Goal: Task Accomplishment & Management: Use online tool/utility

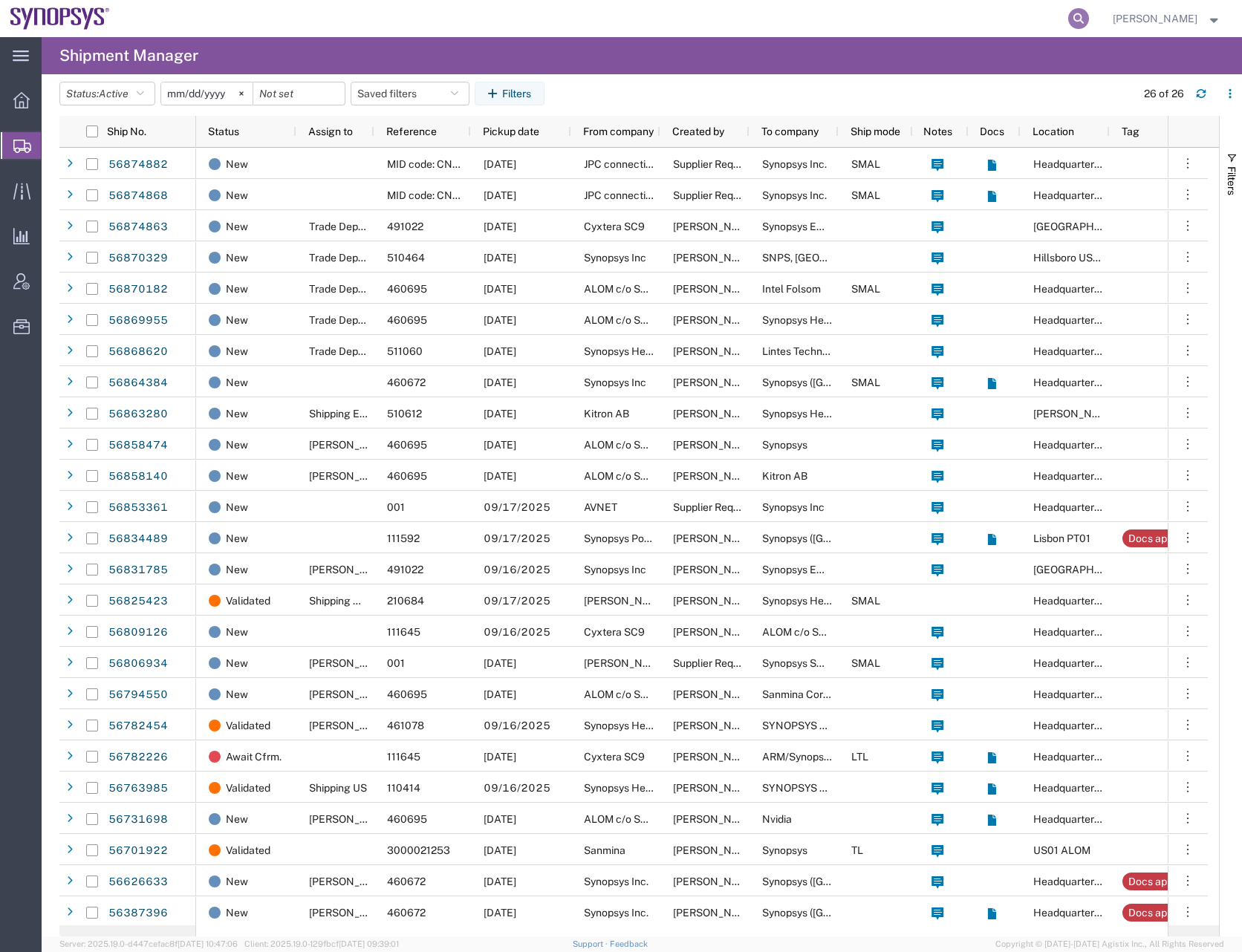
click at [1089, 17] on icon at bounding box center [1078, 19] width 20 height 20
type input "v"
paste input "56853361"
type input "56853361"
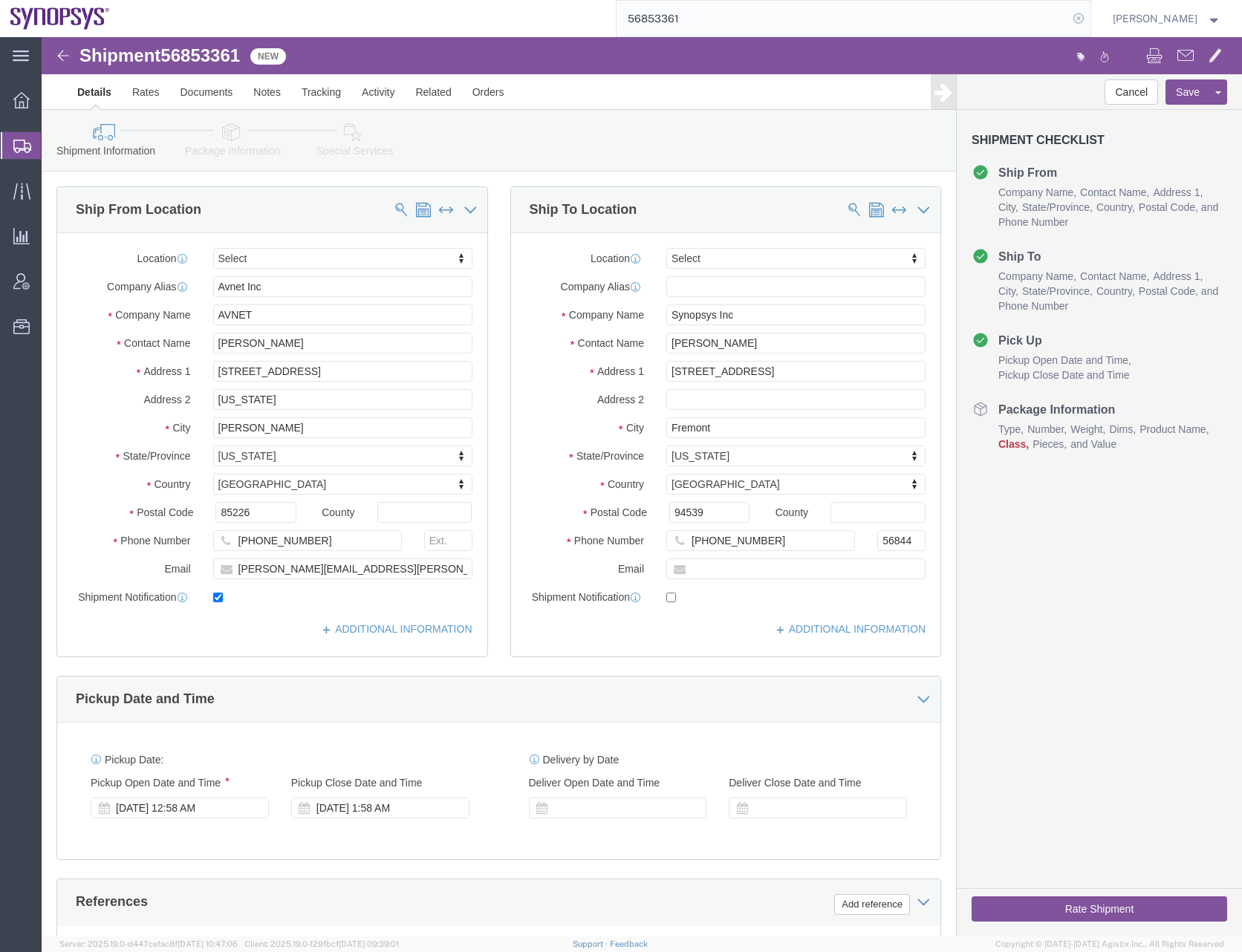
select select
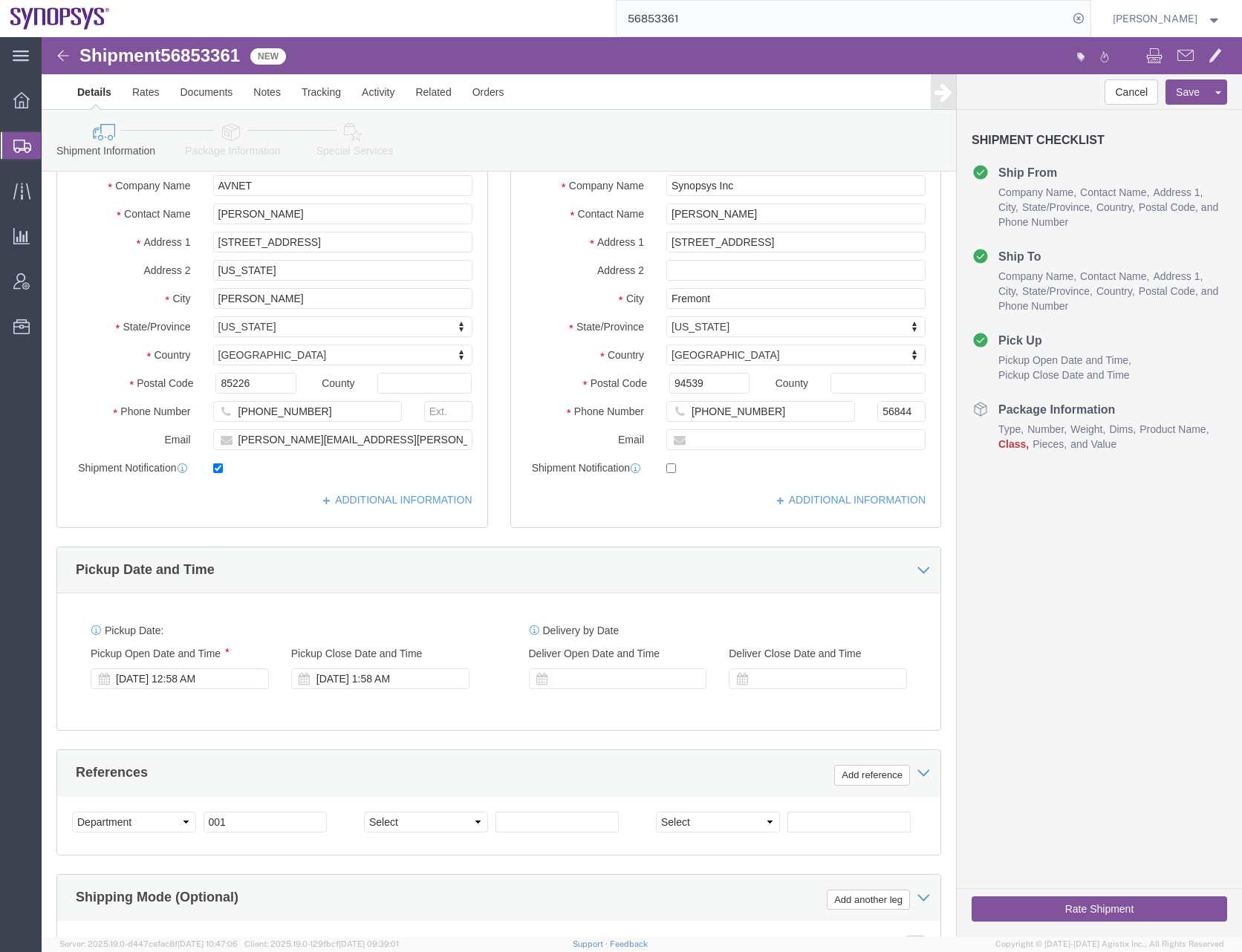
scroll to position [149, 0]
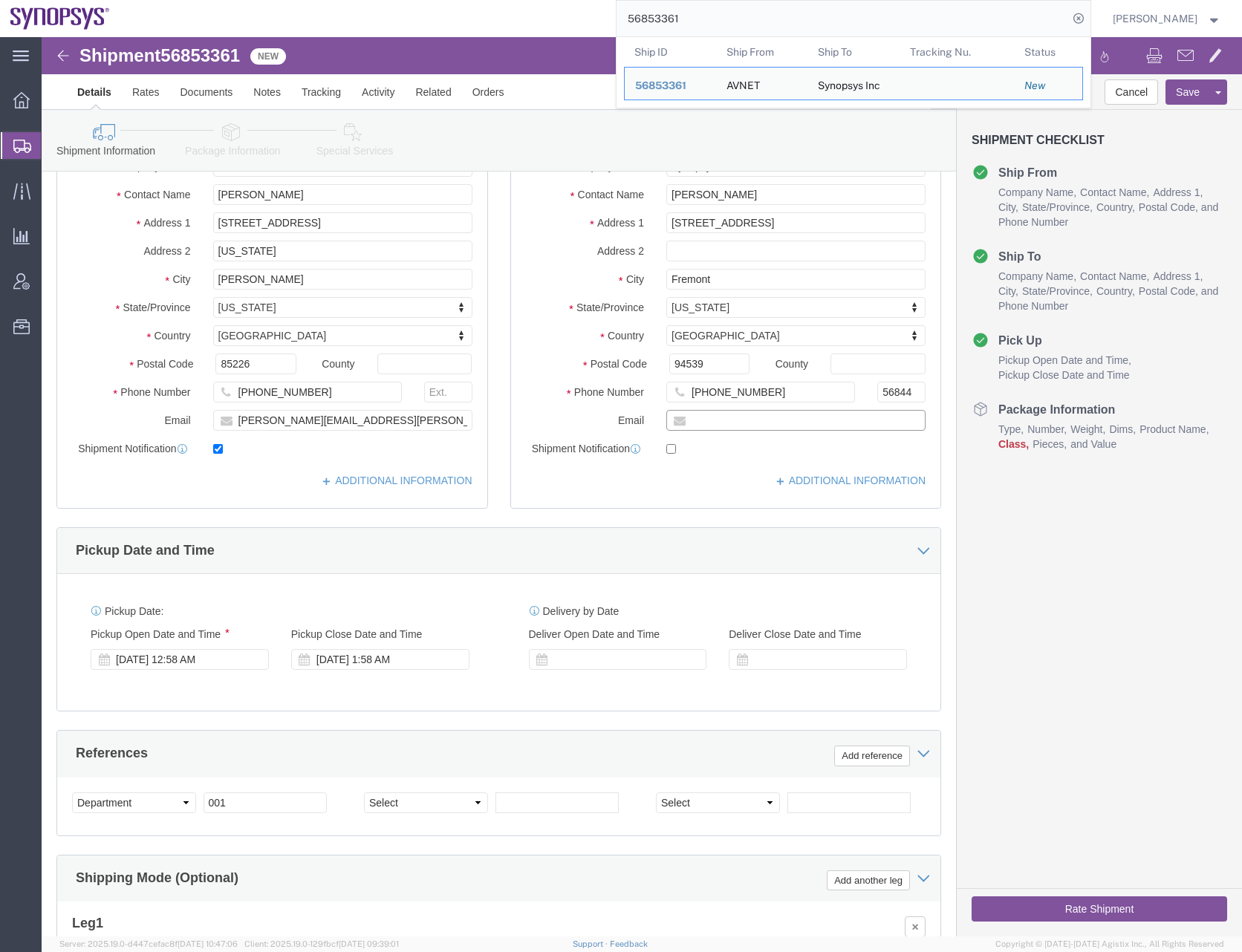
click input "text"
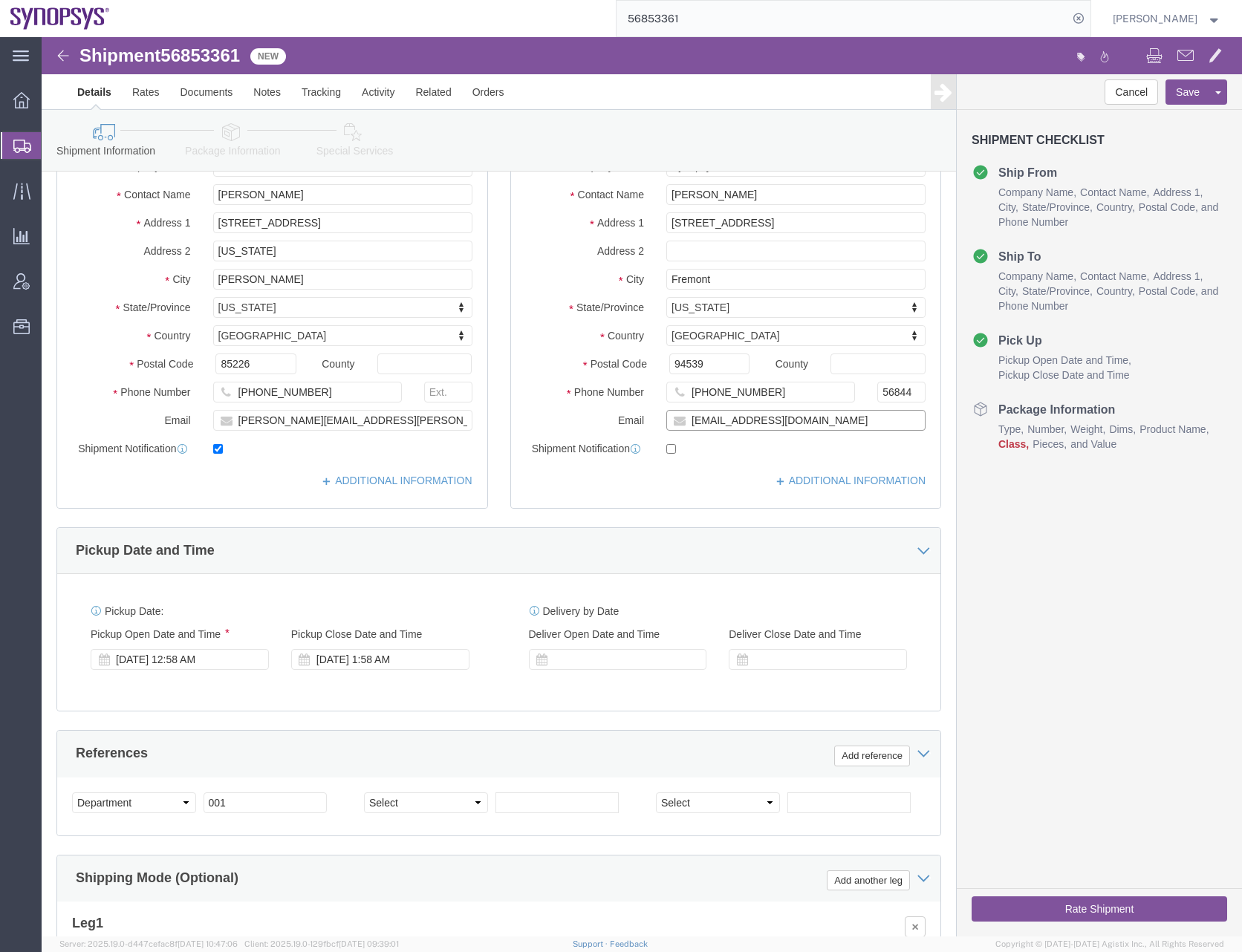
type input "balen@synopsys.com"
click input "checkbox"
checkbox input "true"
click ul "Details Rates Documents Notes Tracking Activity Related Orders"
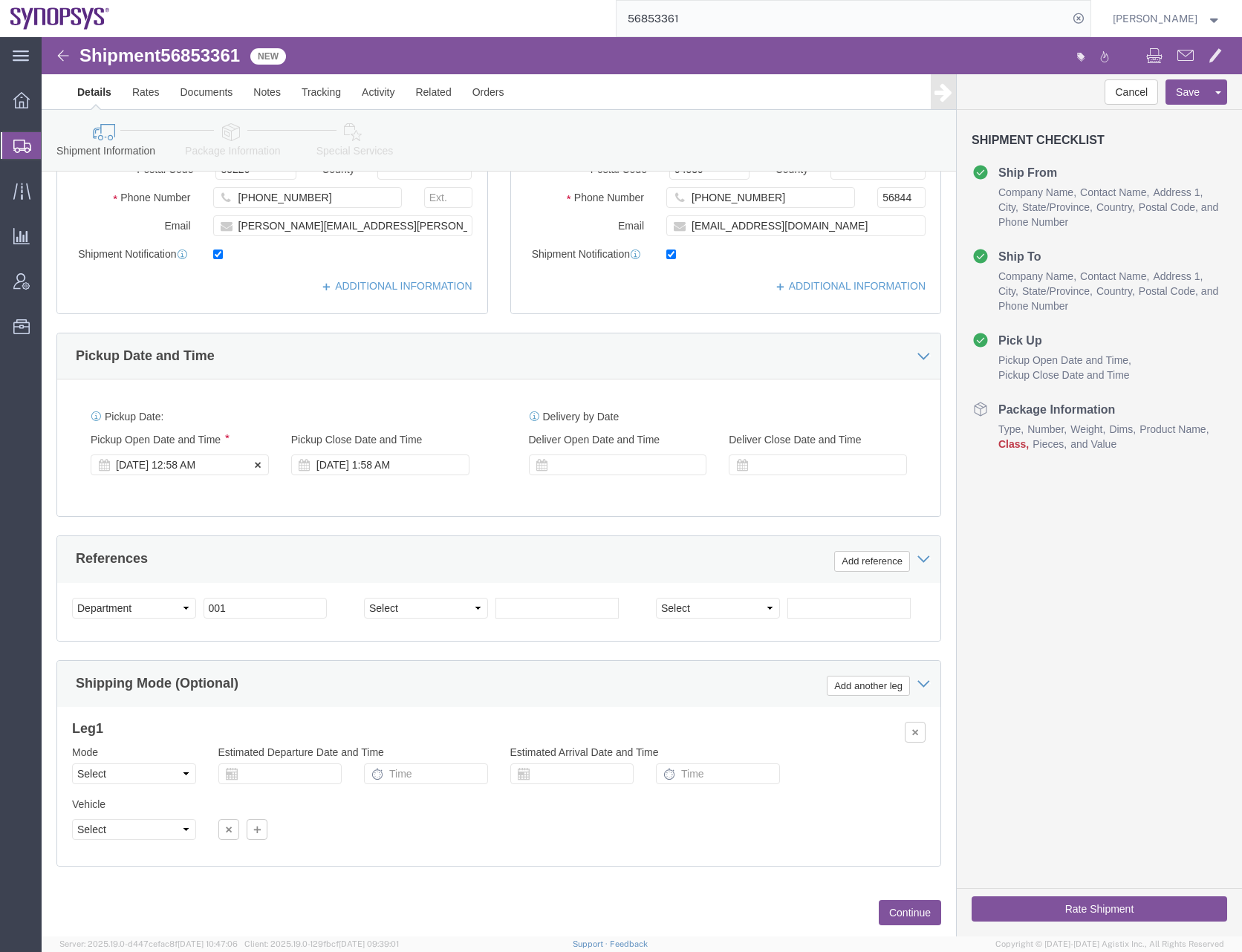
scroll to position [377, 0]
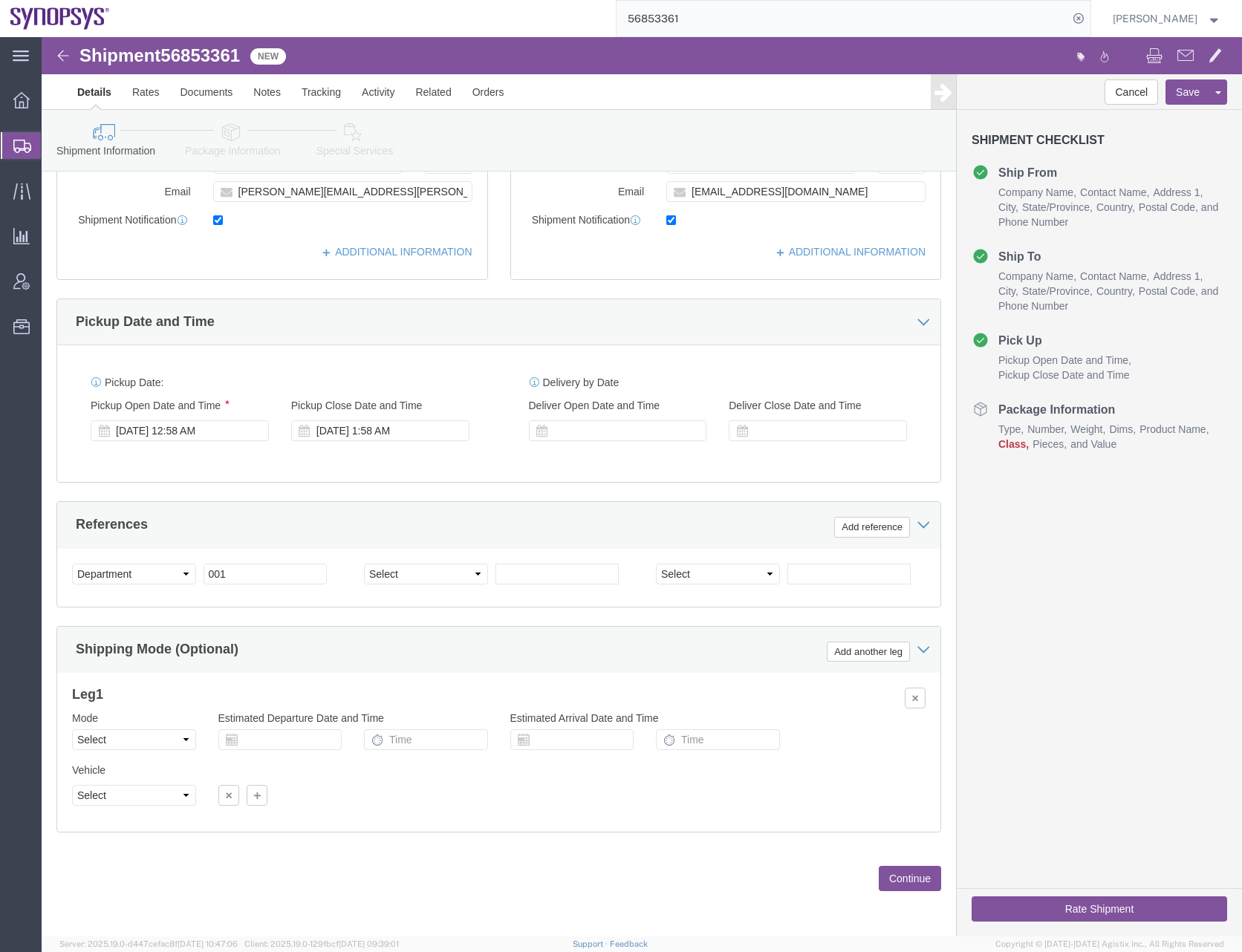
click button "Continue"
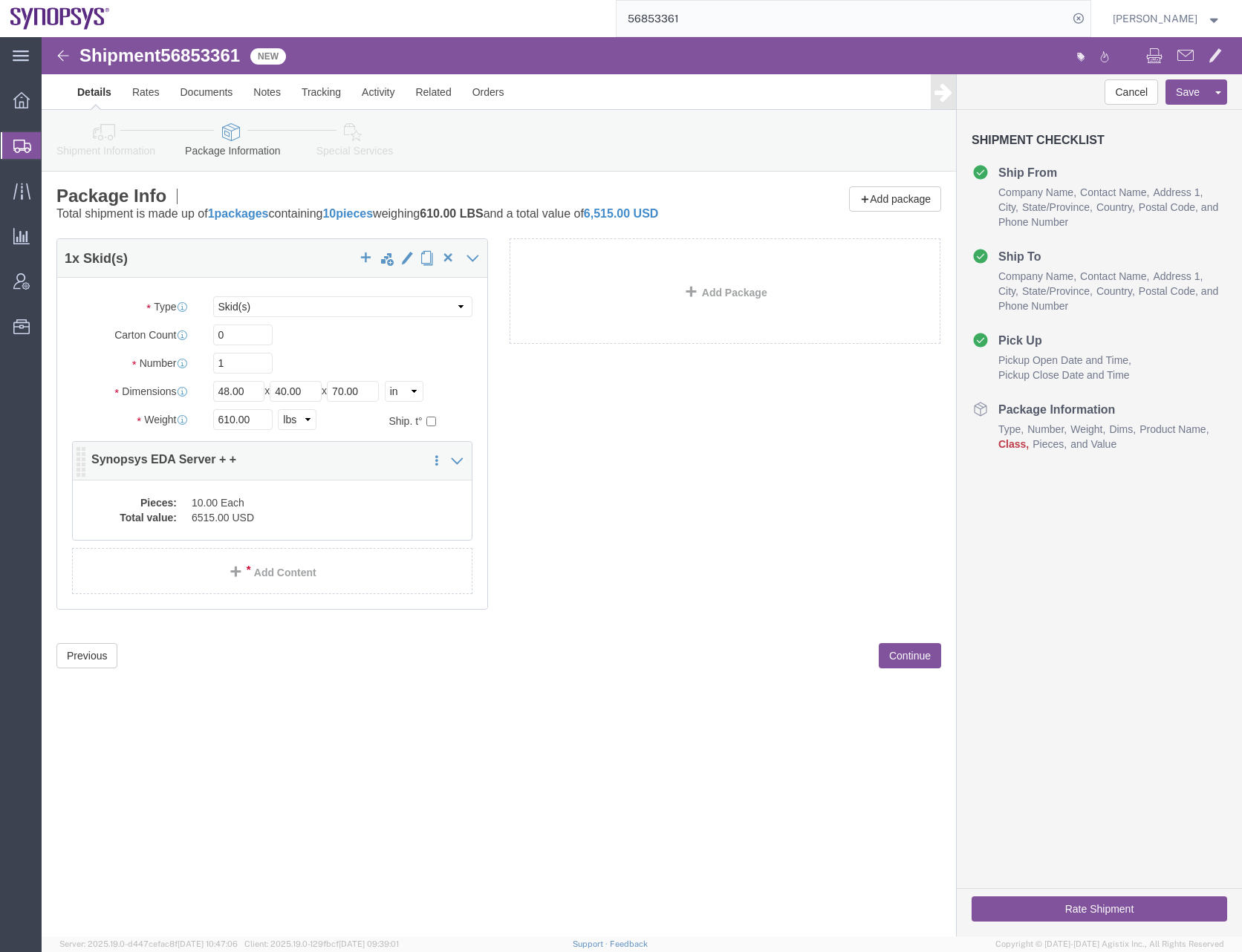
click dd "10.00 Each"
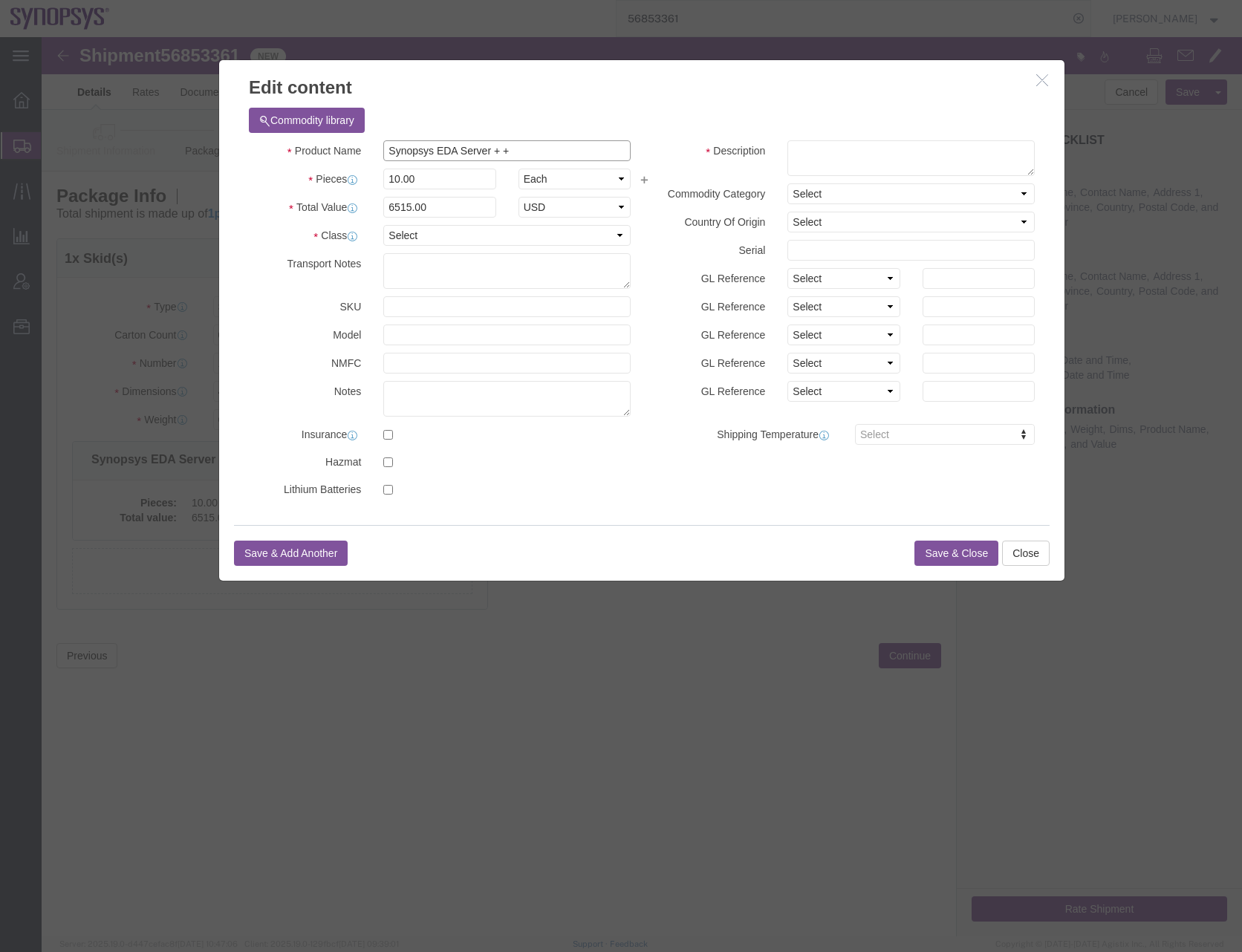
drag, startPoint x: 481, startPoint y: 111, endPoint x: 322, endPoint y: 125, distance: 159.6
click div "Product Name Synopsys EDA Server + + Pieces 10.00 Select Bag Barrels 100Board F…"
click textarea
paste textarea "Synopsys EDA Server + +"
type textarea "Synopsys EDA Server + +"
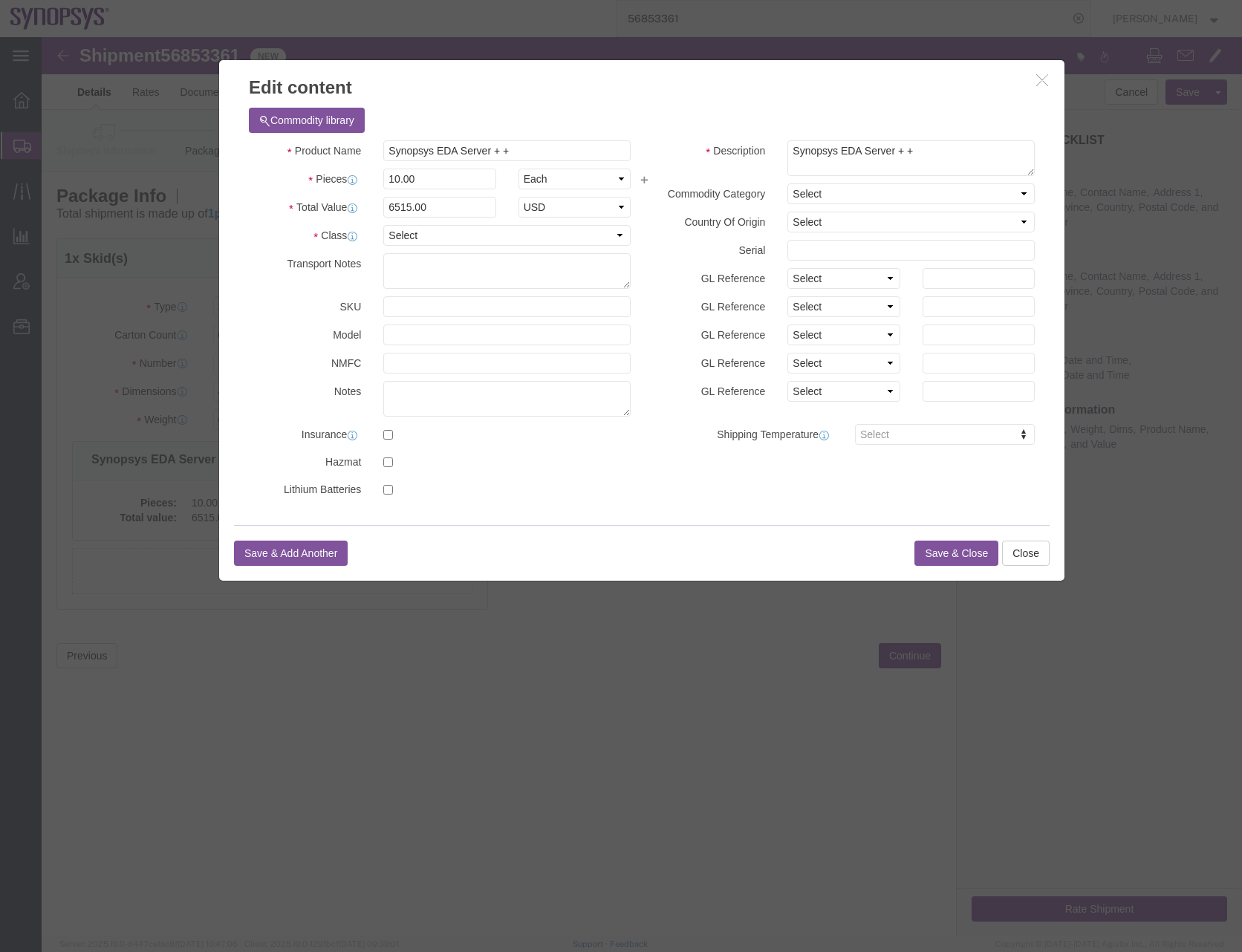
click h3 "Edit content"
click select "Select Afghanistan Åland Islands Albania Algeria American Samoa Andorra Angola …"
select select "US"
click select "Select Afghanistan Åland Islands Albania Algeria American Samoa Andorra Angola …"
click select "Select 50 55 60 65 70 85 92.5 100 125 175 250 300 400"
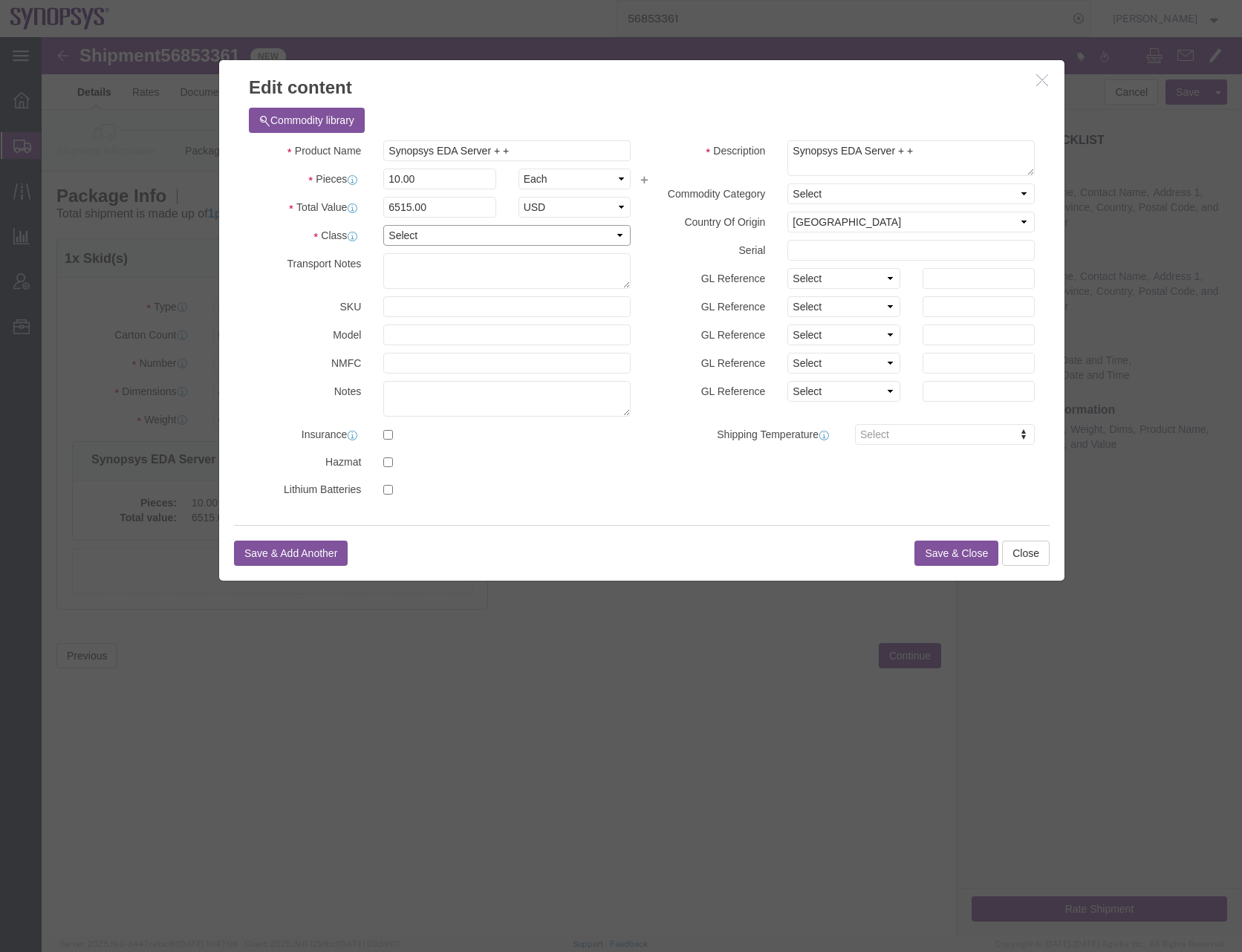
select select "50"
click select "Select 50 55 60 65 70 85 92.5 100 125 175 250 300 400"
click button "Save & Close"
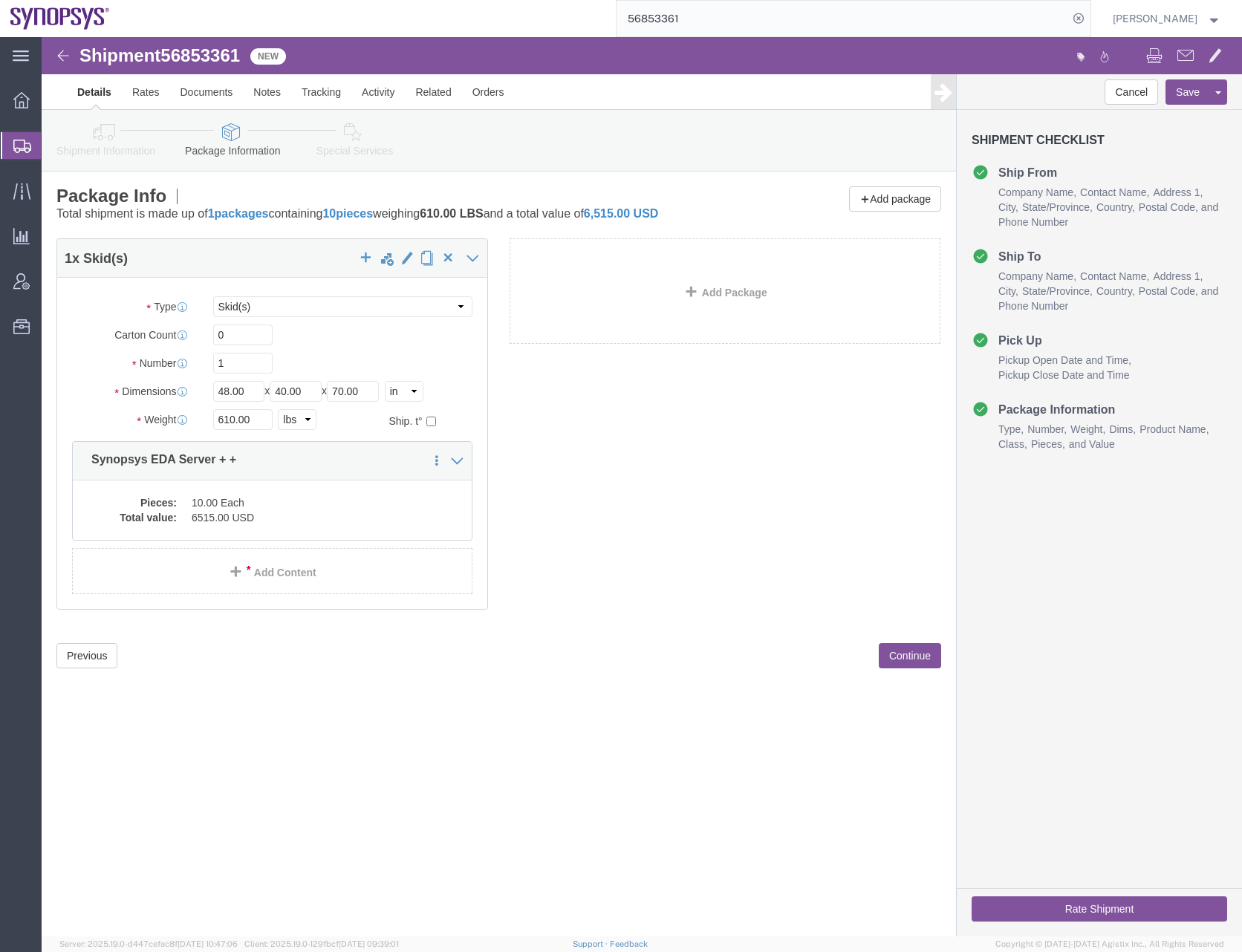
drag, startPoint x: 597, startPoint y: 482, endPoint x: 622, endPoint y: 499, distance: 30.2
click div "1 x Skid(s) Package Type Select Bale(s) Basket(s) Bolt(s) Bottle(s) Buckets Bul…"
click button "Continue"
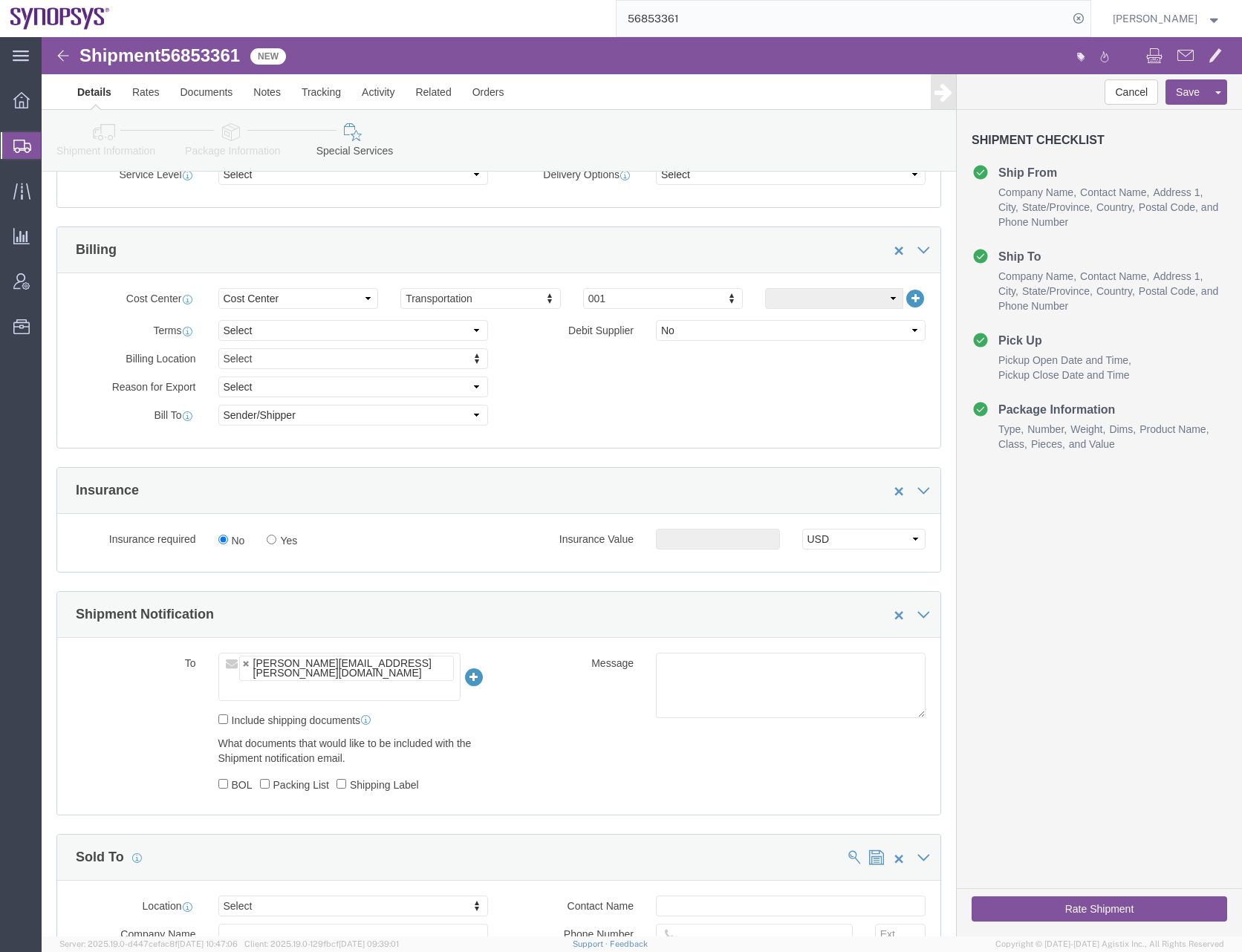
scroll to position [669, 0]
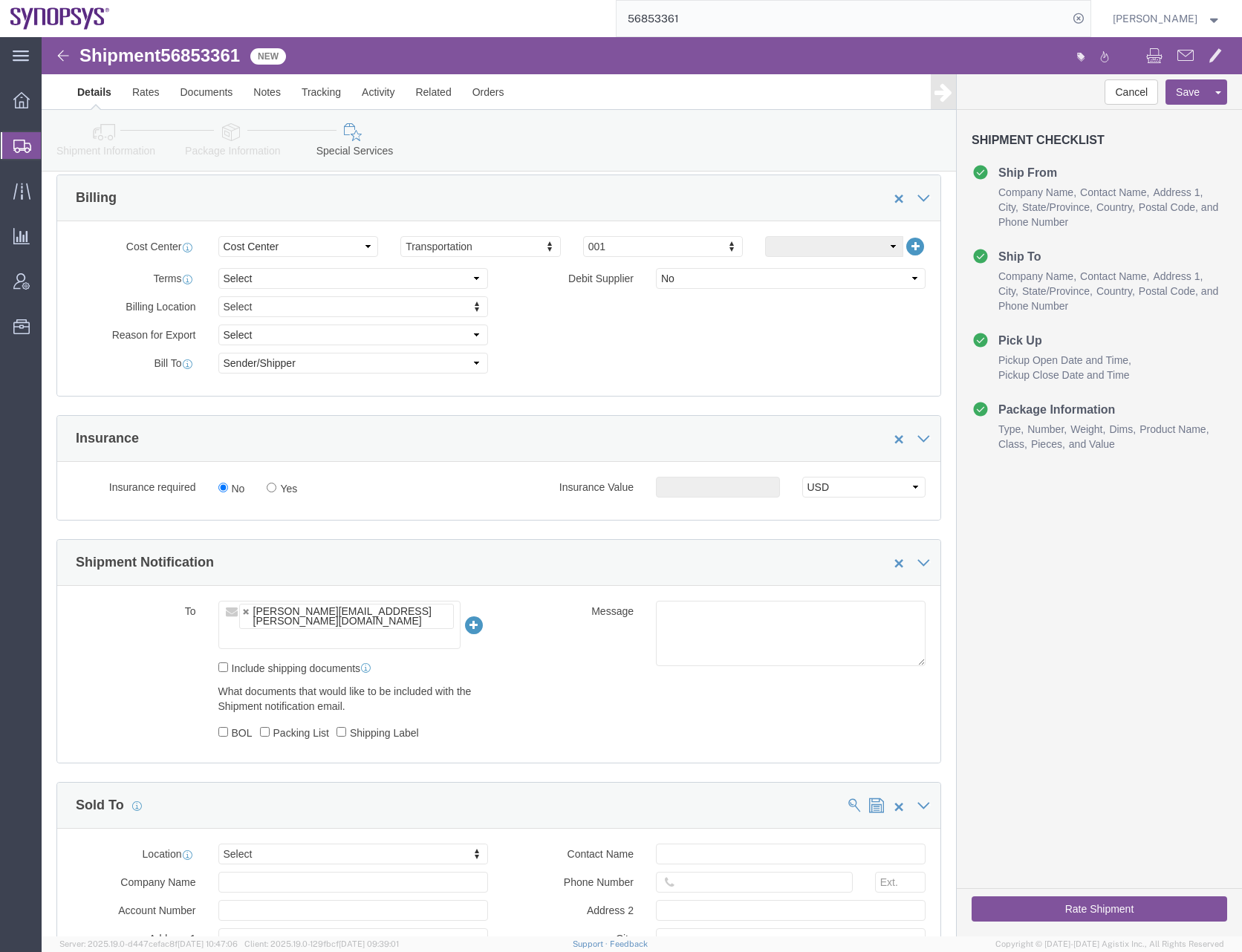
click input "text"
type input "shipping@synopsys.com"
type input "Alexander.Perez@AVNET.COM,shipping@synopsys.com"
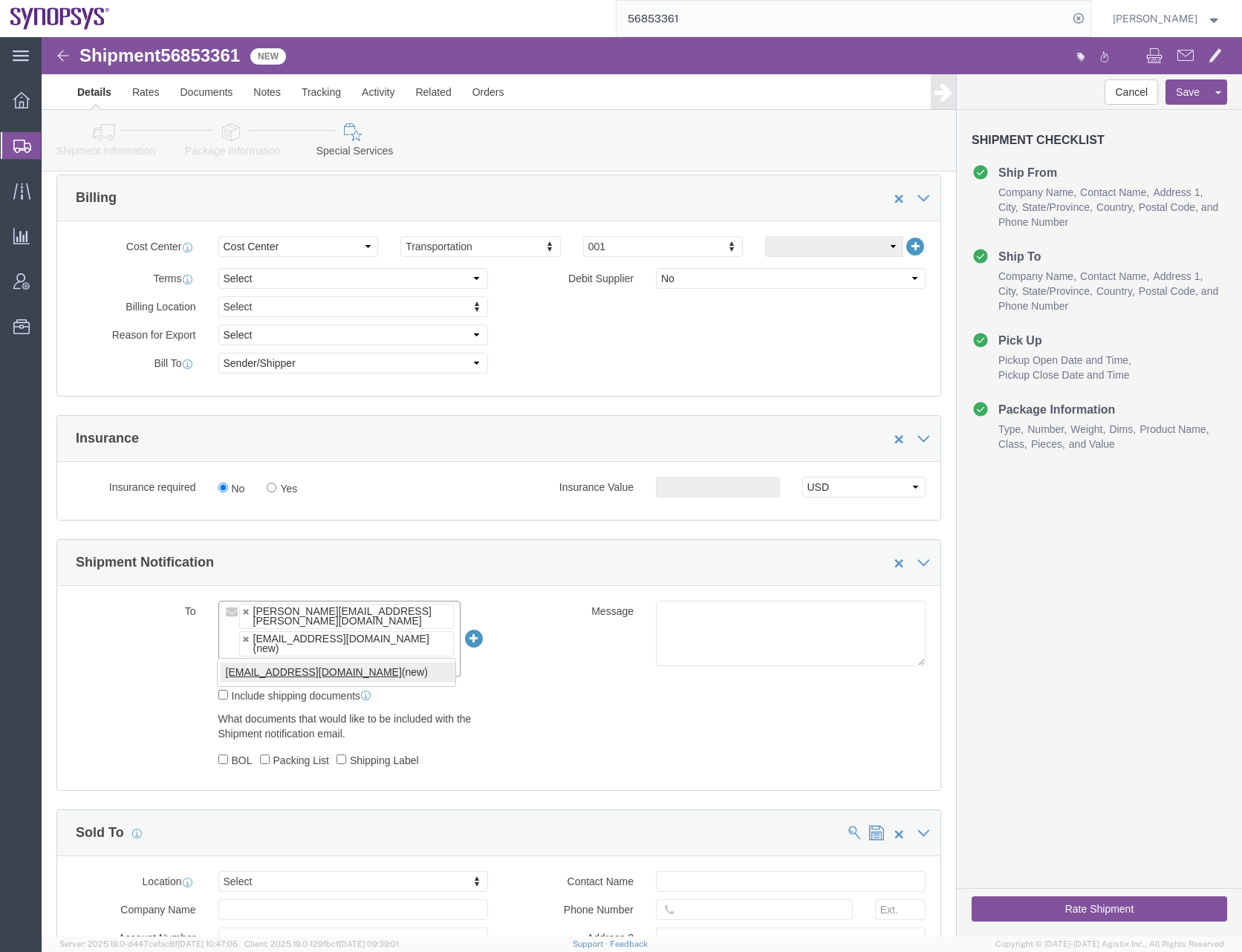
type input "synopsys@airgroup.com"
type input "Alexander.Perez@AVNET.COM,shipping@synopsys.com,synopsys@airgroup.com"
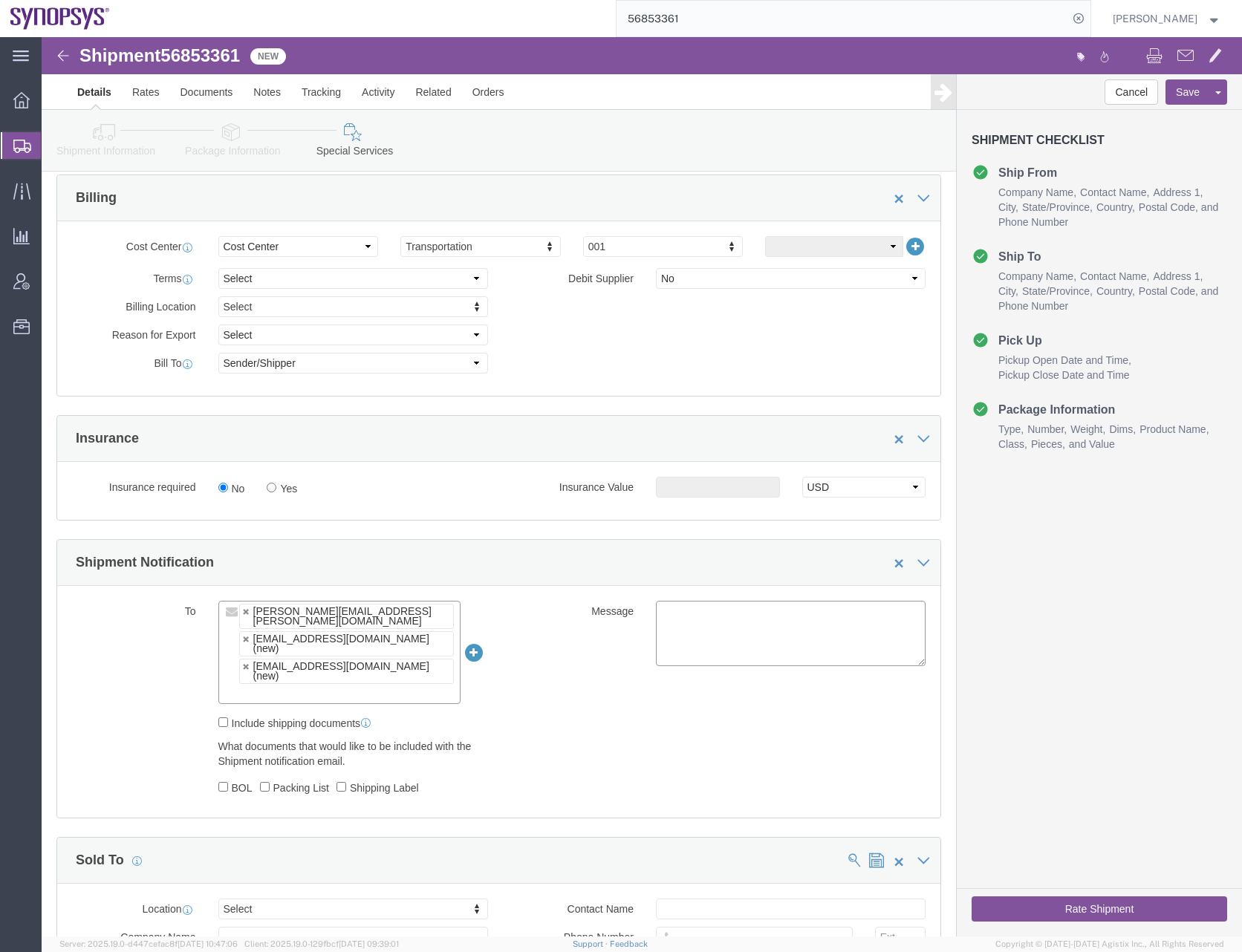
click div "To Alexander.Perez@AVNET.COM shipping@synopsys.com (new) synopsys@airgroup.com …"
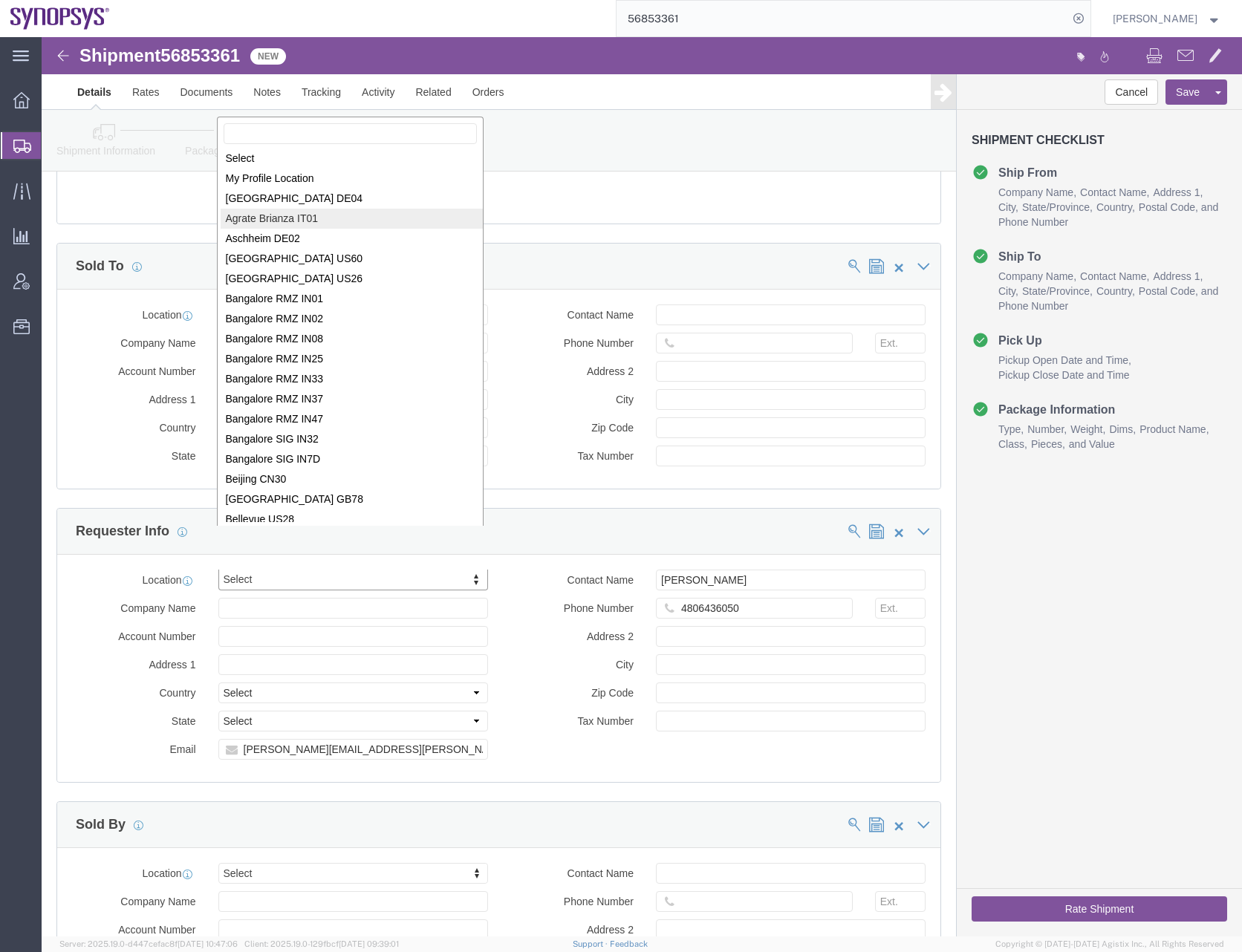
scroll to position [0, 0]
select select "MYPROFILE"
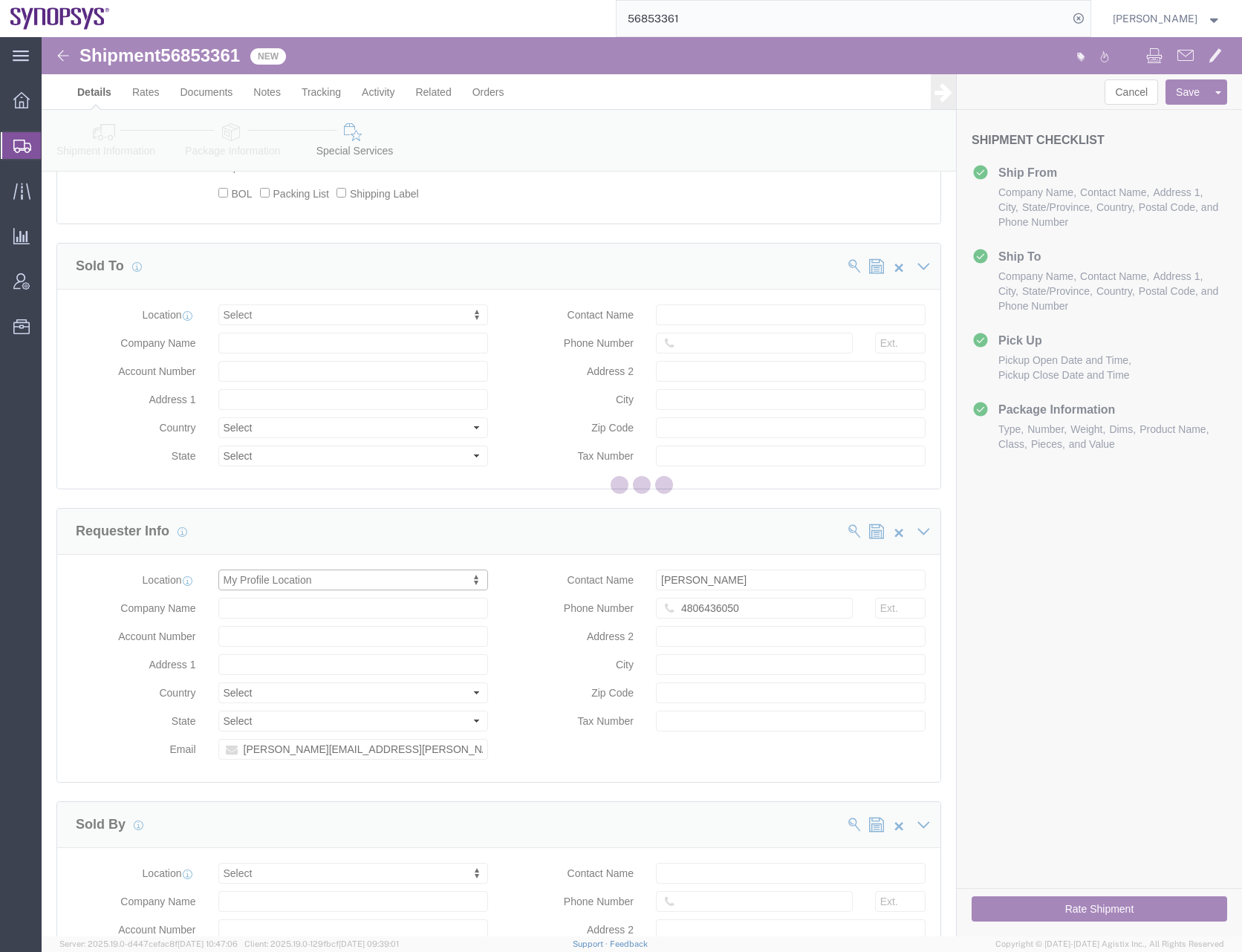
type input "675 Almanor Ave"
select select "US"
type input "[PERSON_NAME]"
type input "0016505845000"
type input "Sunnyvale"
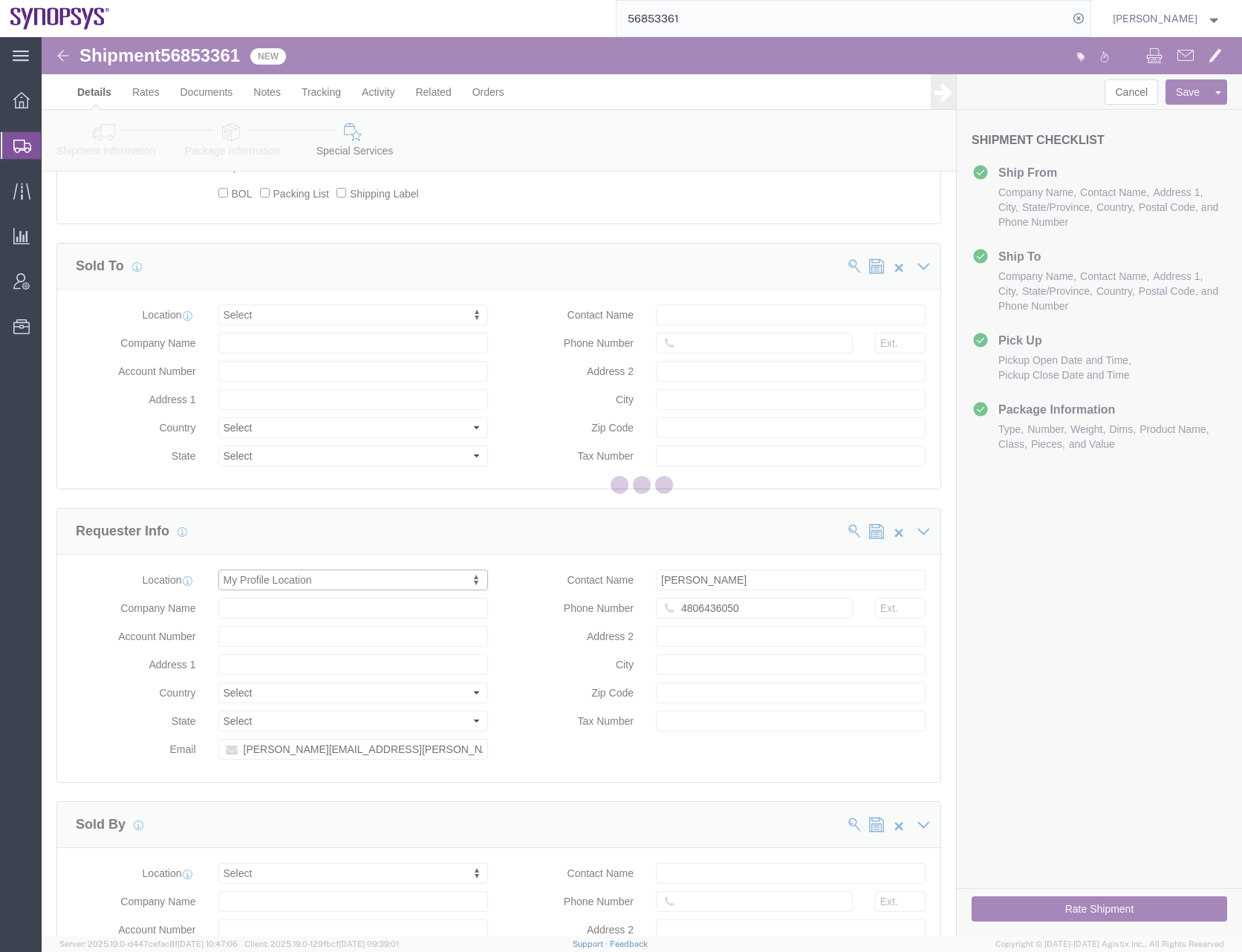
type input "94085"
type input "56-1546236"
type input "Synopsys Headquarters USSV"
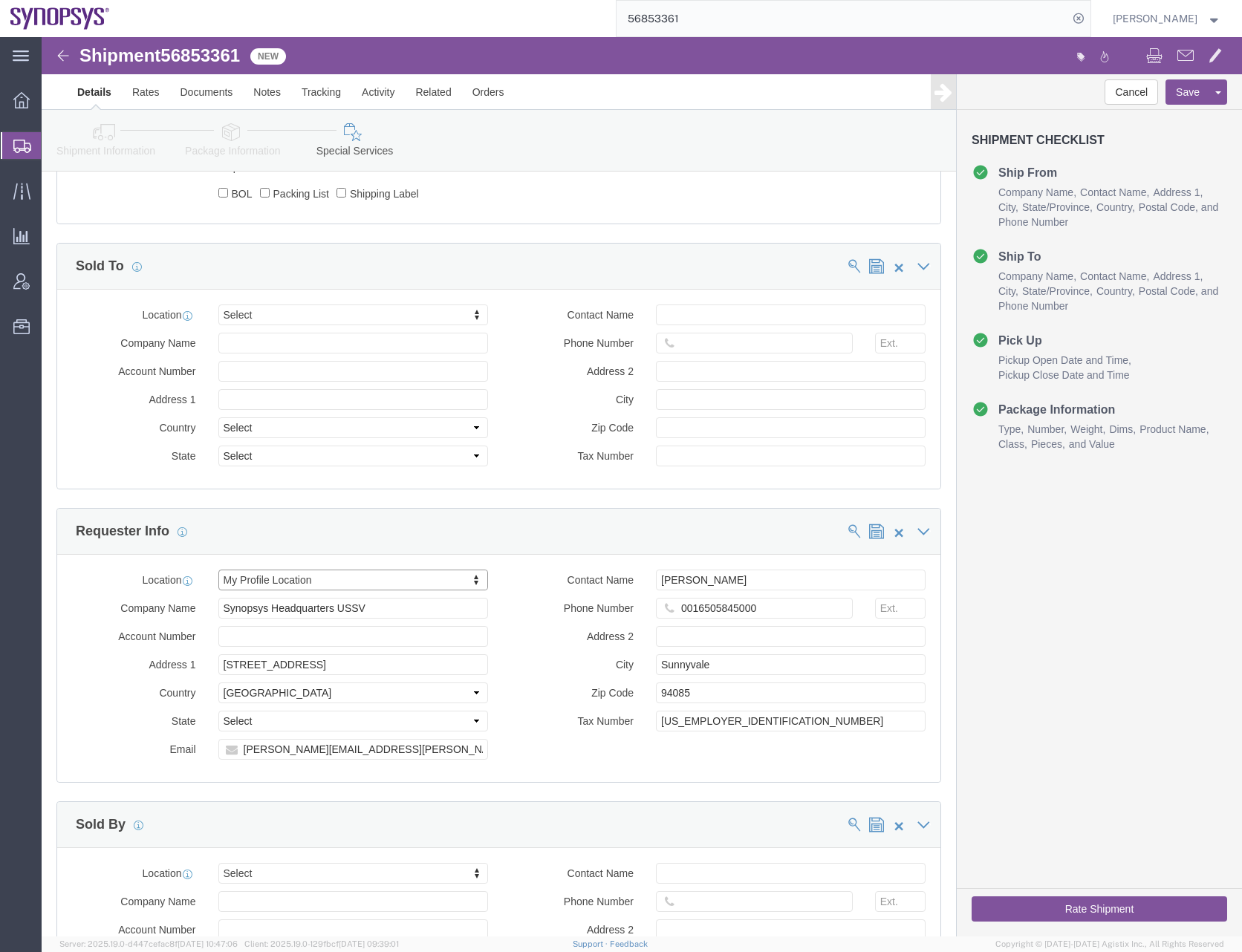
select select "CA"
drag, startPoint x: 650, startPoint y: 523, endPoint x: 588, endPoint y: 532, distance: 62.6
click div "Phone Number 0016505845000"
type input "6505845000"
click div "Manage special services Handling Options Hold at Location Return Info Service O…"
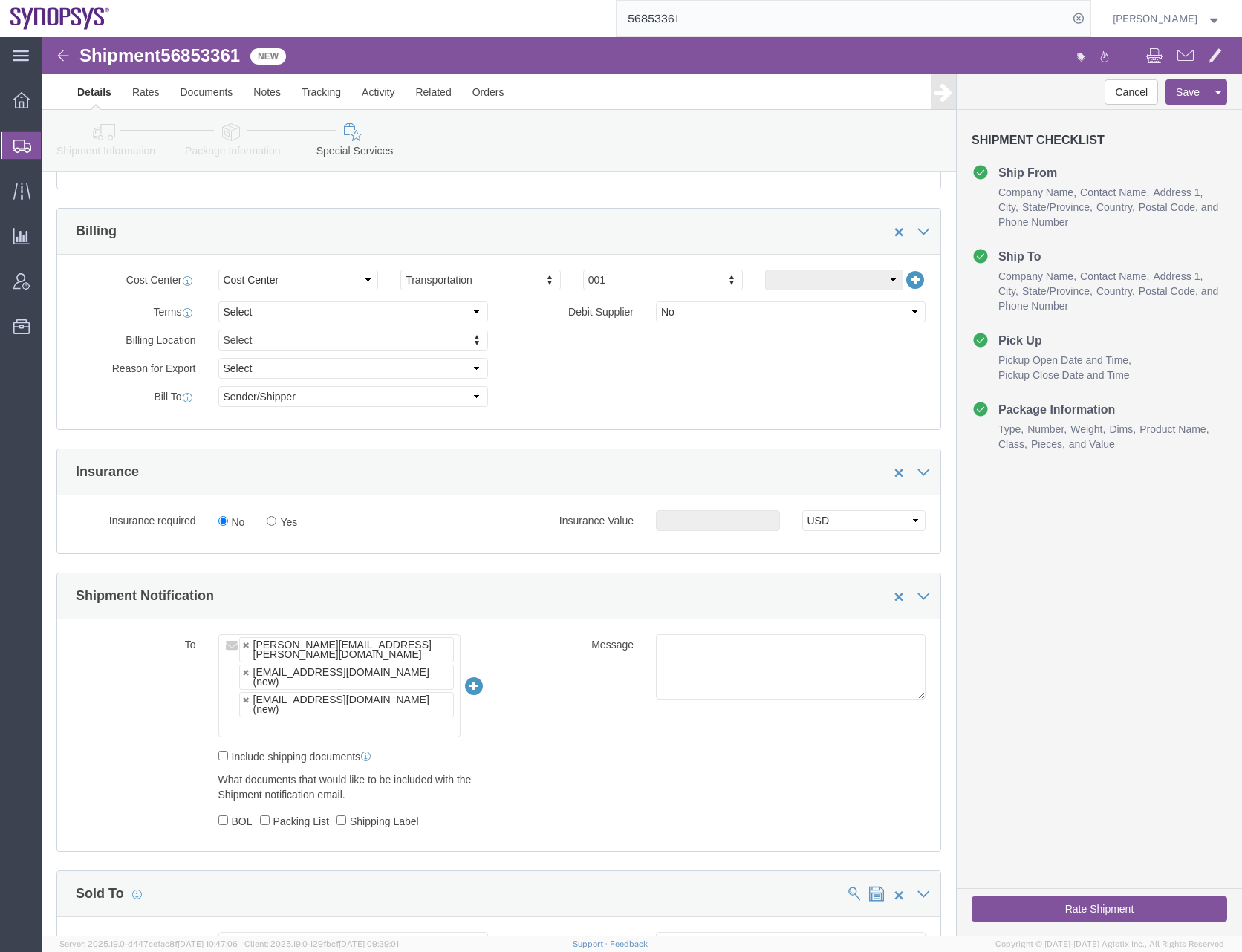
scroll to position [664, 0]
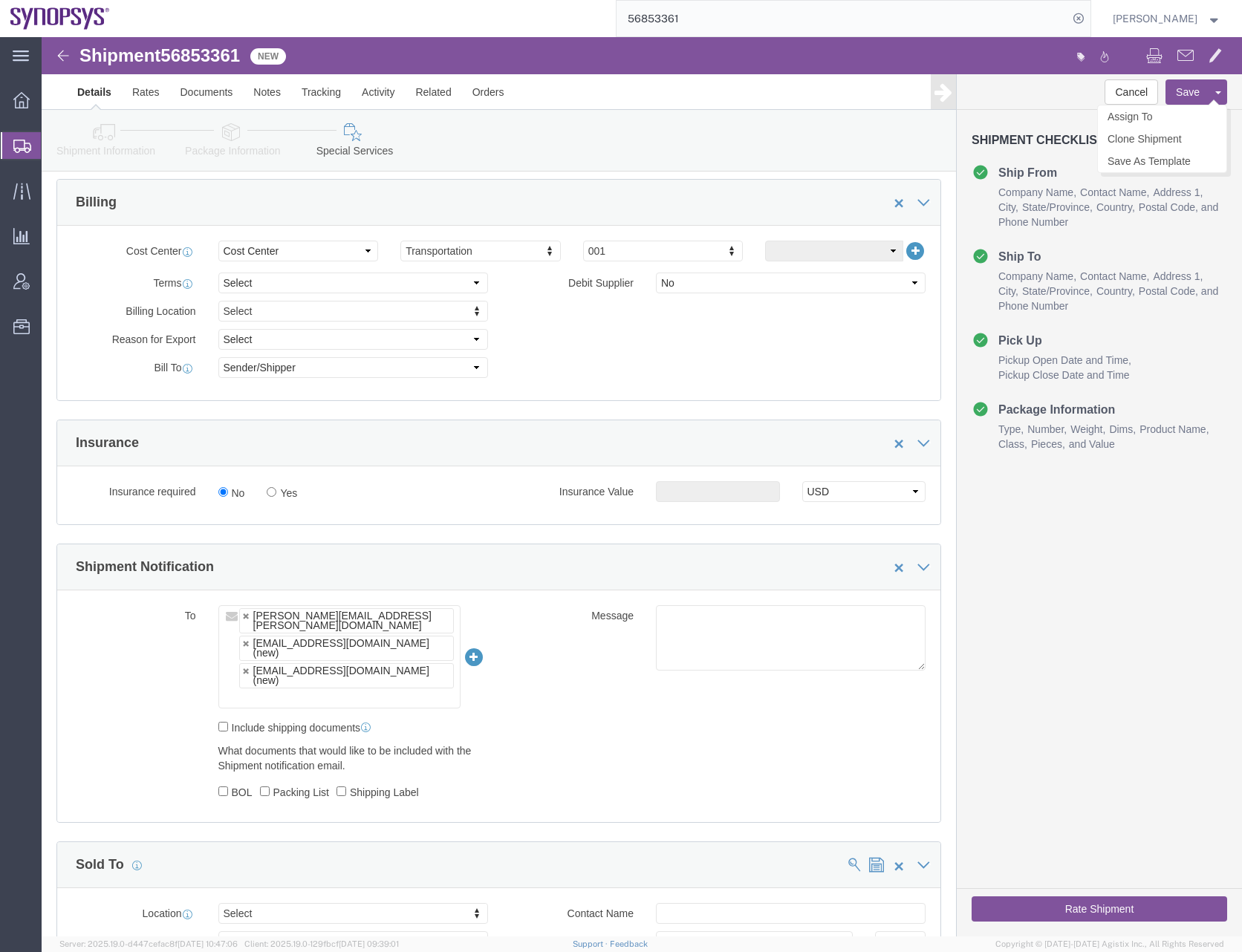
click button "Save"
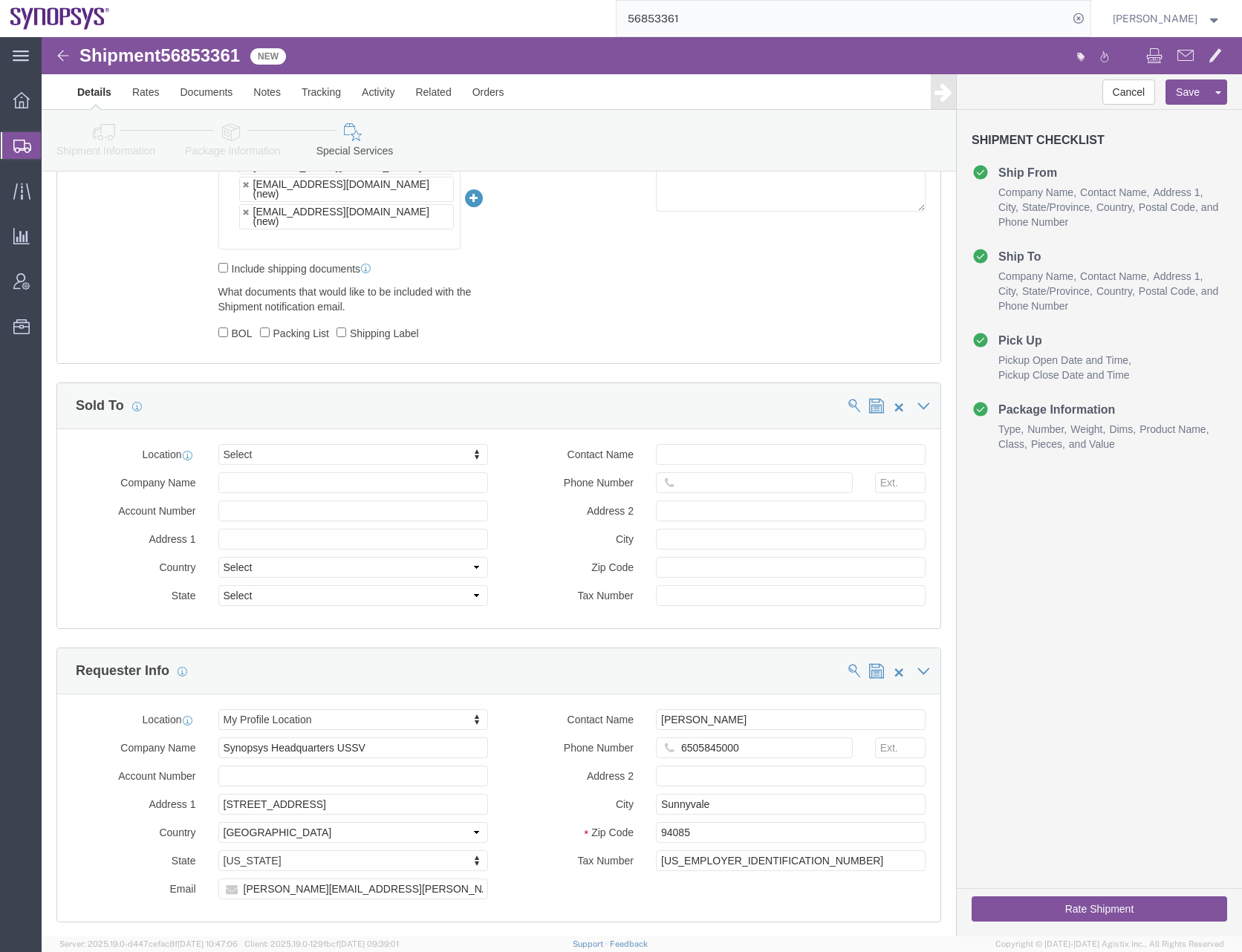
scroll to position [886, 0]
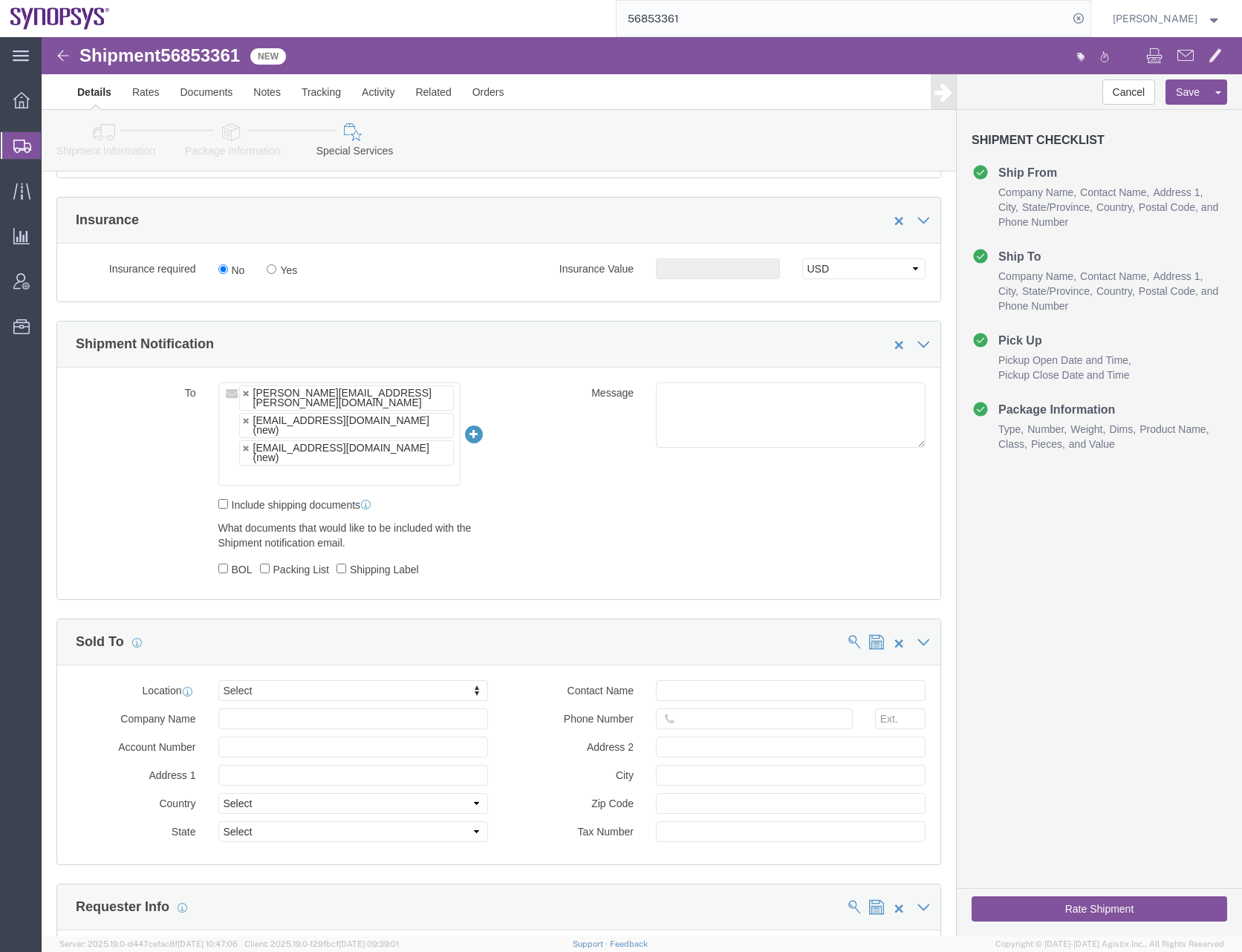
click input "text"
paste input "avnet"
type input "a"
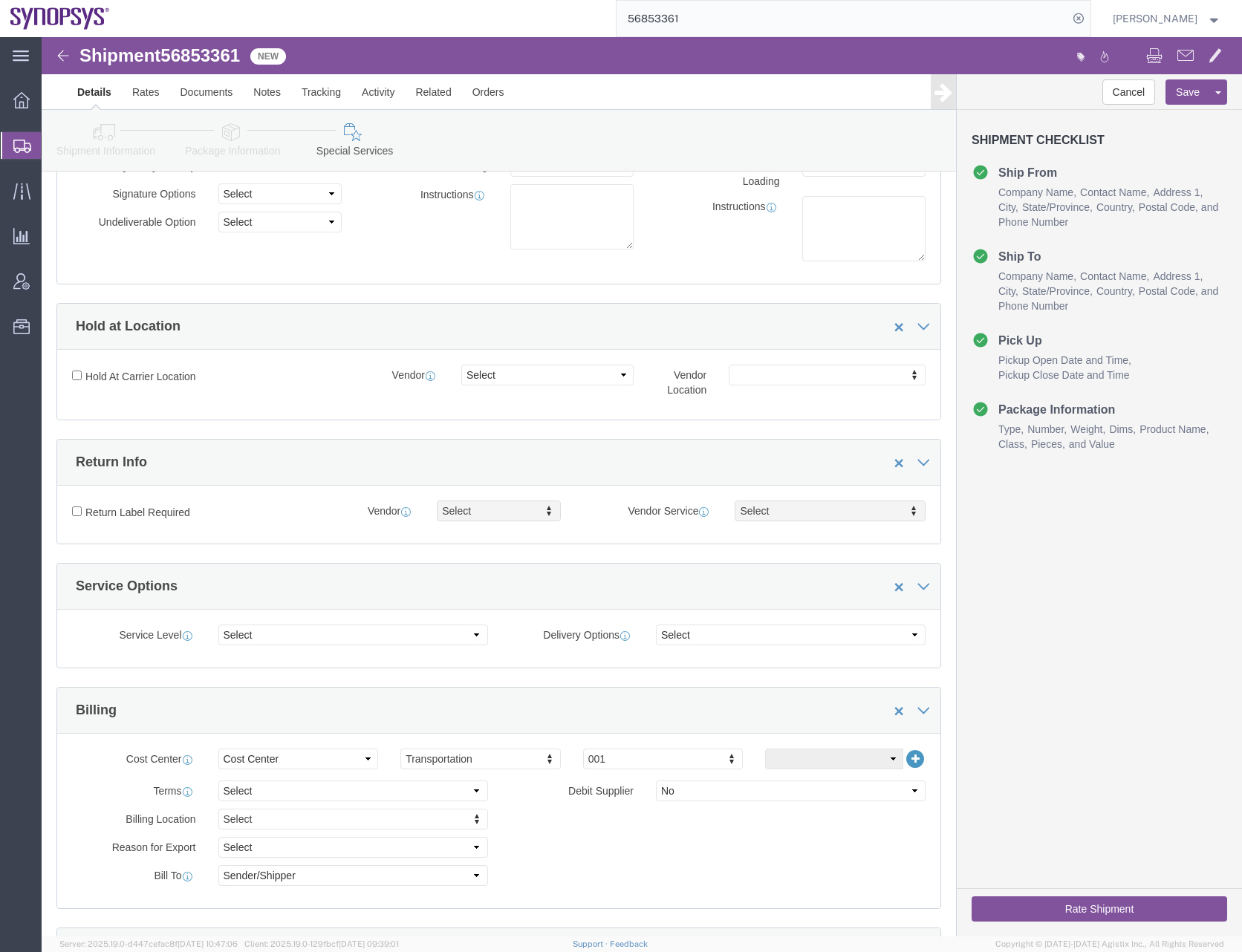
scroll to position [144, 0]
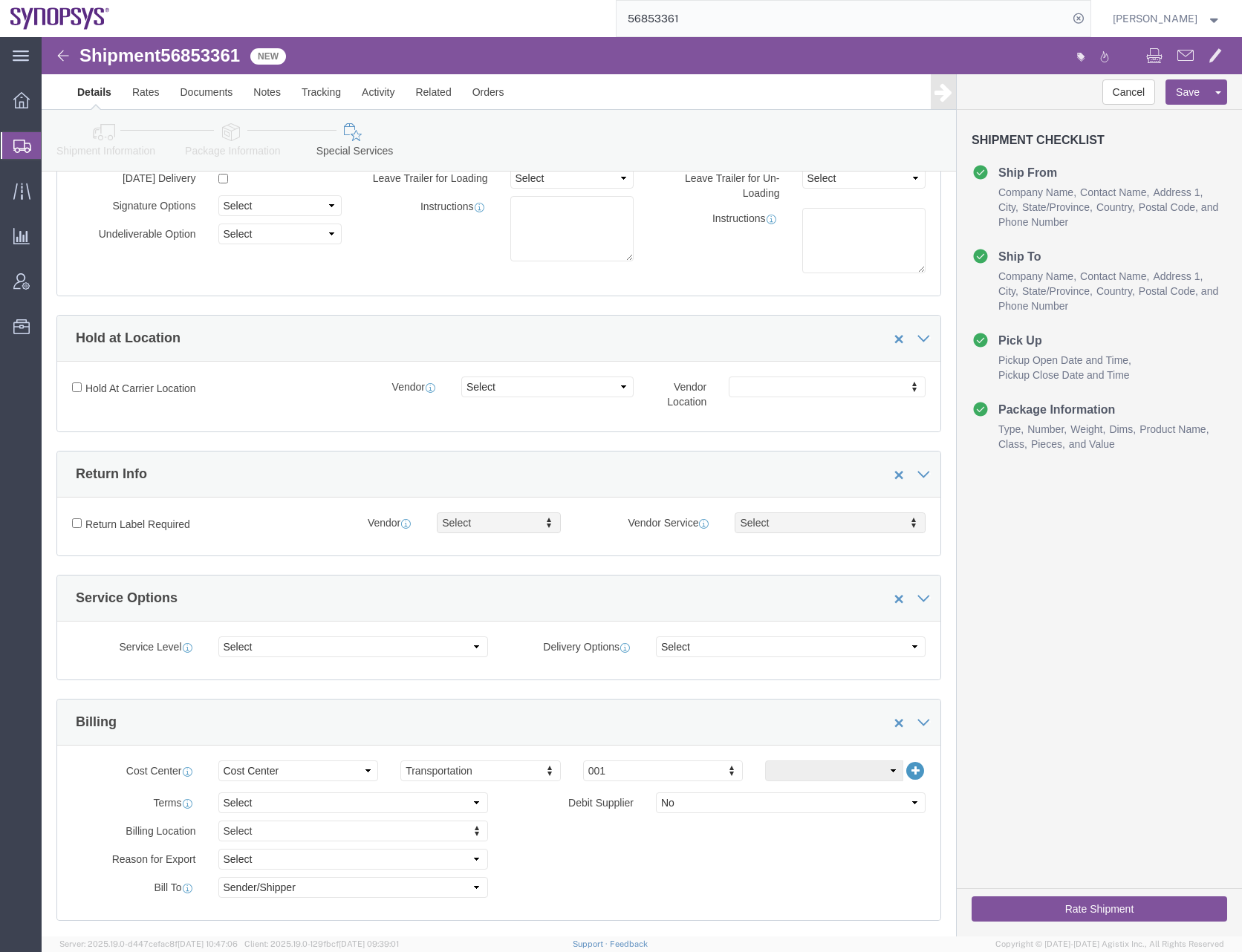
click icon
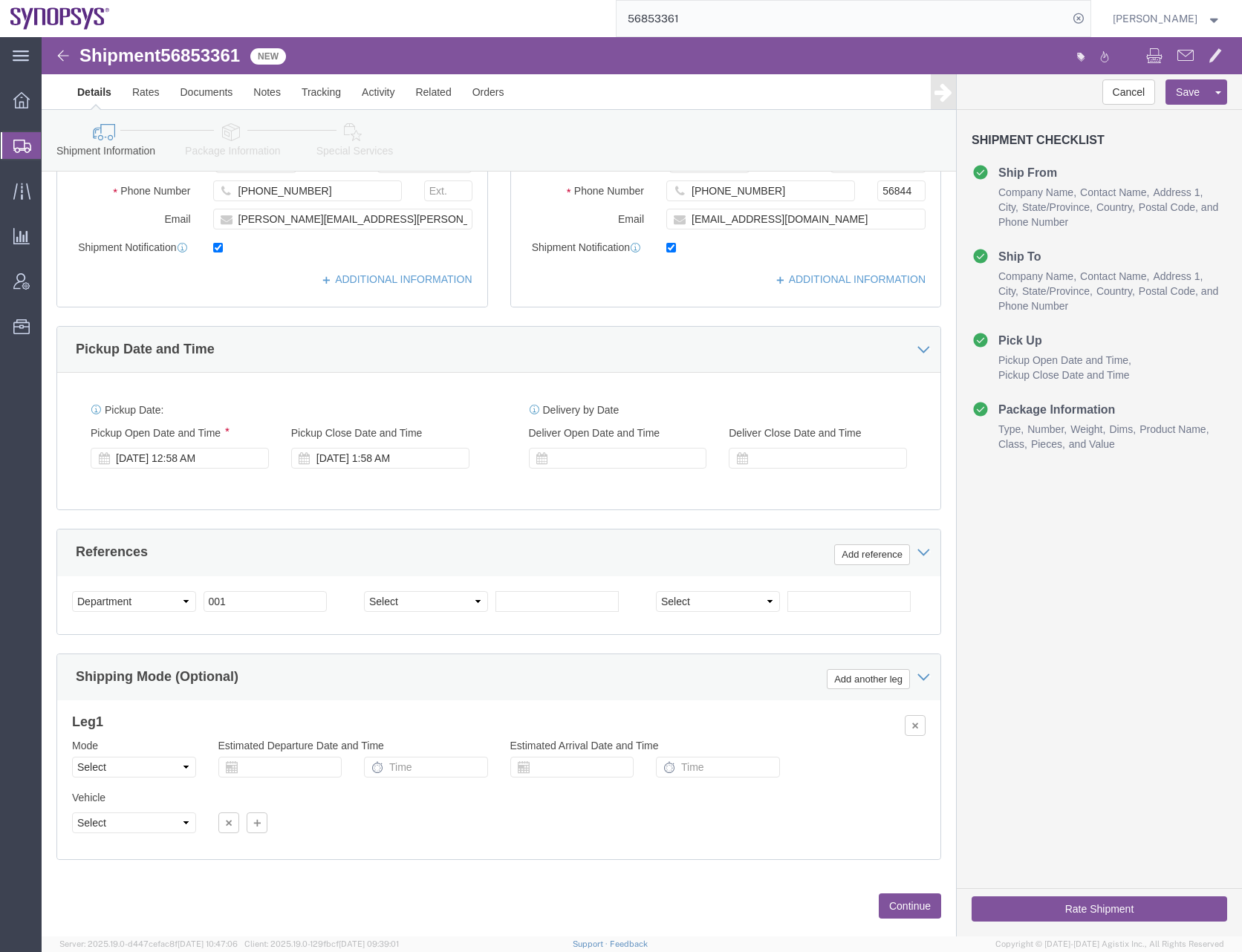
scroll to position [377, 0]
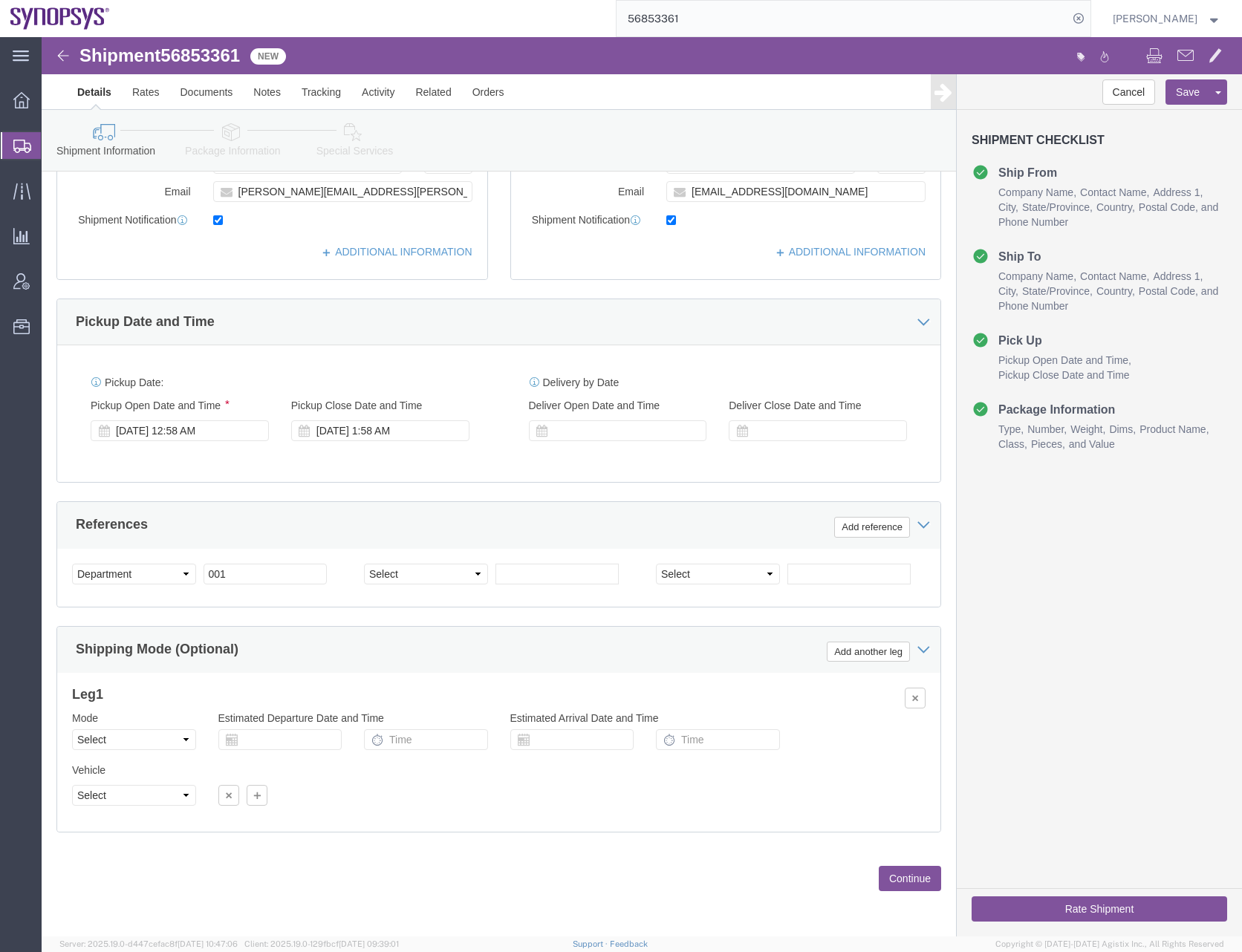
click button "Continue"
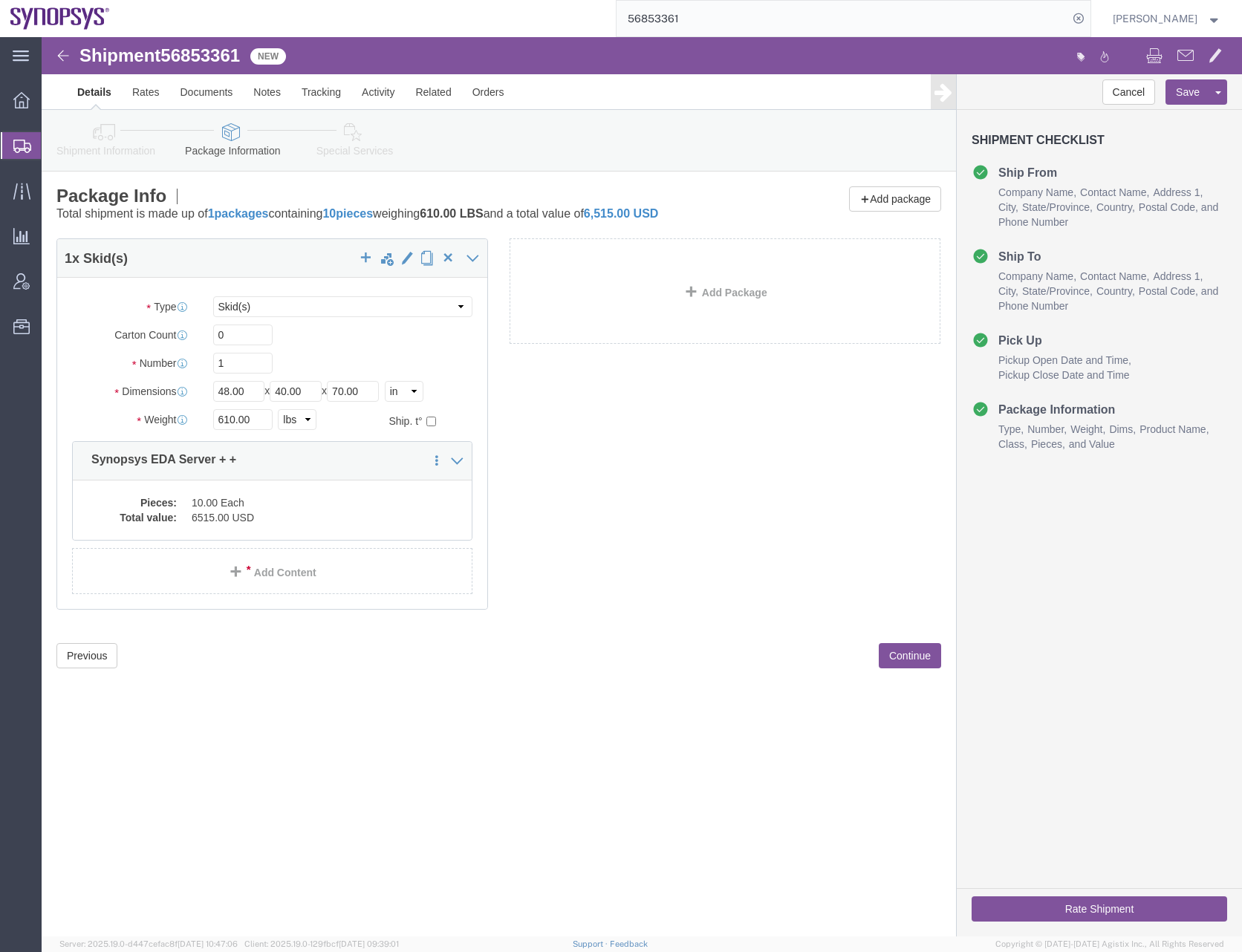
click button "Continue"
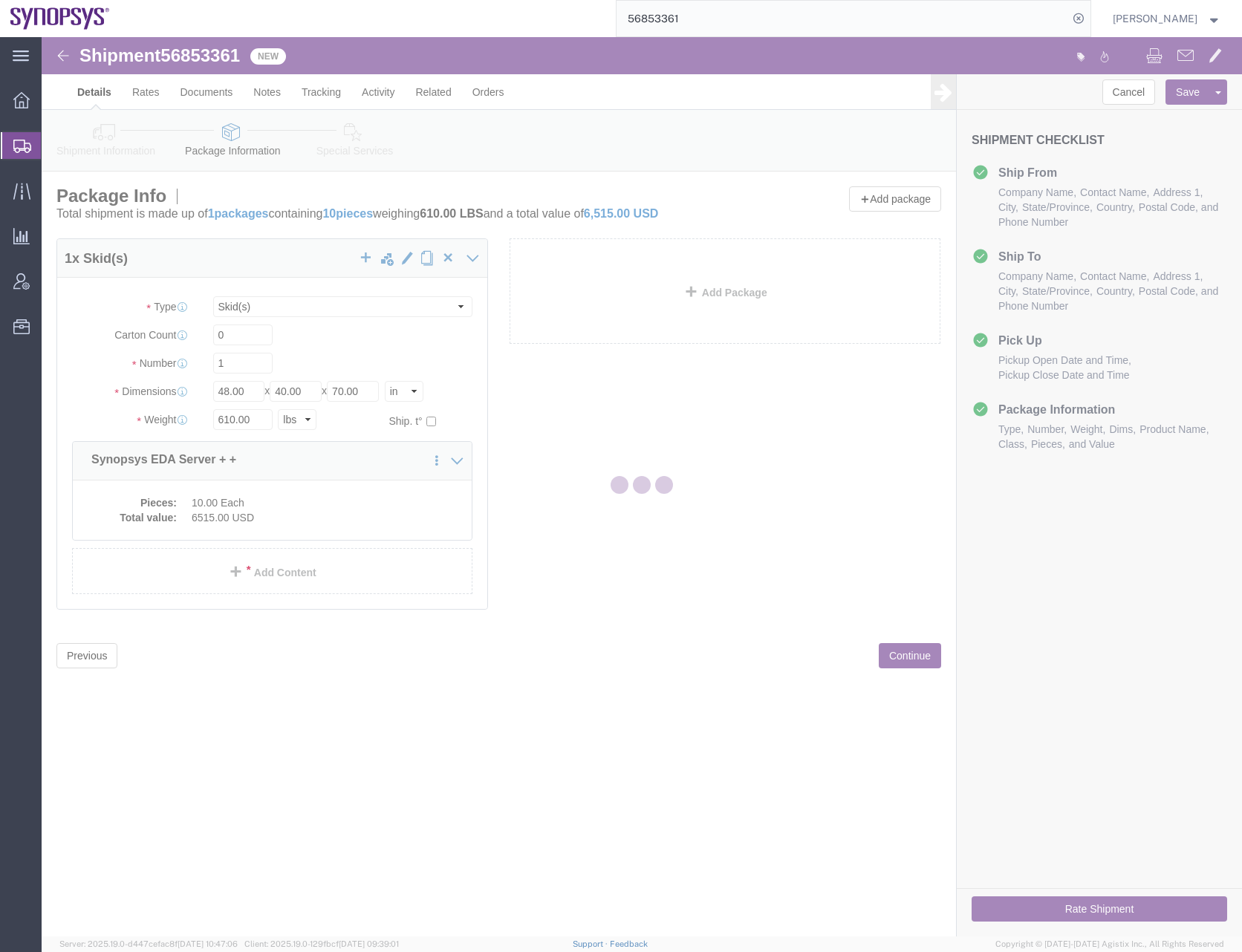
select select
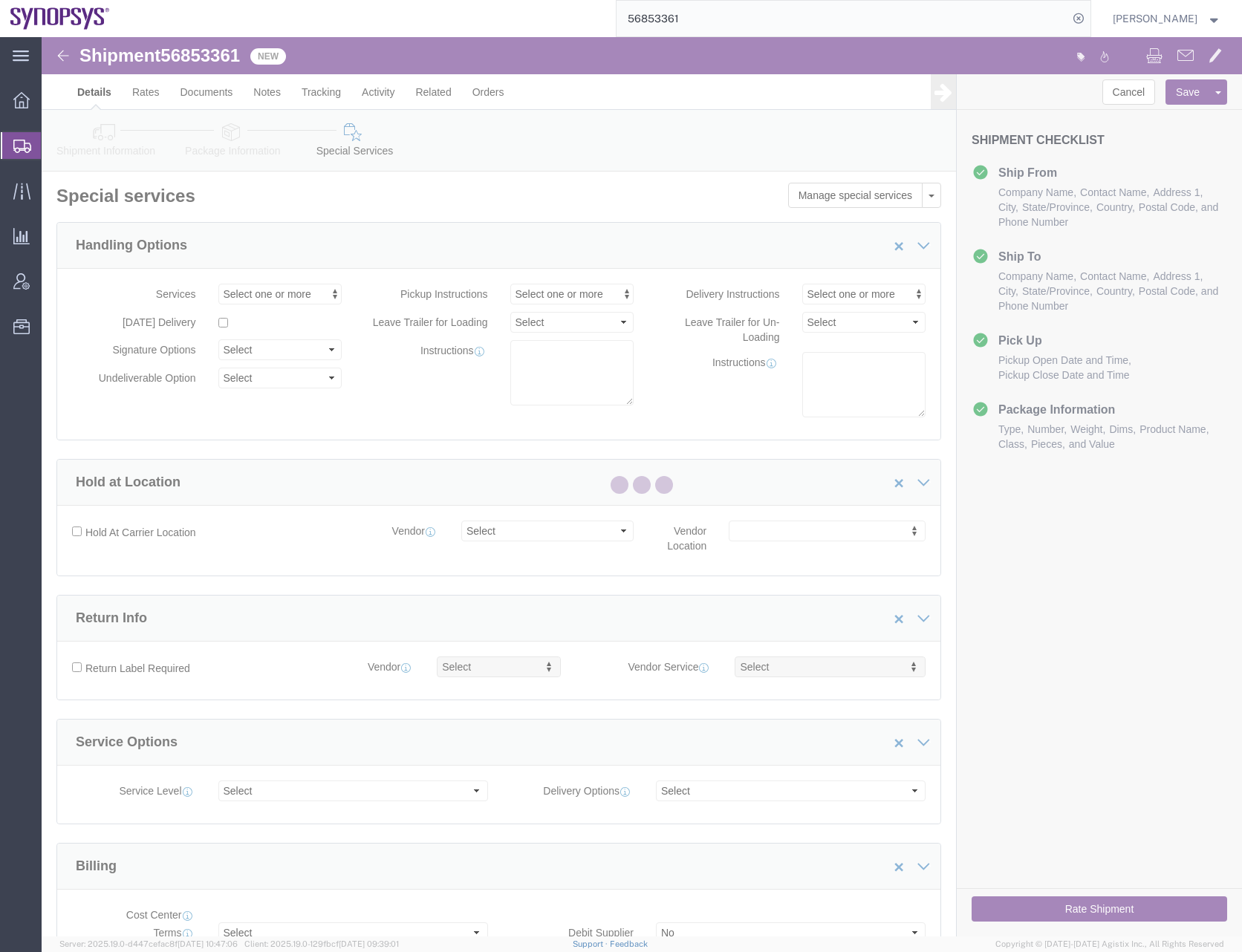
select select "COSTCENTER"
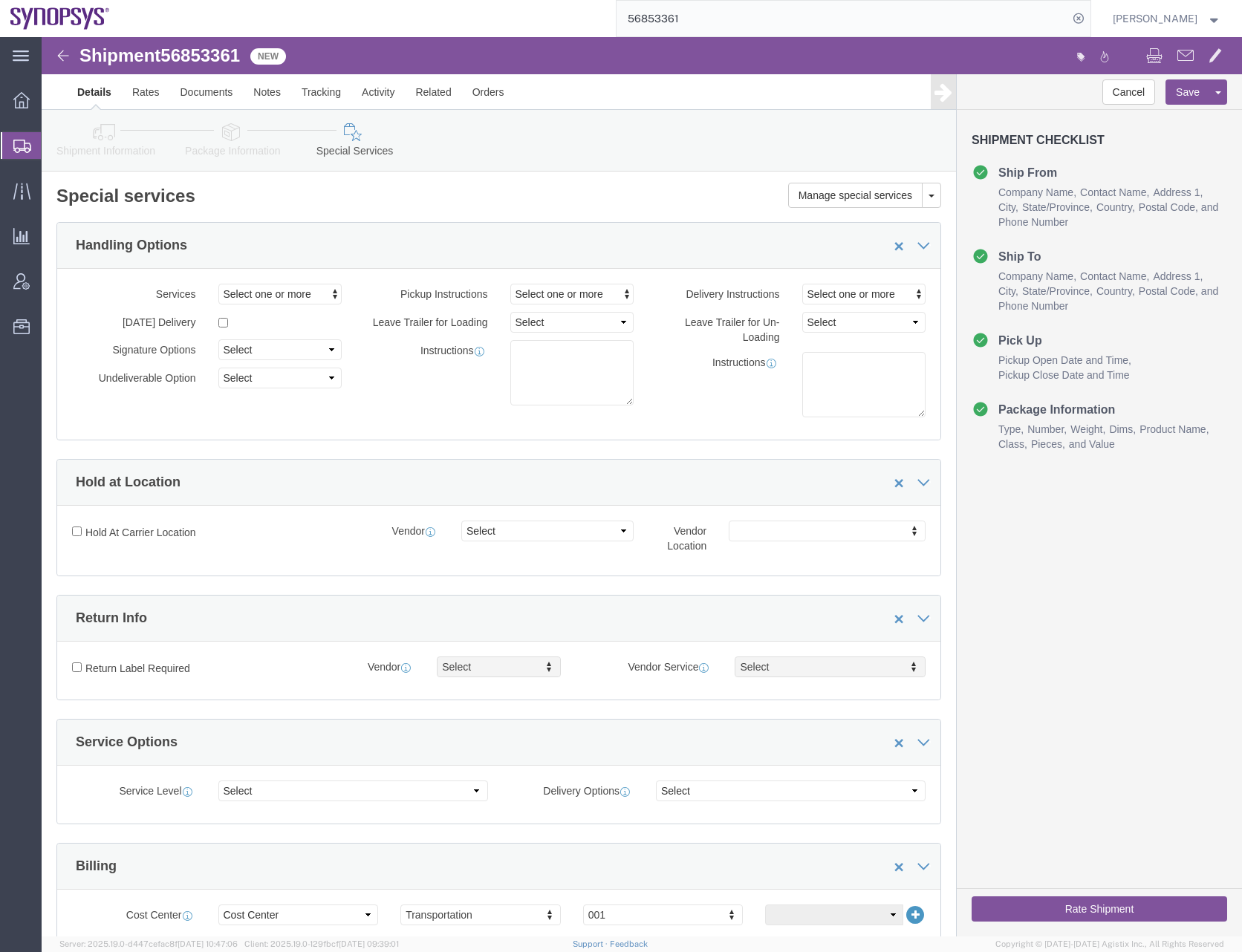
click icon
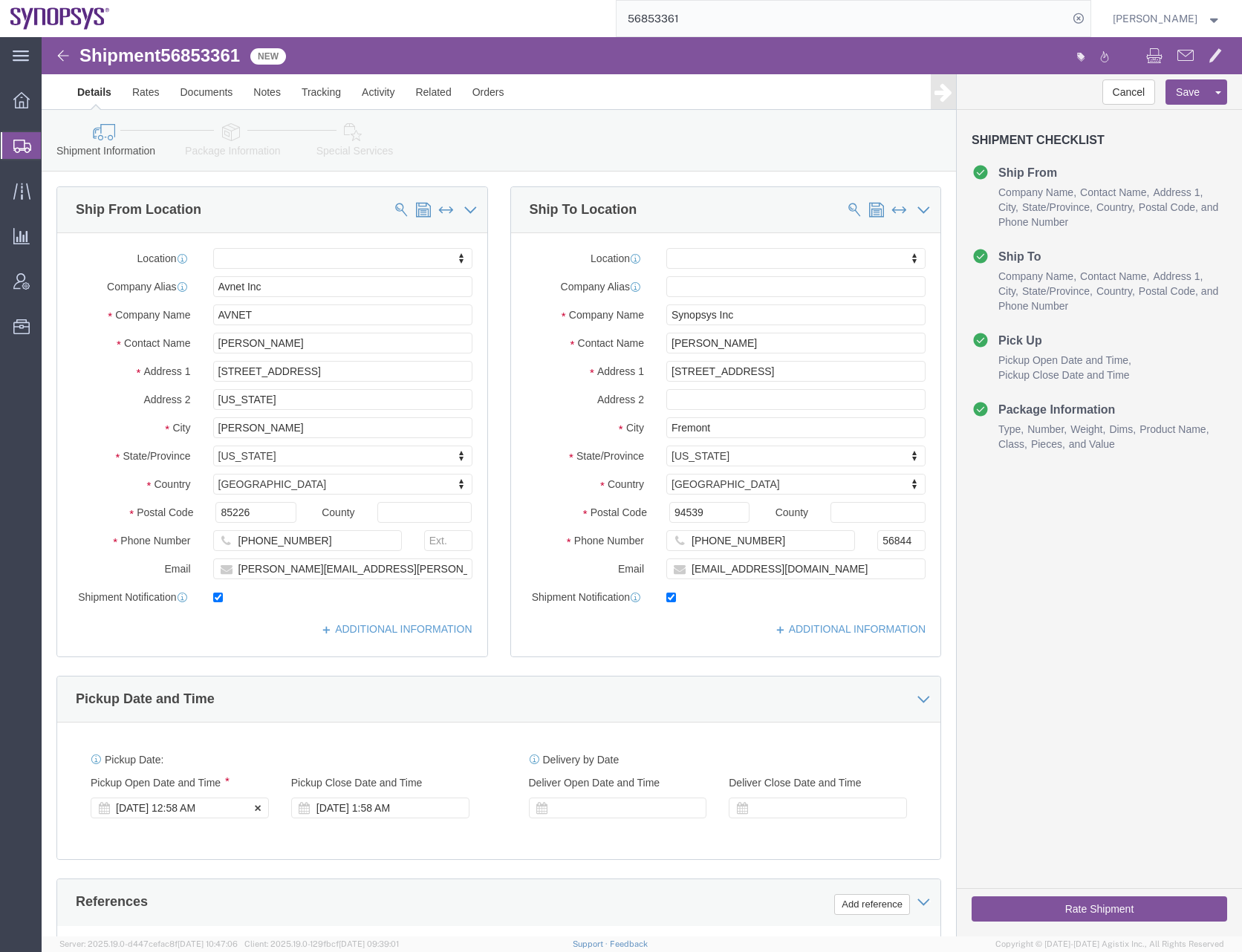
click div "Sep 19 2025 12:58 AM"
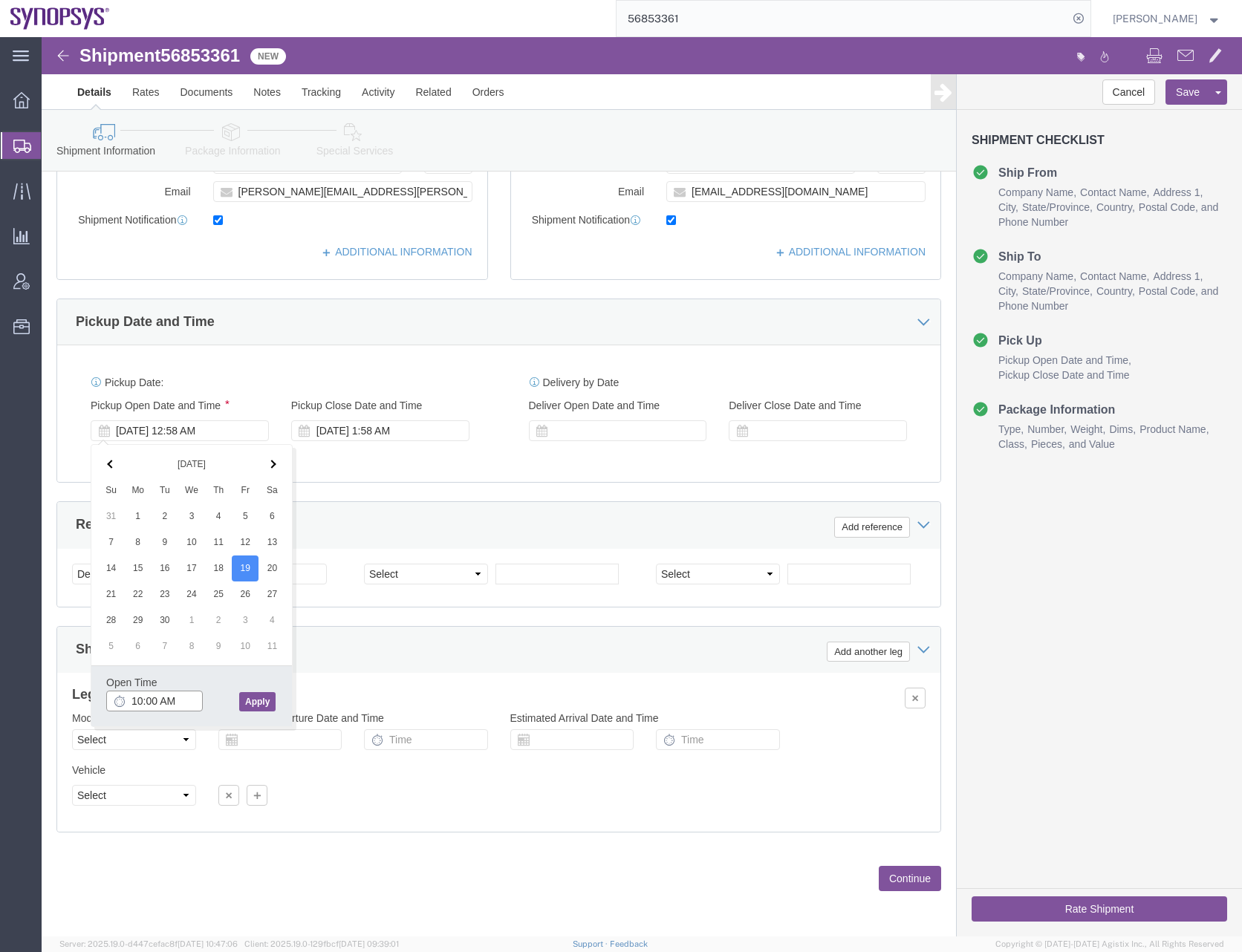
type input "10:00 AM"
click button "Apply"
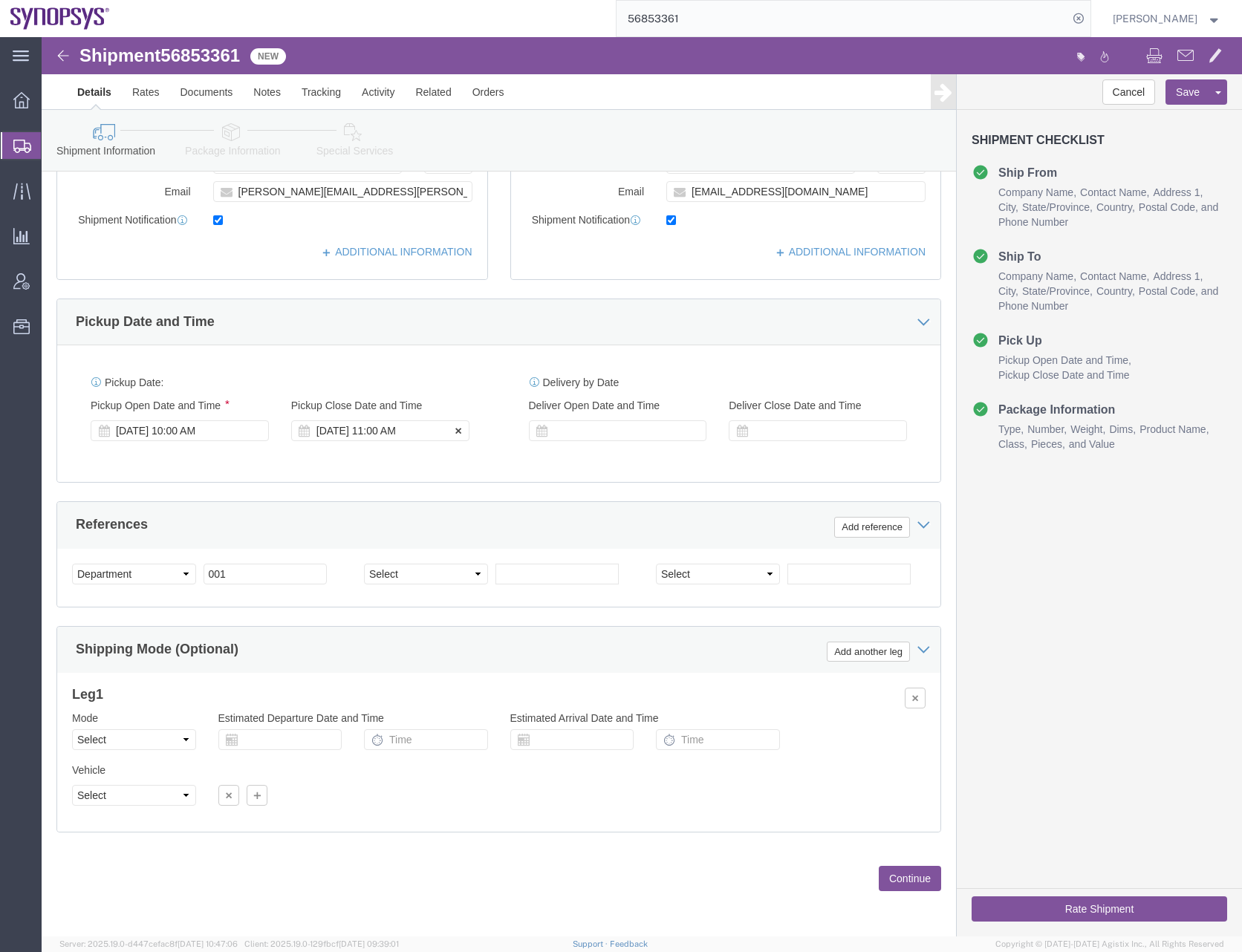
click div "Sep 19 2025 11:00 AM"
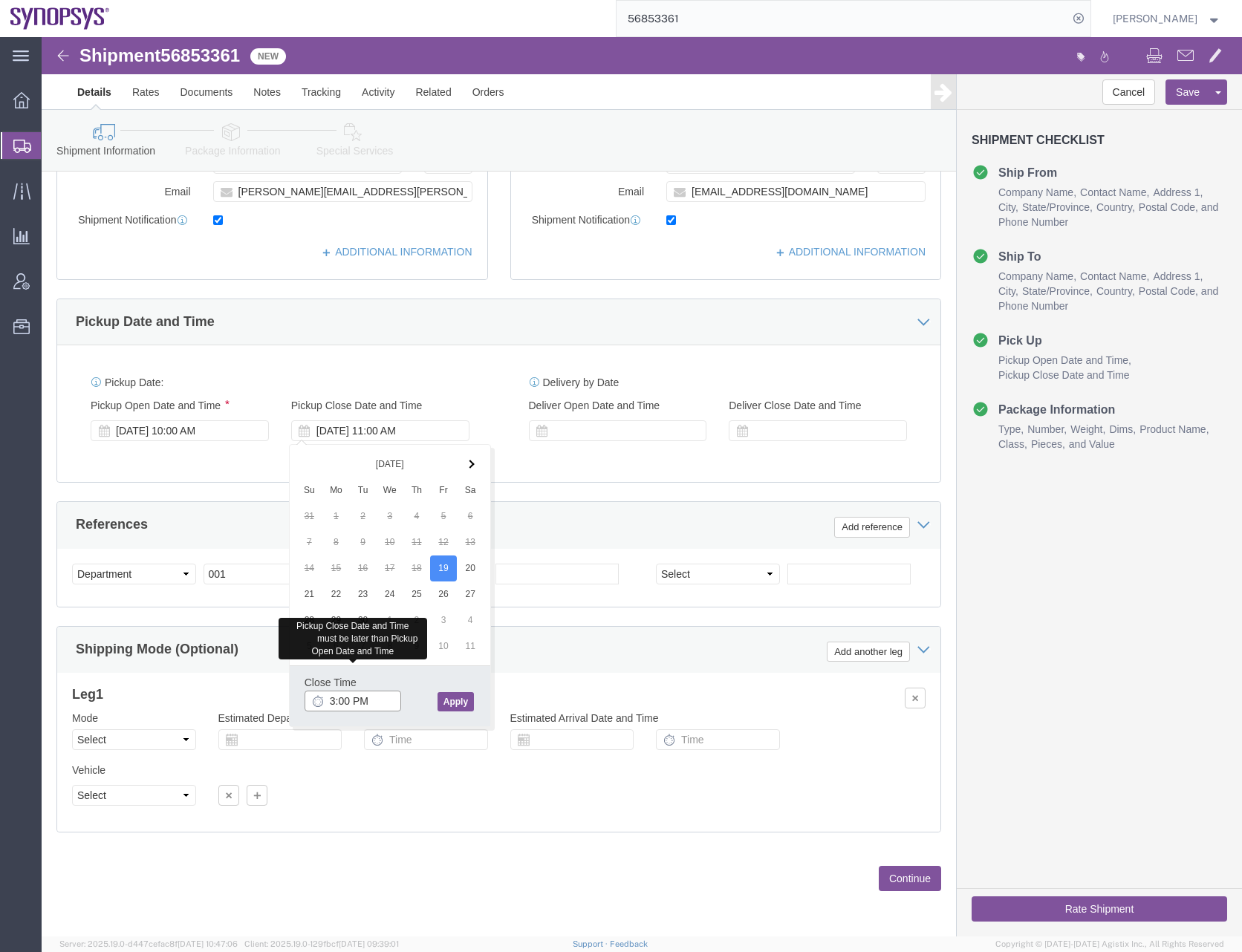
type input "3:00 PM"
click button "Apply"
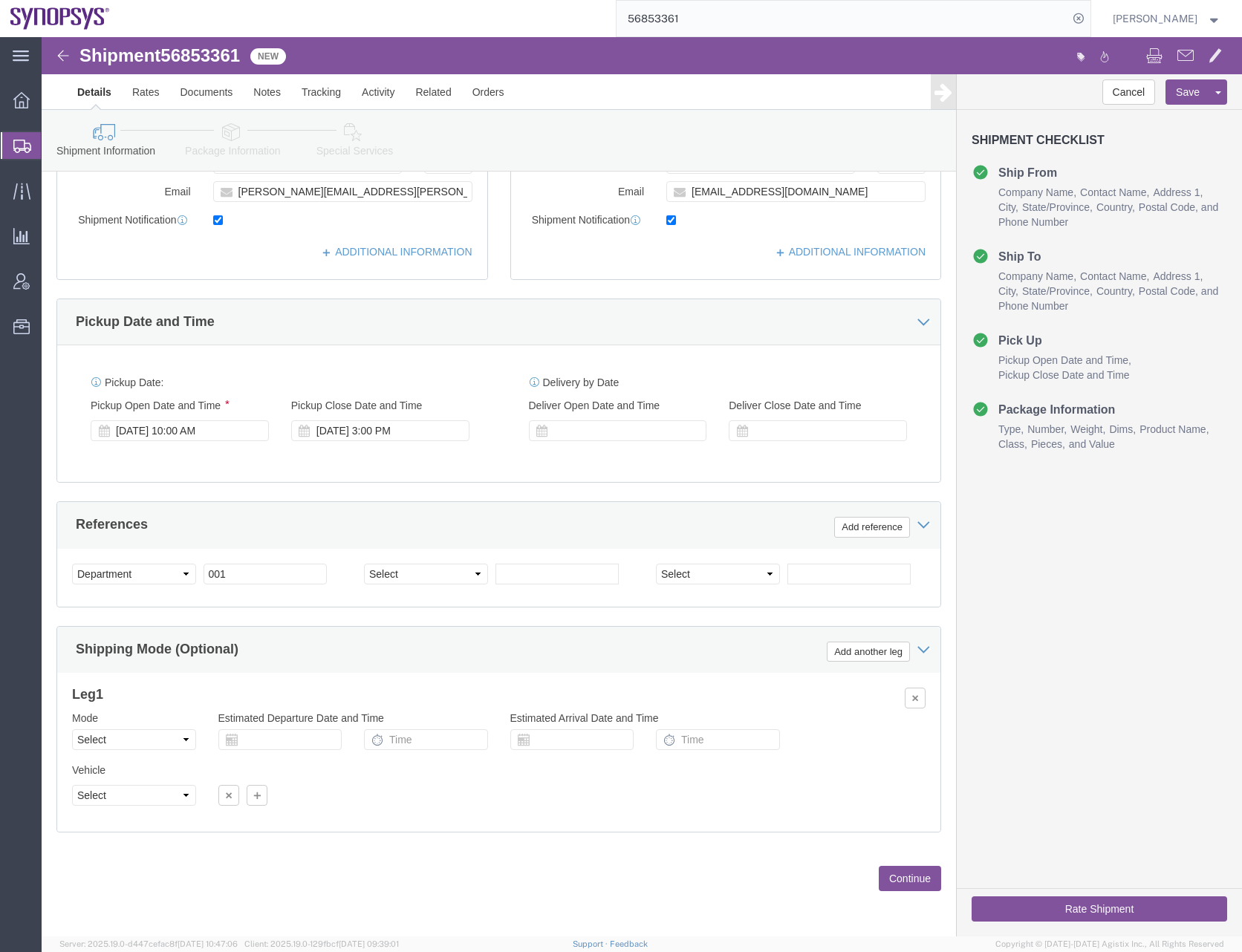
click button "Continue"
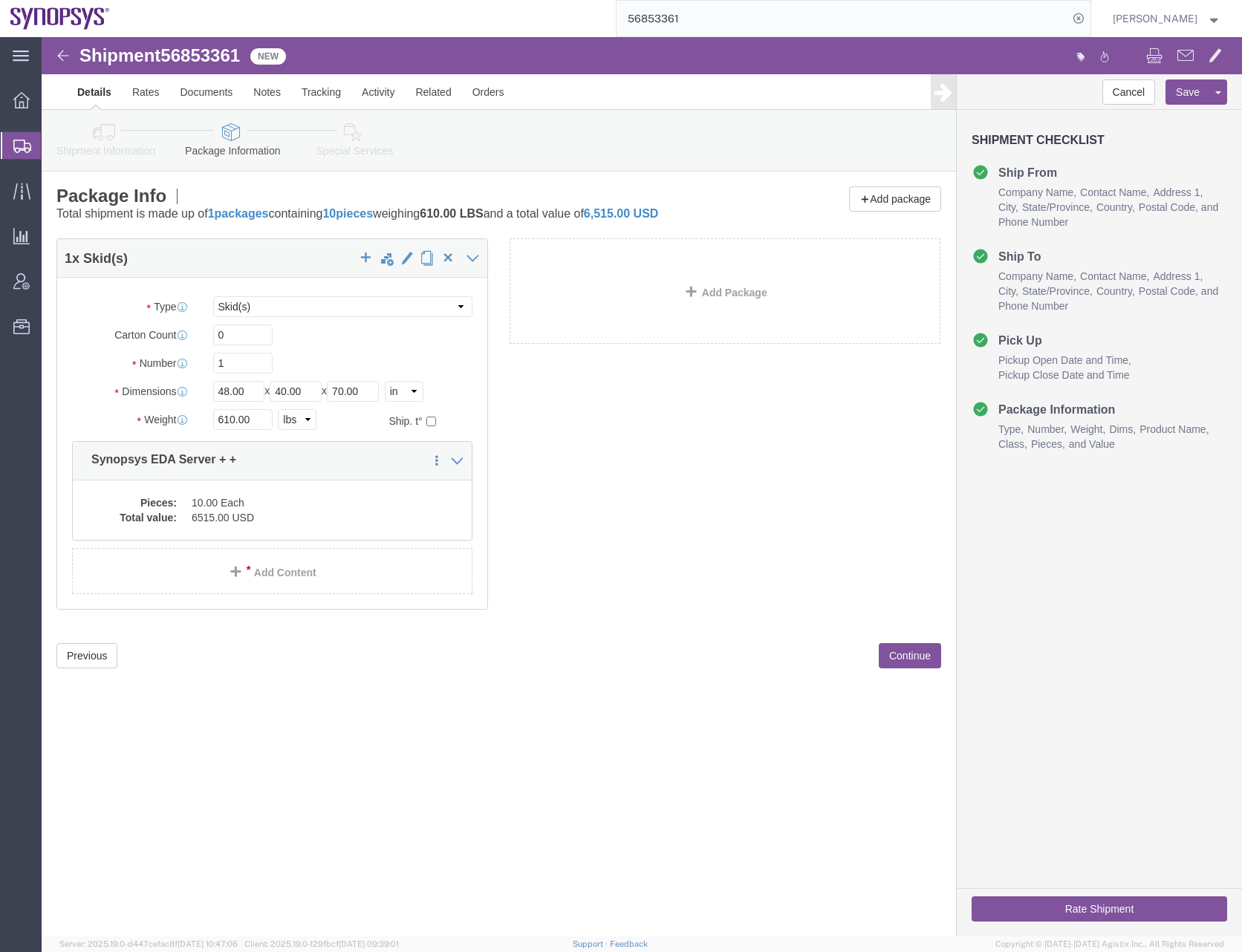
scroll to position [0, 0]
click button "Save"
click button "Continue"
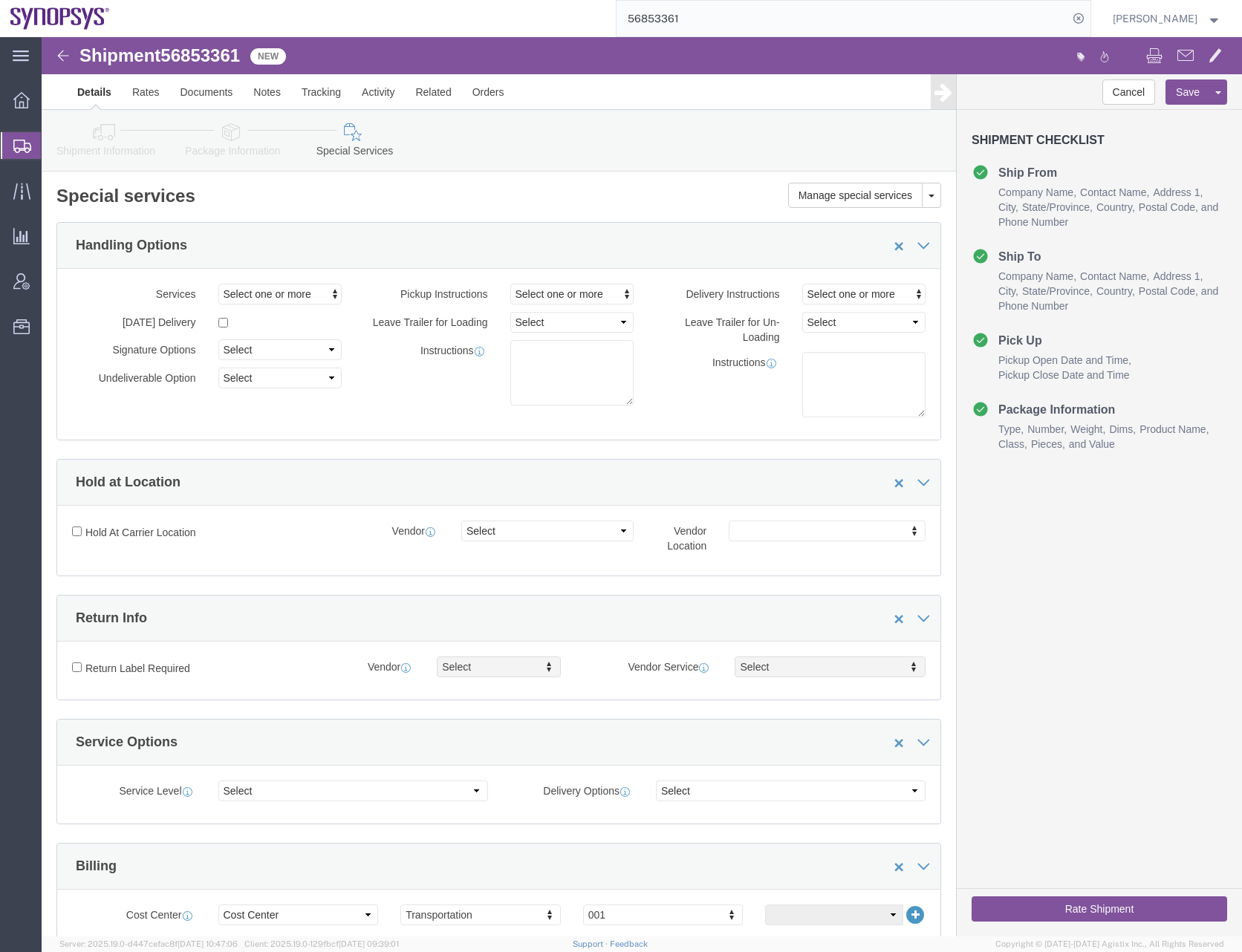
click button "Rate Shipment"
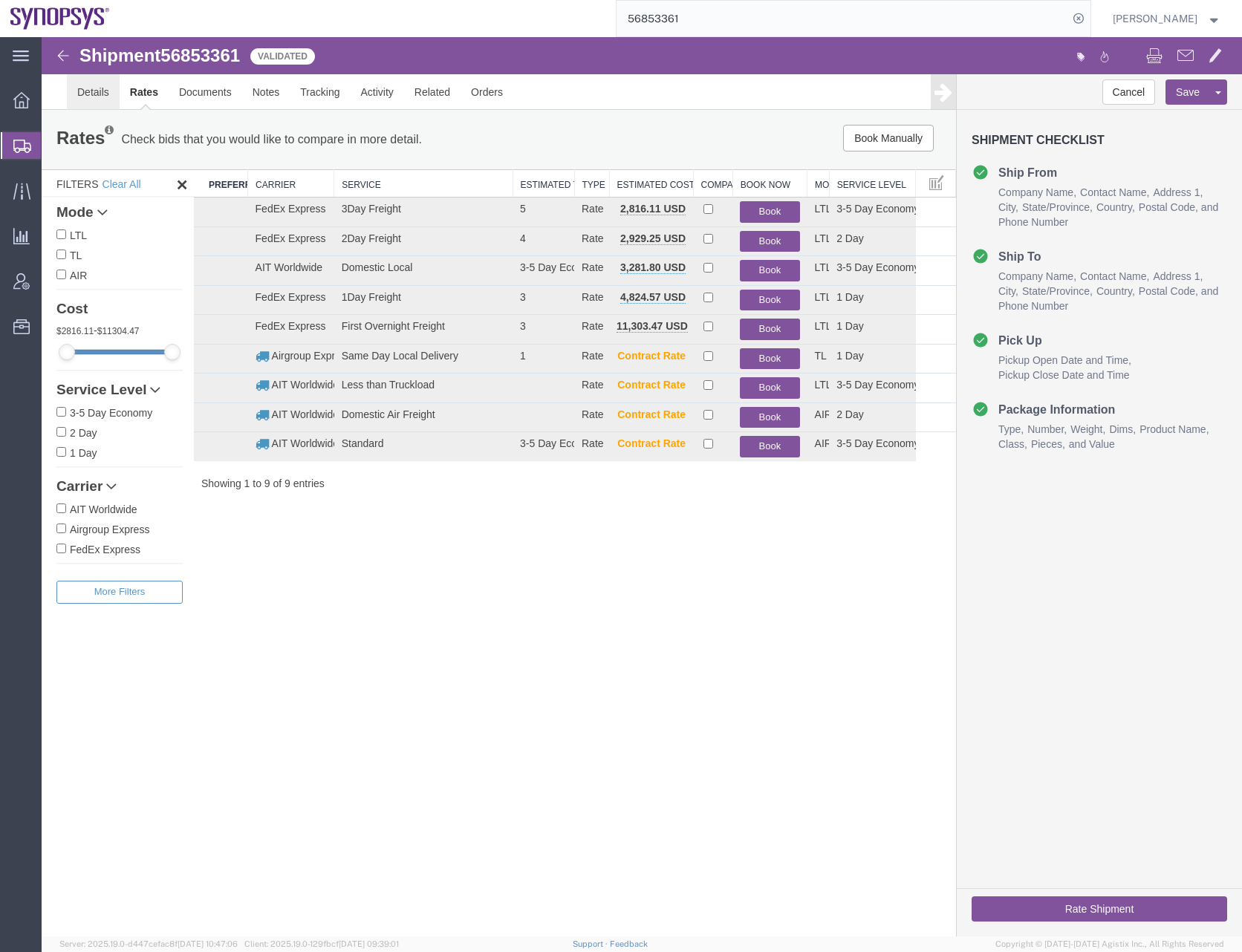
click at [88, 93] on link "Details" at bounding box center [94, 92] width 53 height 36
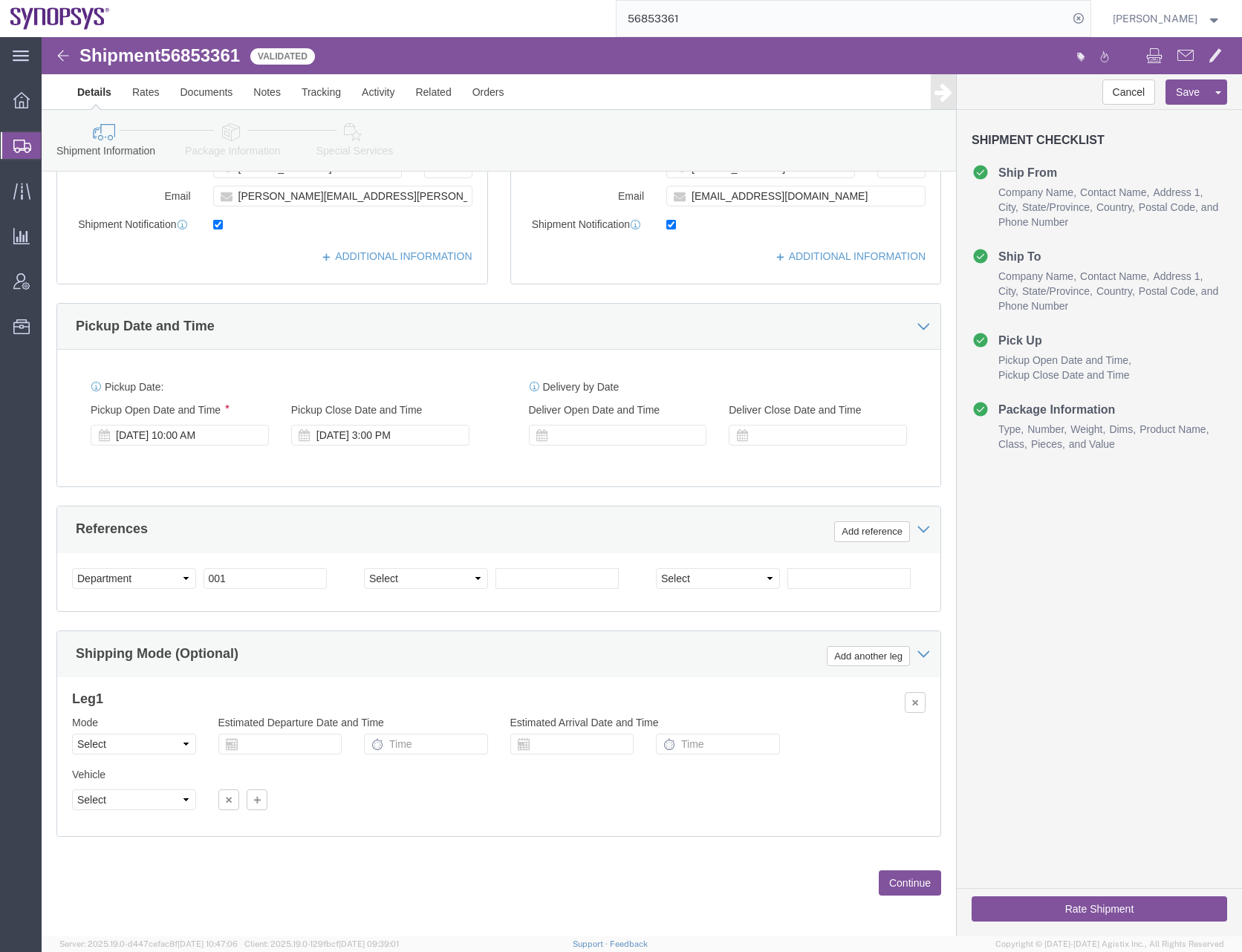
scroll to position [377, 0]
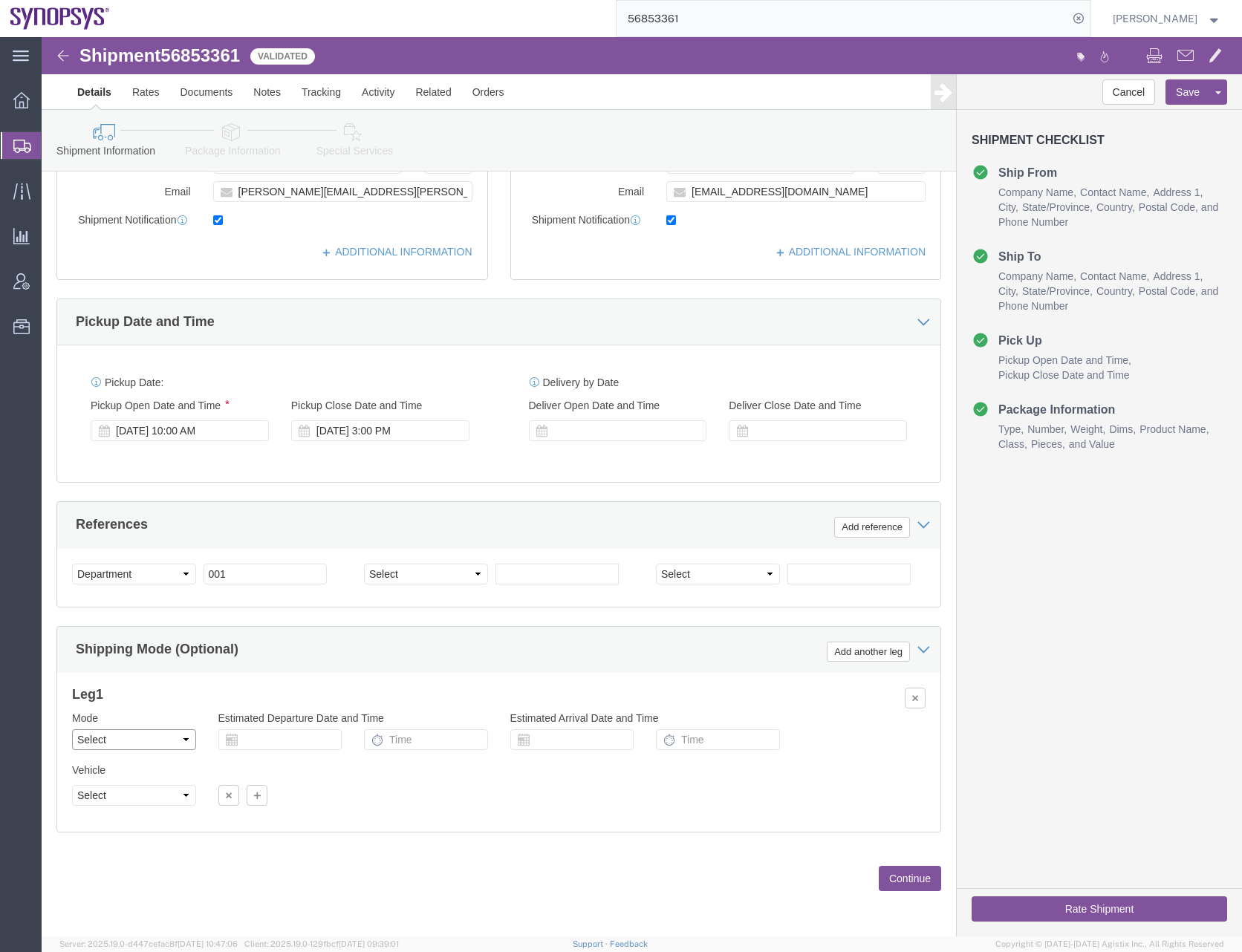
click select "Select Air Less than Truckload Multi-Leg Ocean Freight Rail Small Parcel Truckl…"
select select "LTL"
click select "Select Air Less than Truckload Multi-Leg Ocean Freight Rail Small Parcel Truckl…"
click select "Select Straight Truck"
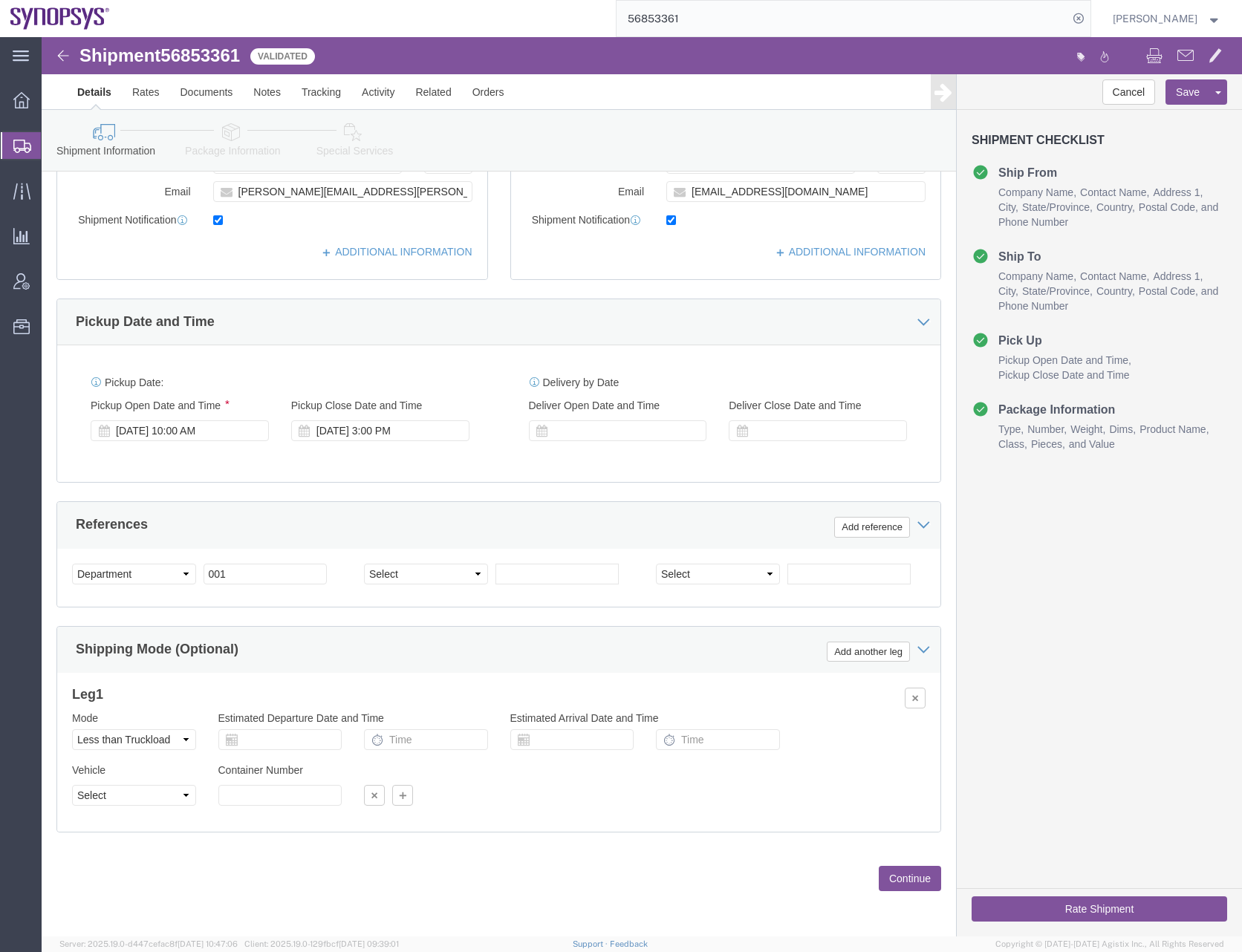
click button "Continue"
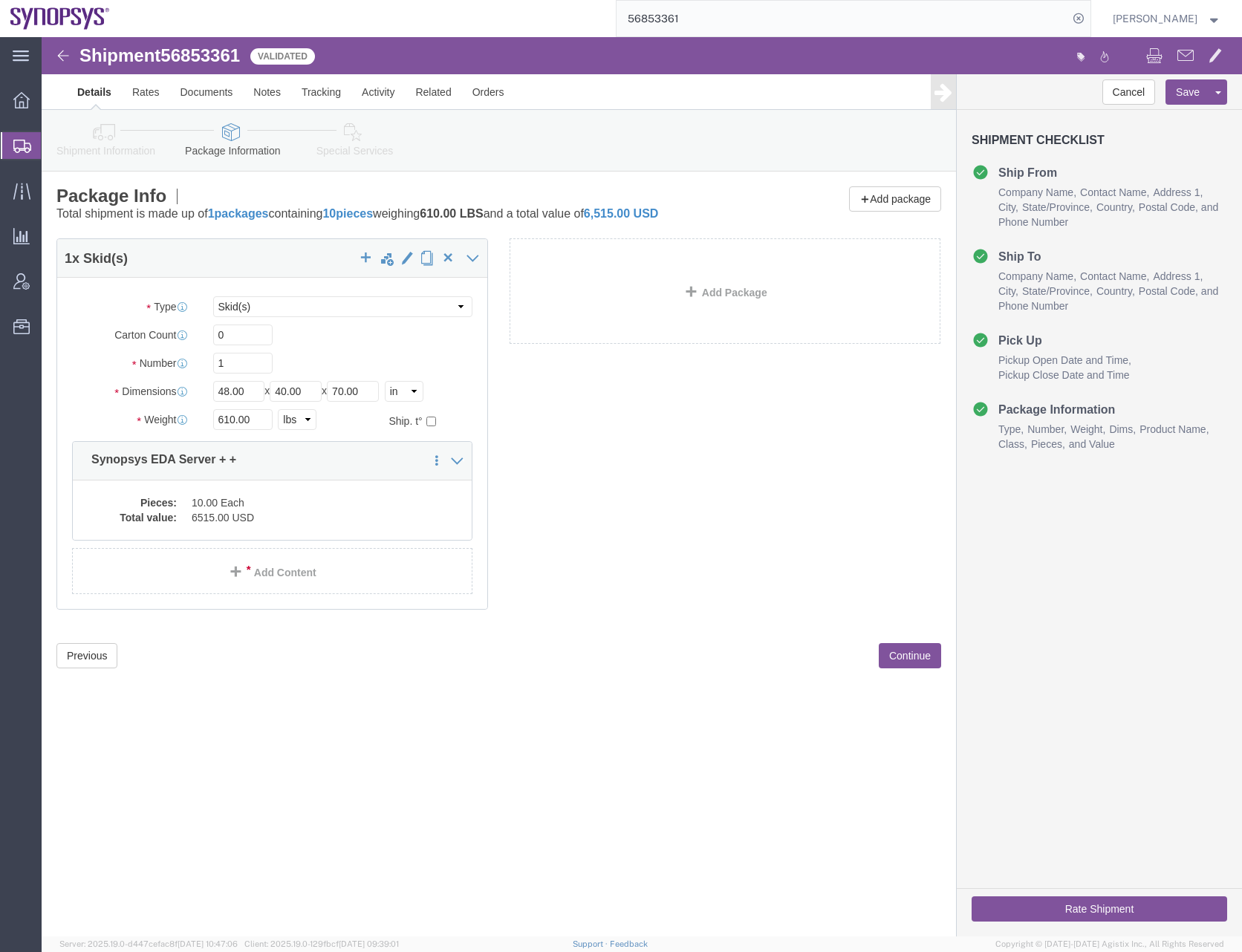
scroll to position [0, 0]
click button "Continue"
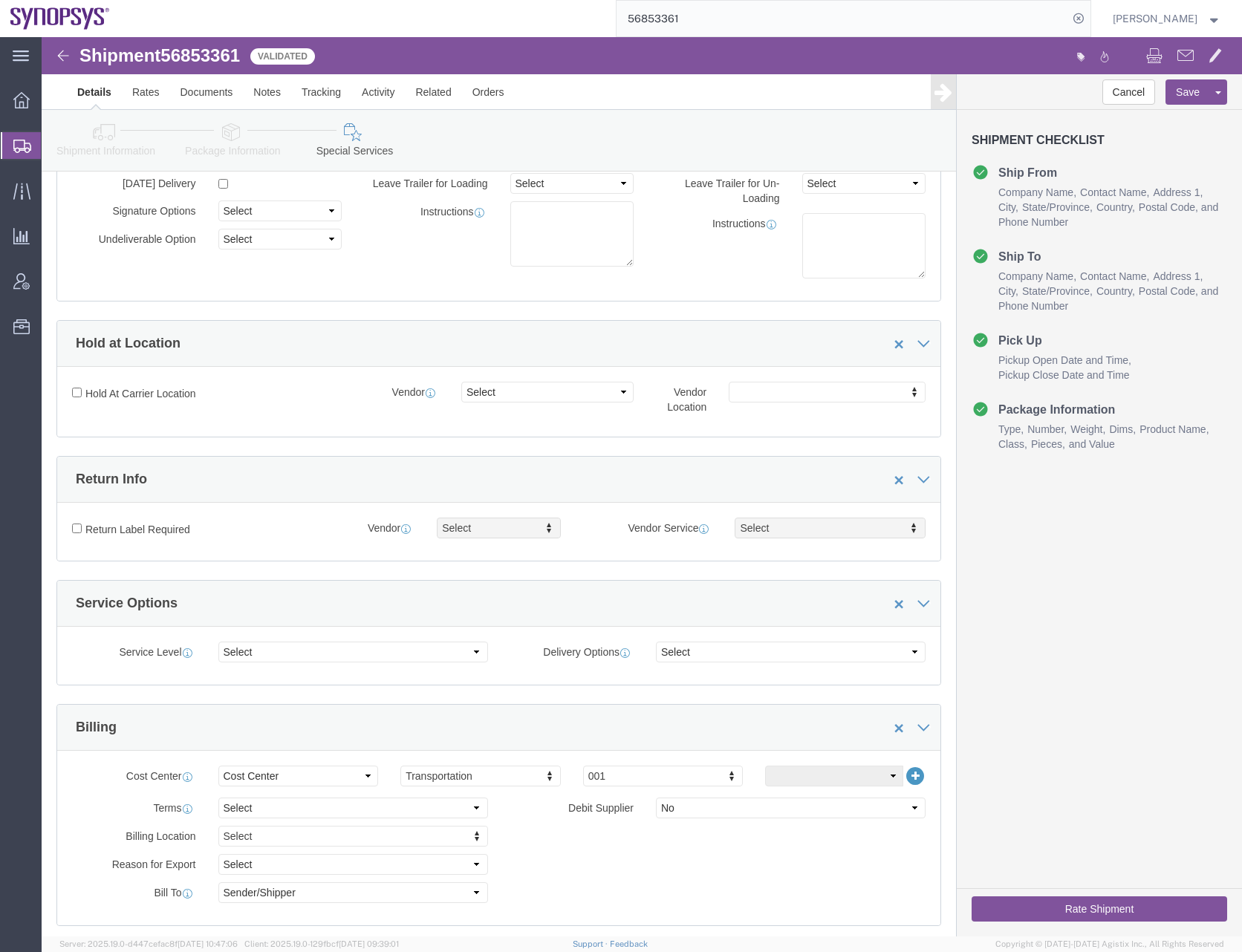
scroll to position [149, 0]
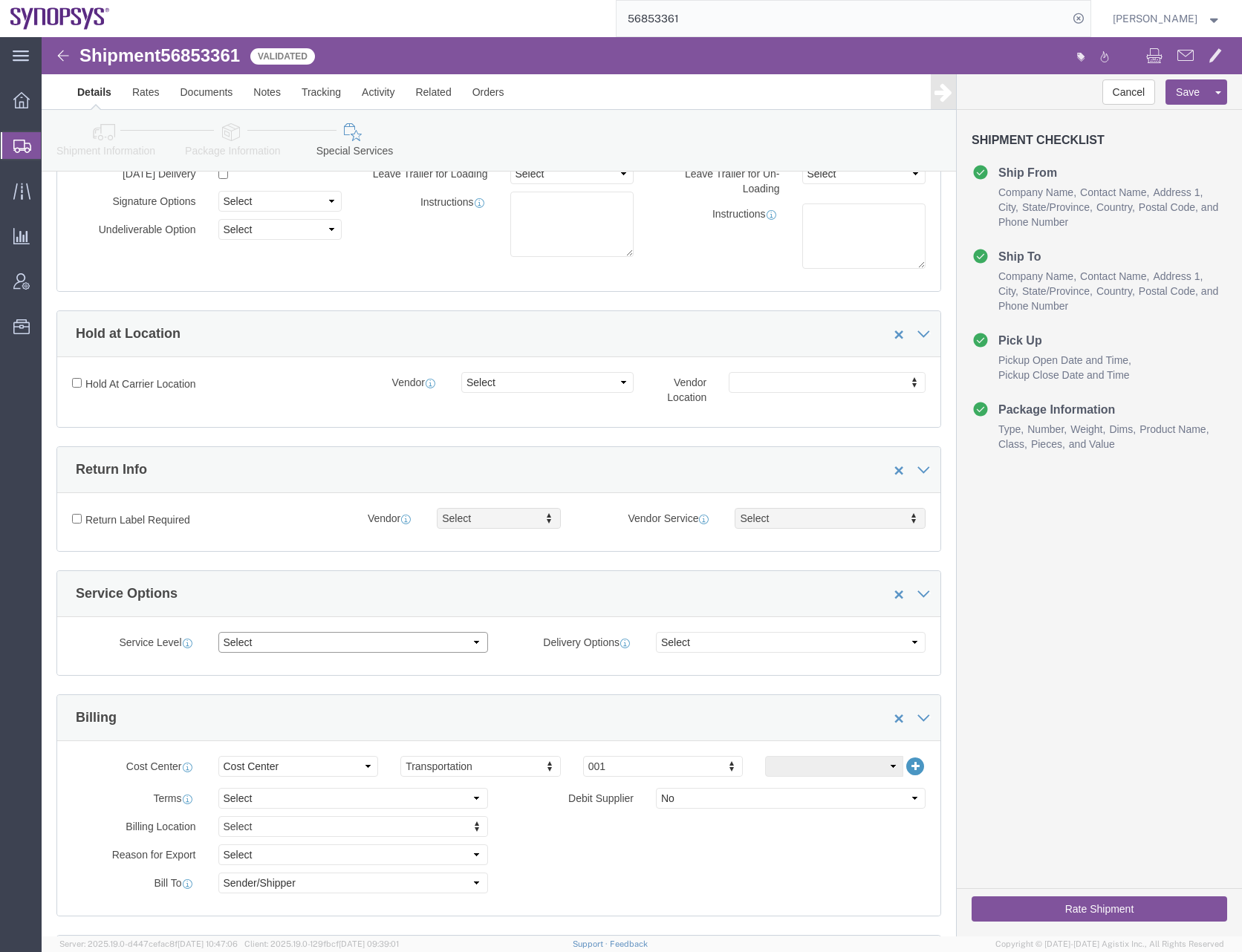
click select "Select 1 Day 2 Day 3-5 Day Economy 5+ Day"
select select "3-5 Day Economy"
click select "Select 1 Day 2 Day 3-5 Day Economy 5+ Day"
click select "Select ATA DTA DTD"
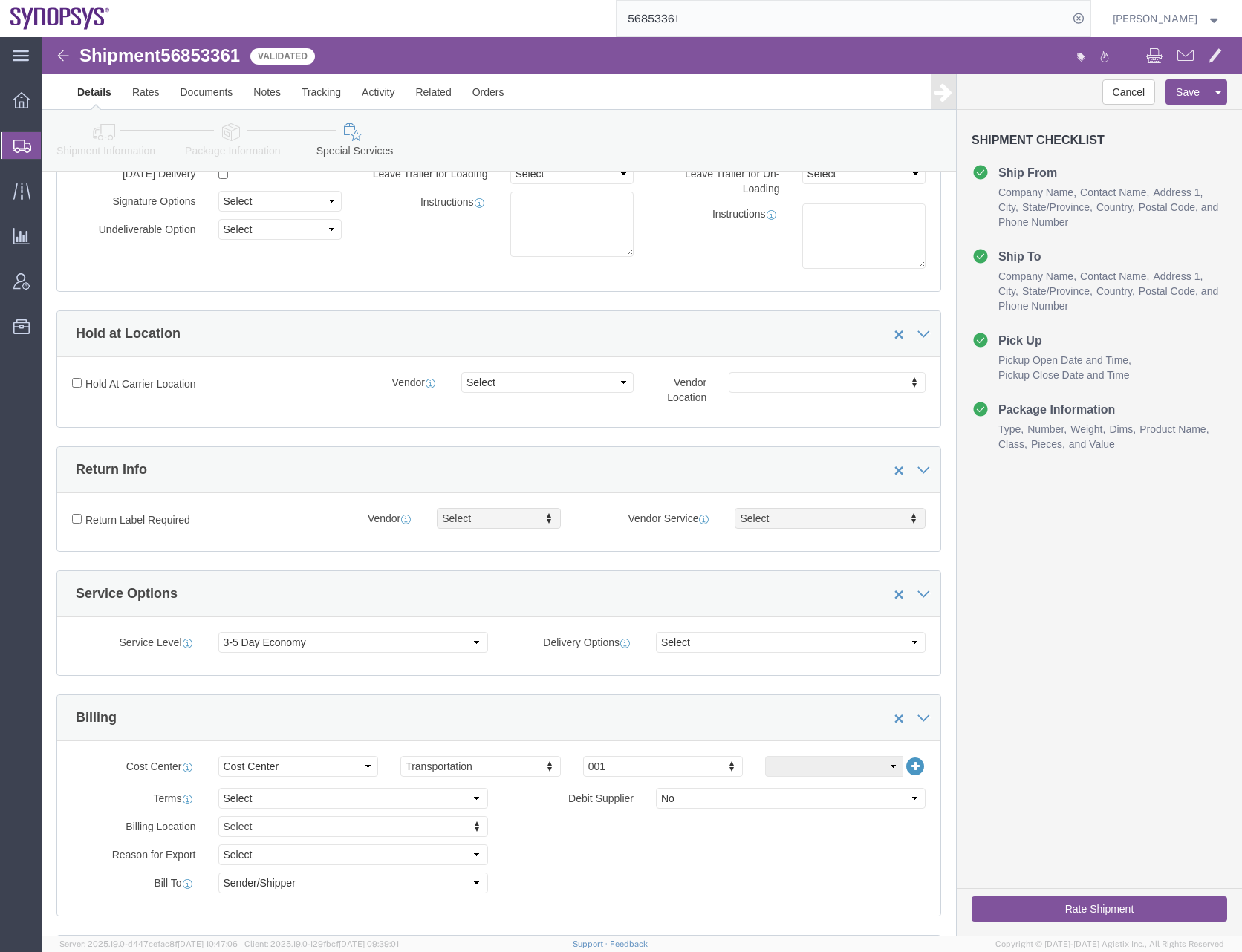
click div "Service Level Select 1 Day 2 Day 3-5 Day Economy 5+ Day Delivery Options Select…"
click button "Save"
click button "Rate Shipment"
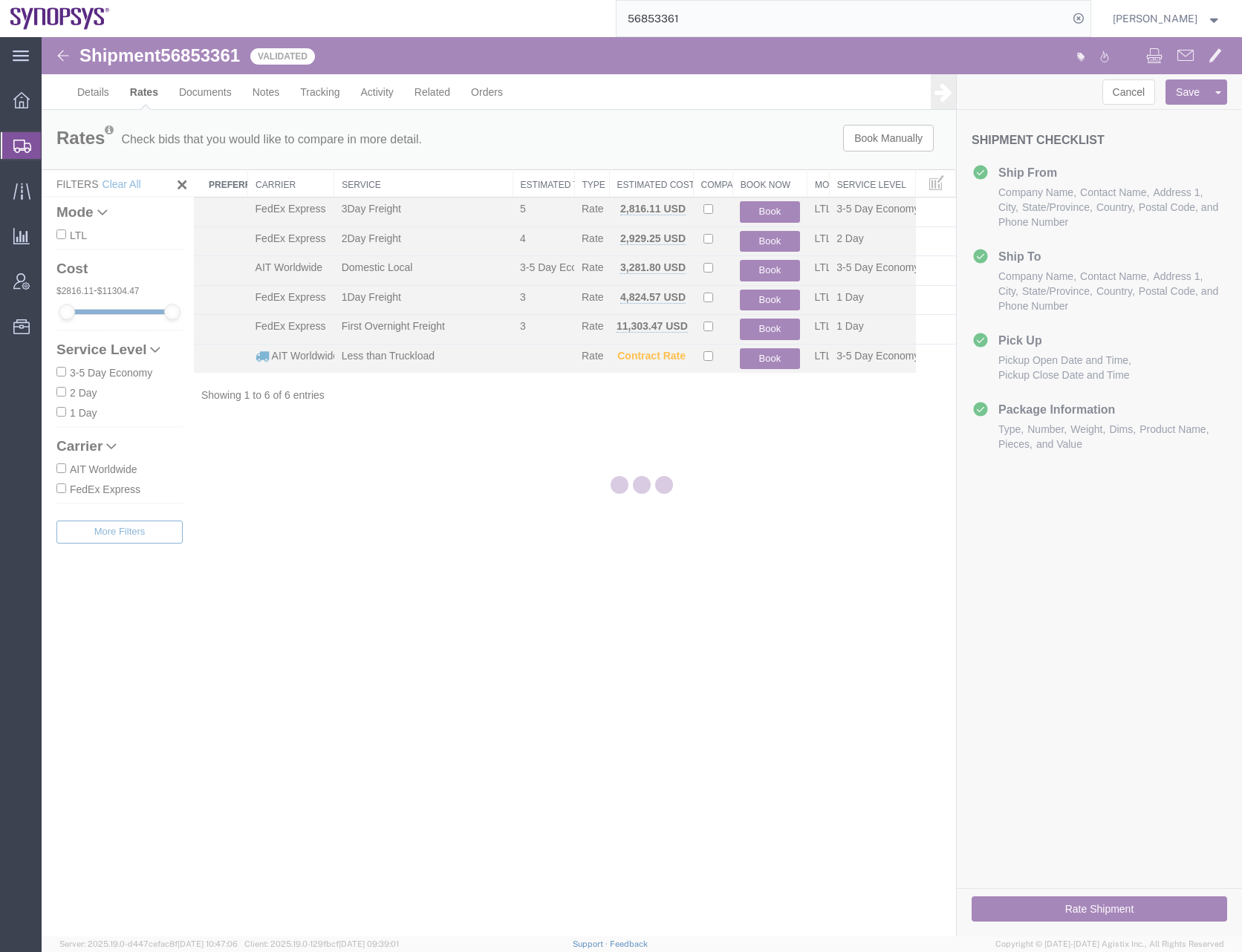
scroll to position [0, 0]
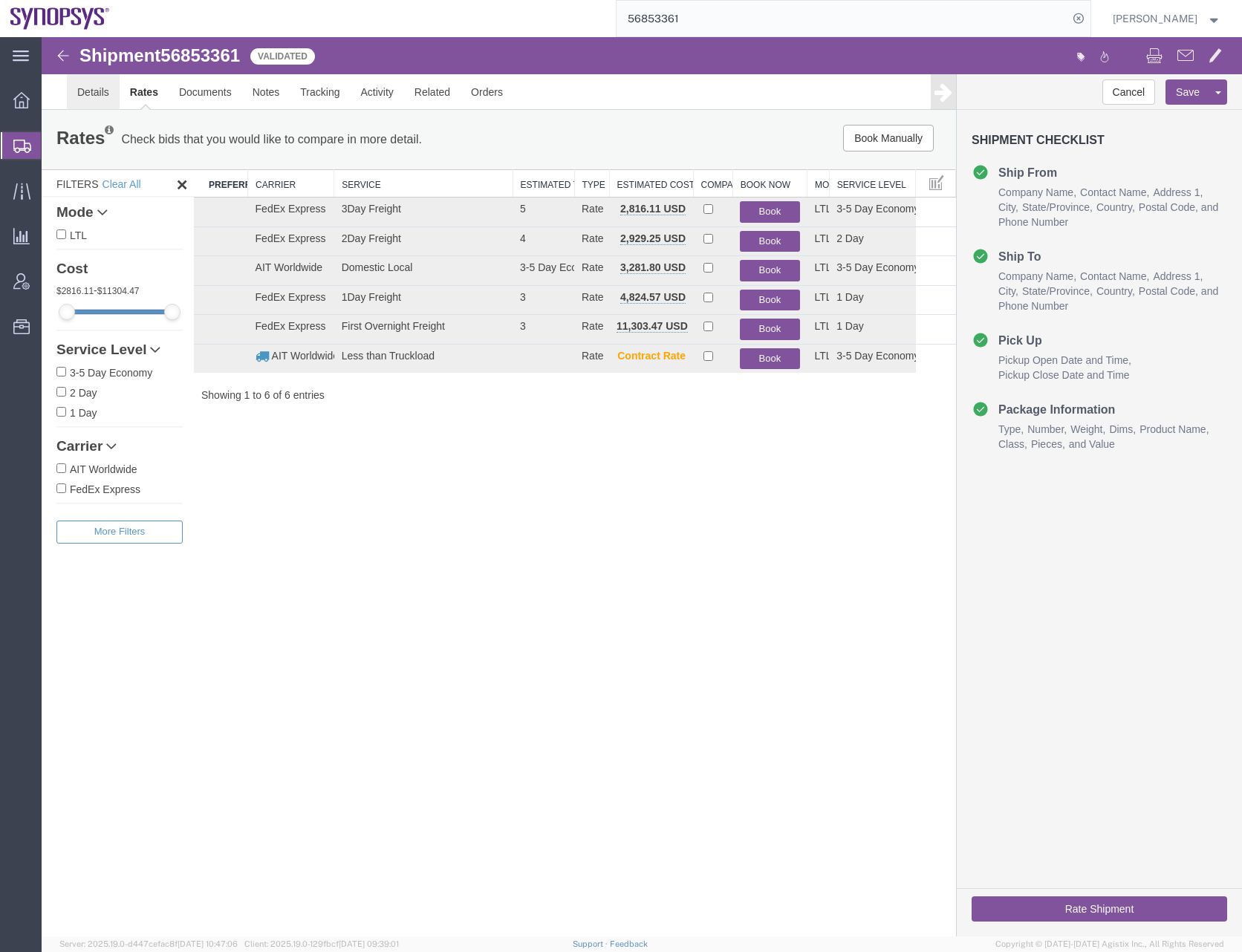
click at [105, 97] on link "Details" at bounding box center [94, 92] width 53 height 36
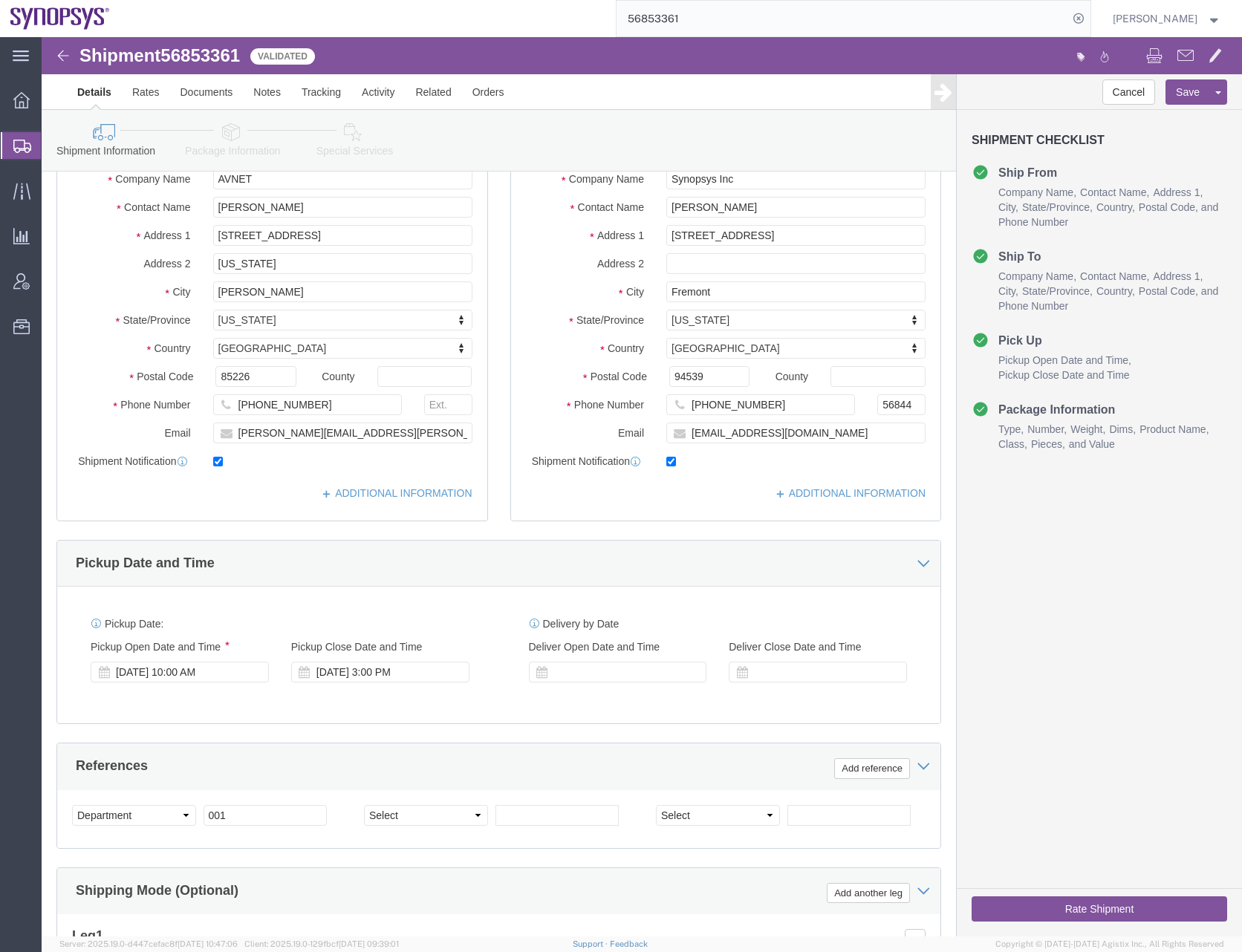
scroll to position [377, 0]
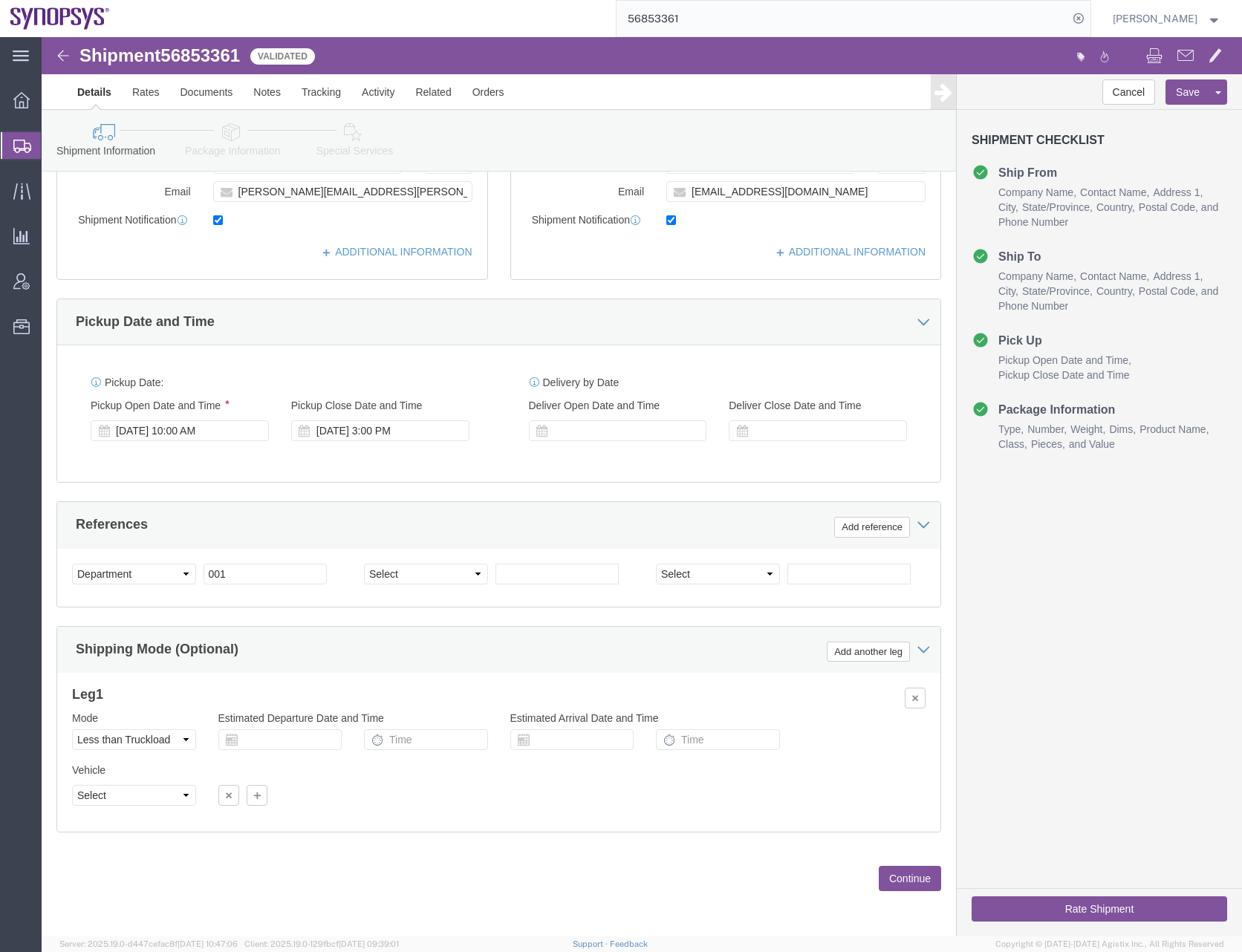
click button "Continue"
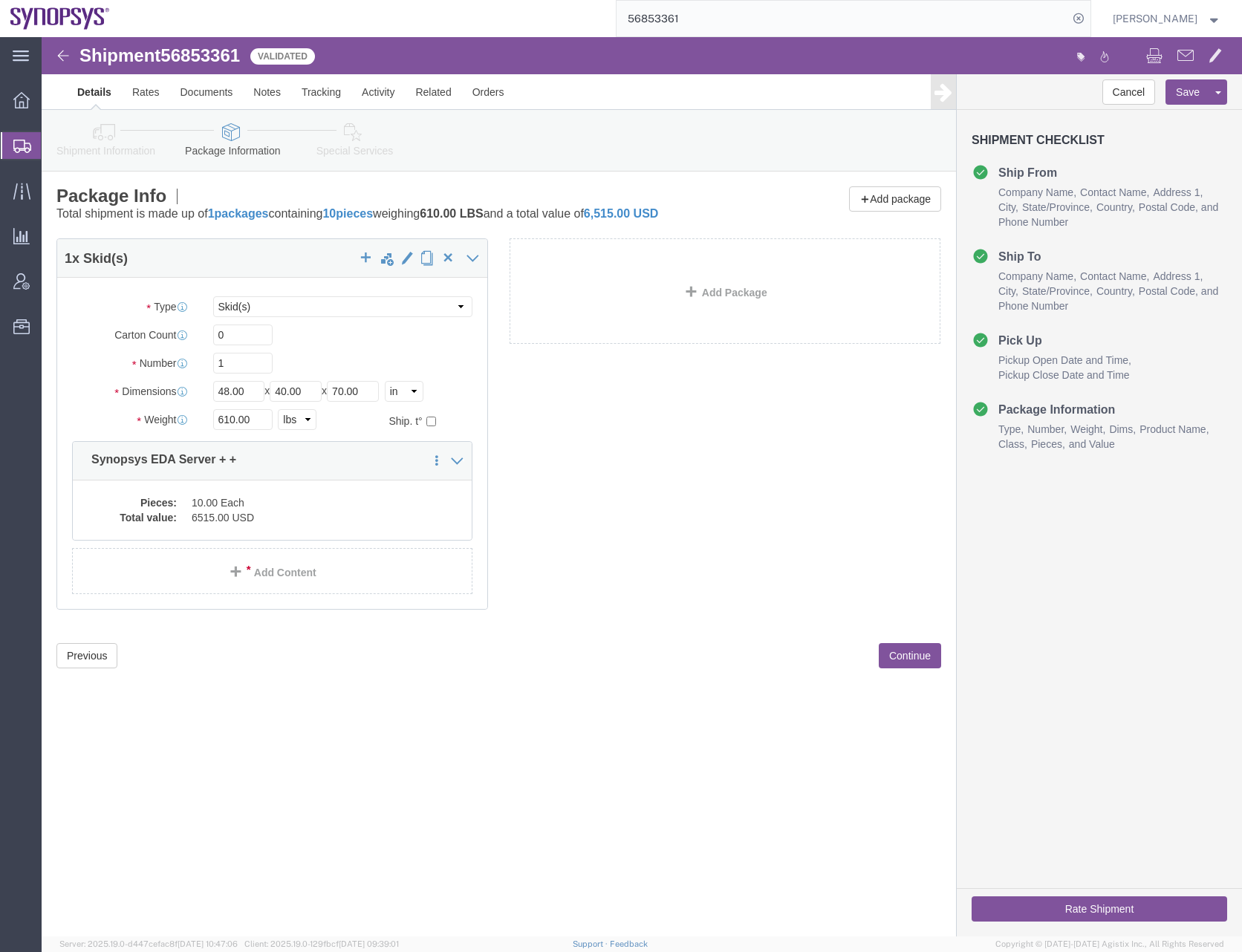
scroll to position [0, 0]
click button "Continue"
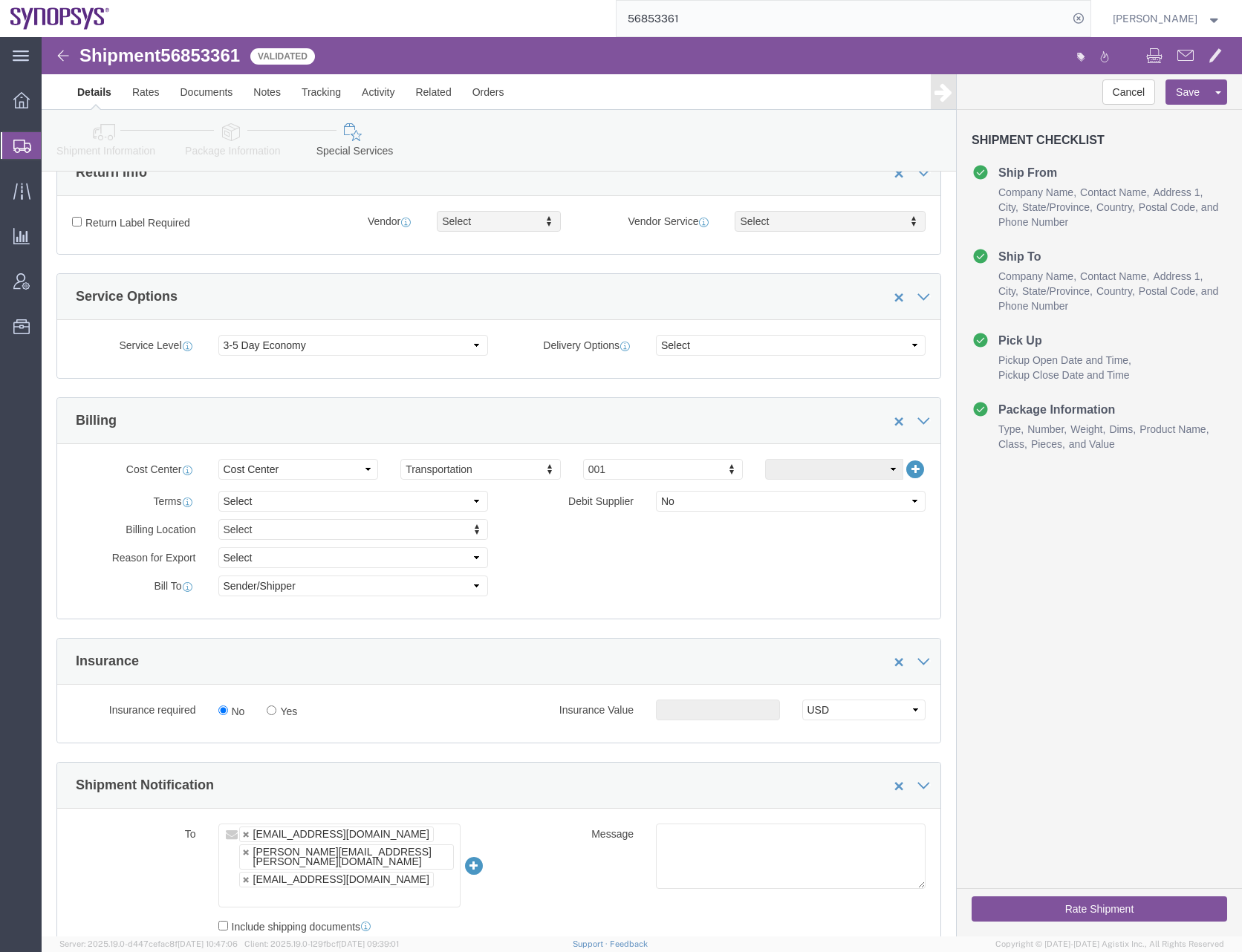
scroll to position [297, 0]
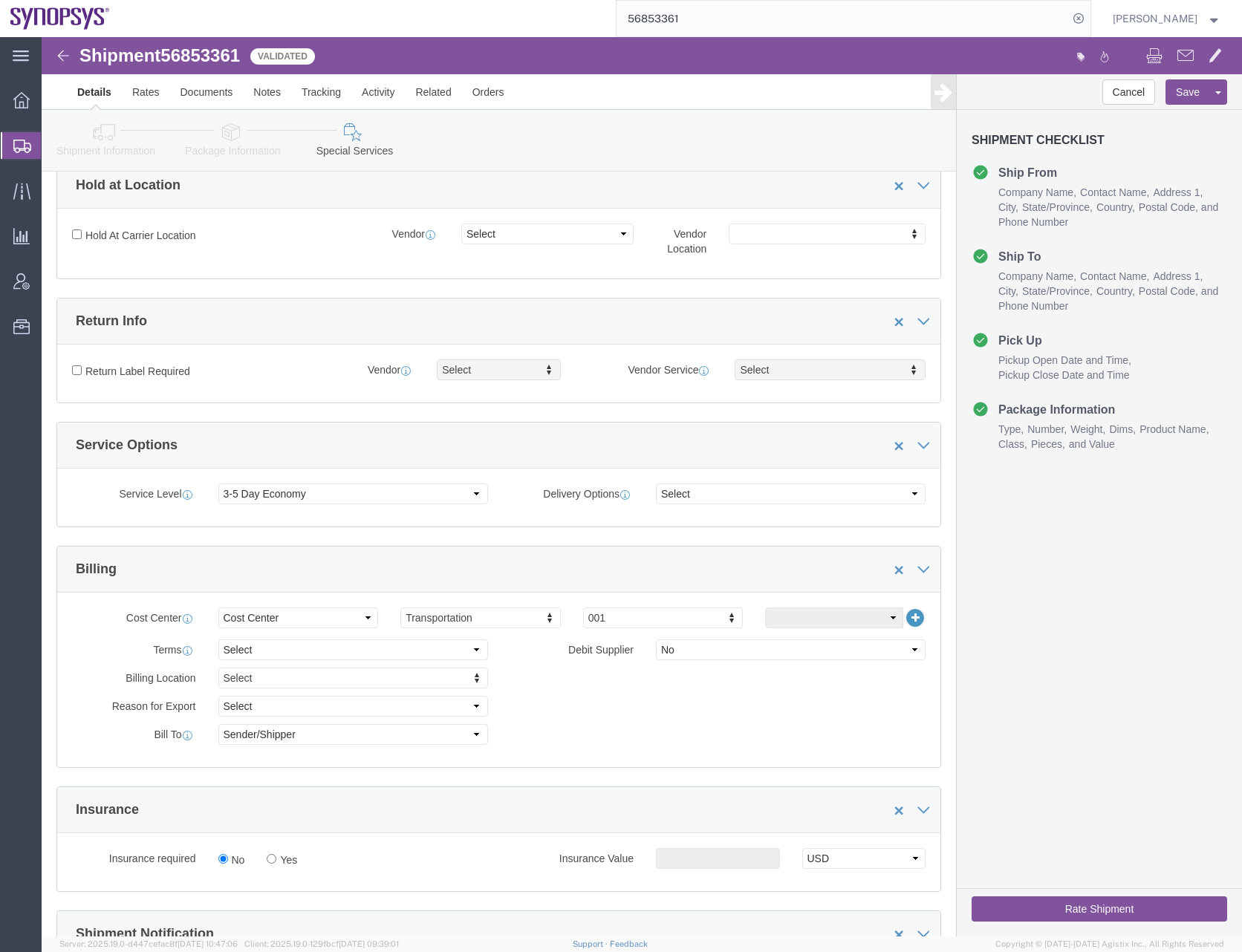
click div "Service Level Select 1 Day 2 Day 3-5 Day Economy 5+ Day"
click select "Select 1 Day 2 Day 3-5 Day Economy 5+ Day"
select select
click select "Select 1 Day 2 Day 3-5 Day Economy 5+ Day"
click button "Rate Shipment"
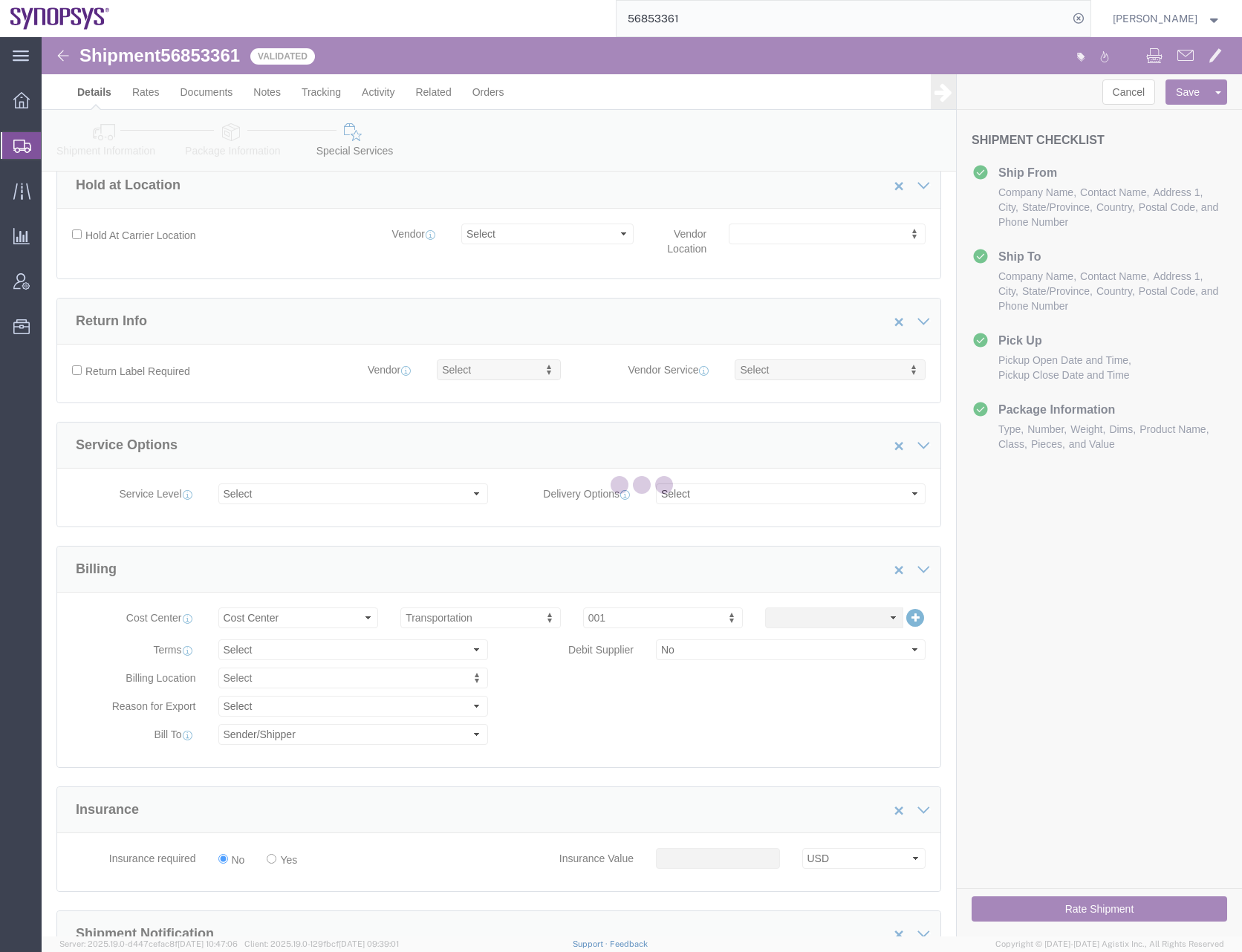
scroll to position [0, 0]
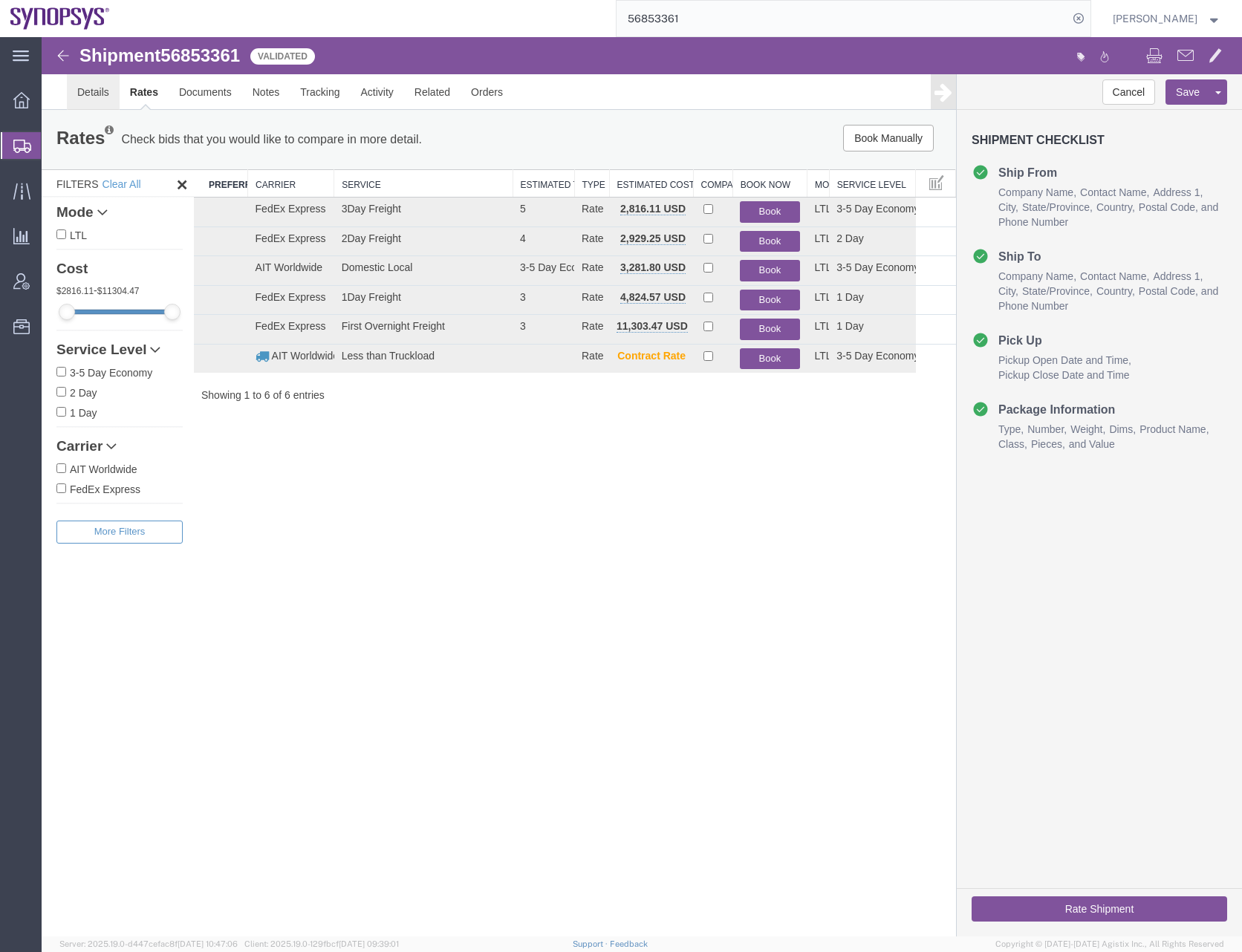
click at [100, 97] on link "Details" at bounding box center [94, 92] width 53 height 36
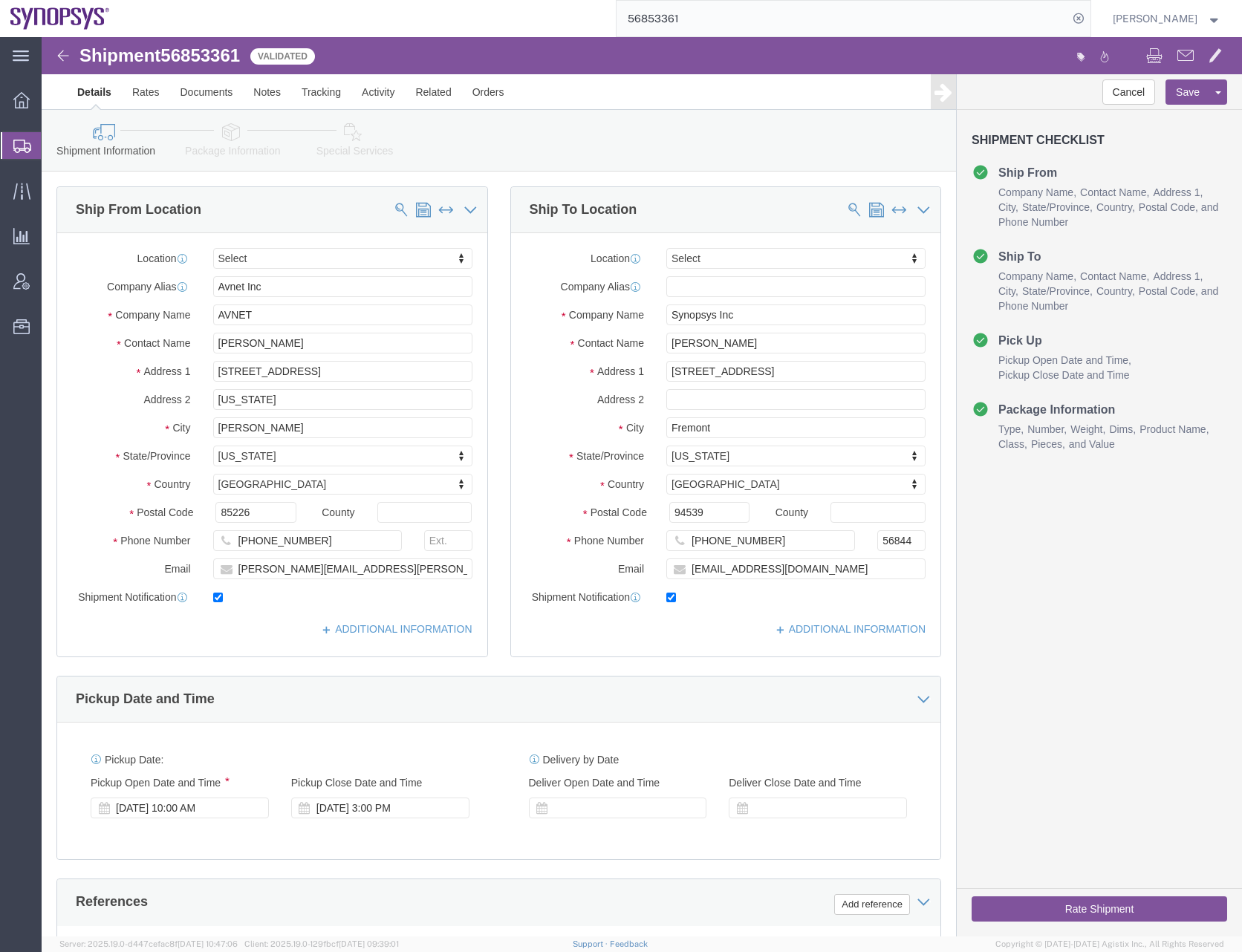
scroll to position [377, 0]
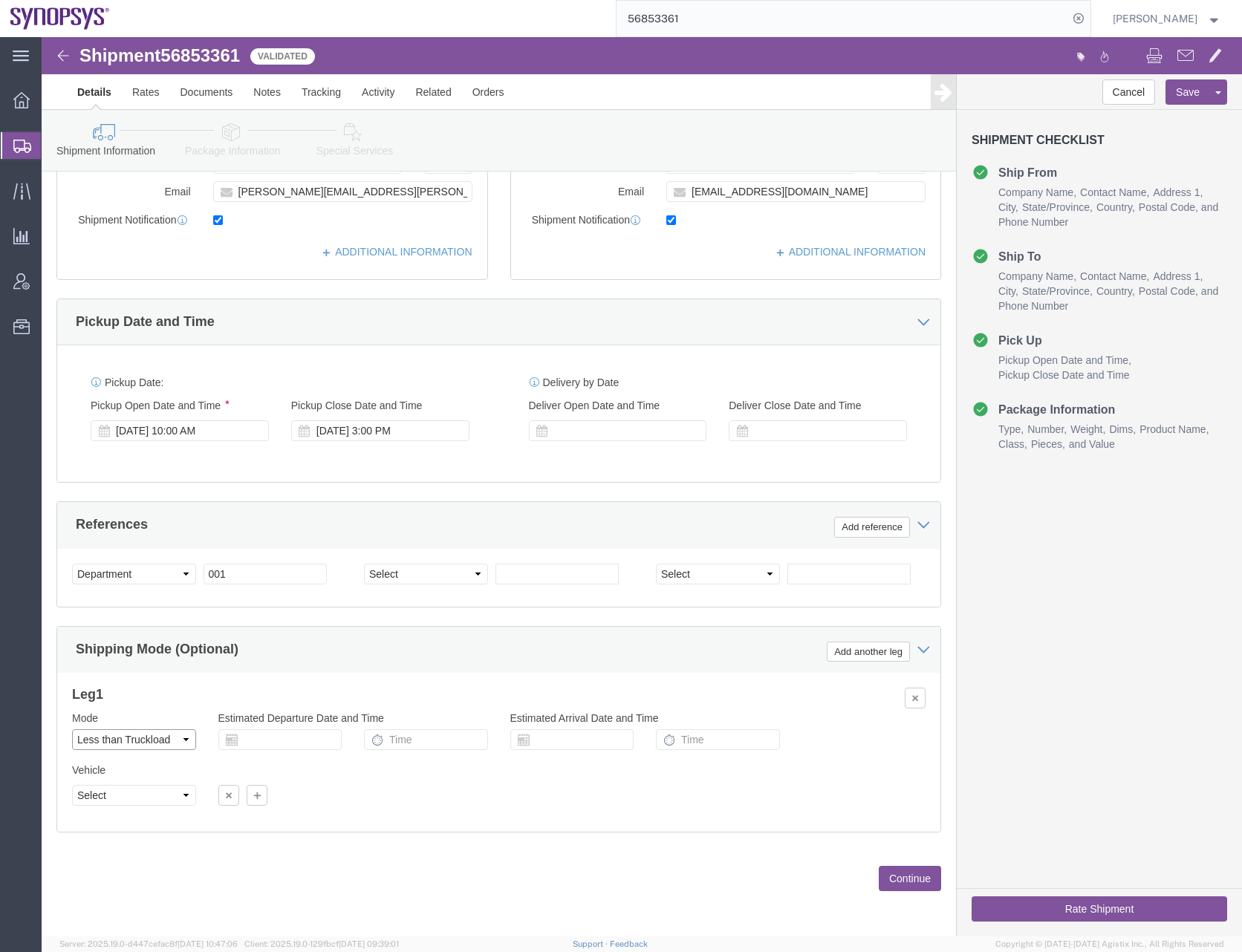
click select "Select Air Less than Truckload Multi-Leg Ocean Freight Rail Small Parcel Truckl…"
select select
click select "Select Air Less than Truckload Multi-Leg Ocean Freight Rail Small Parcel Truckl…"
click button "Continue"
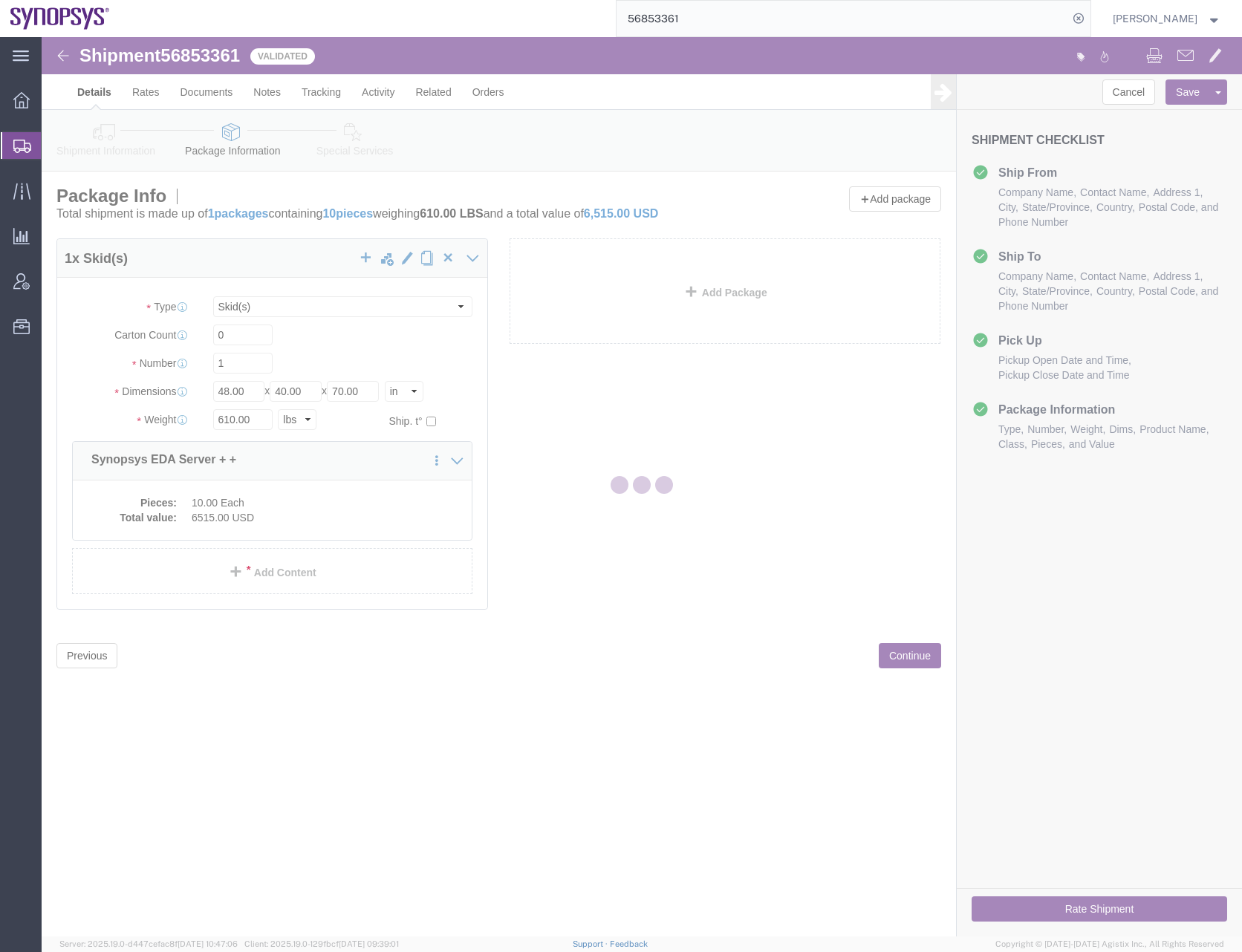
scroll to position [0, 0]
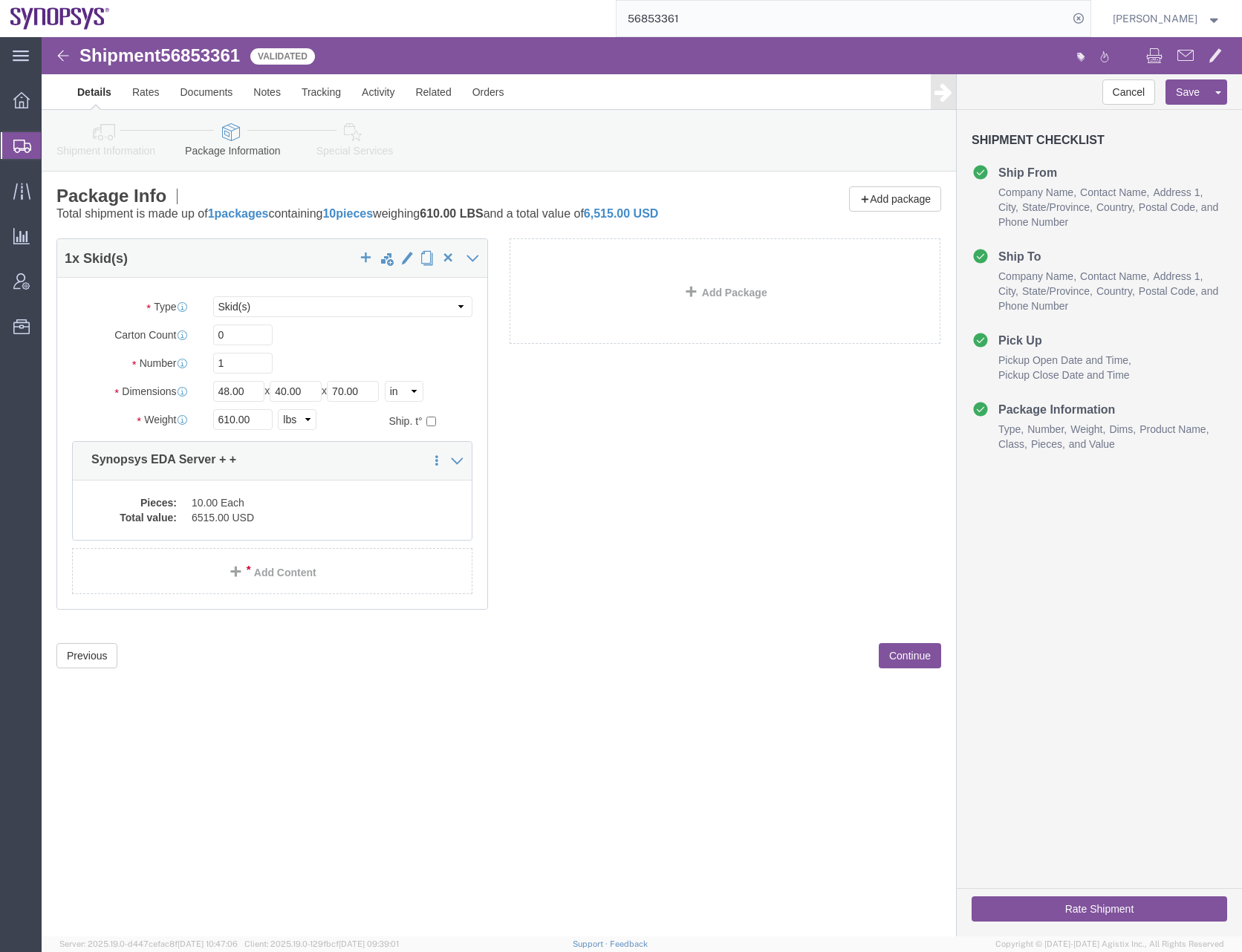
click button "Rate Shipment"
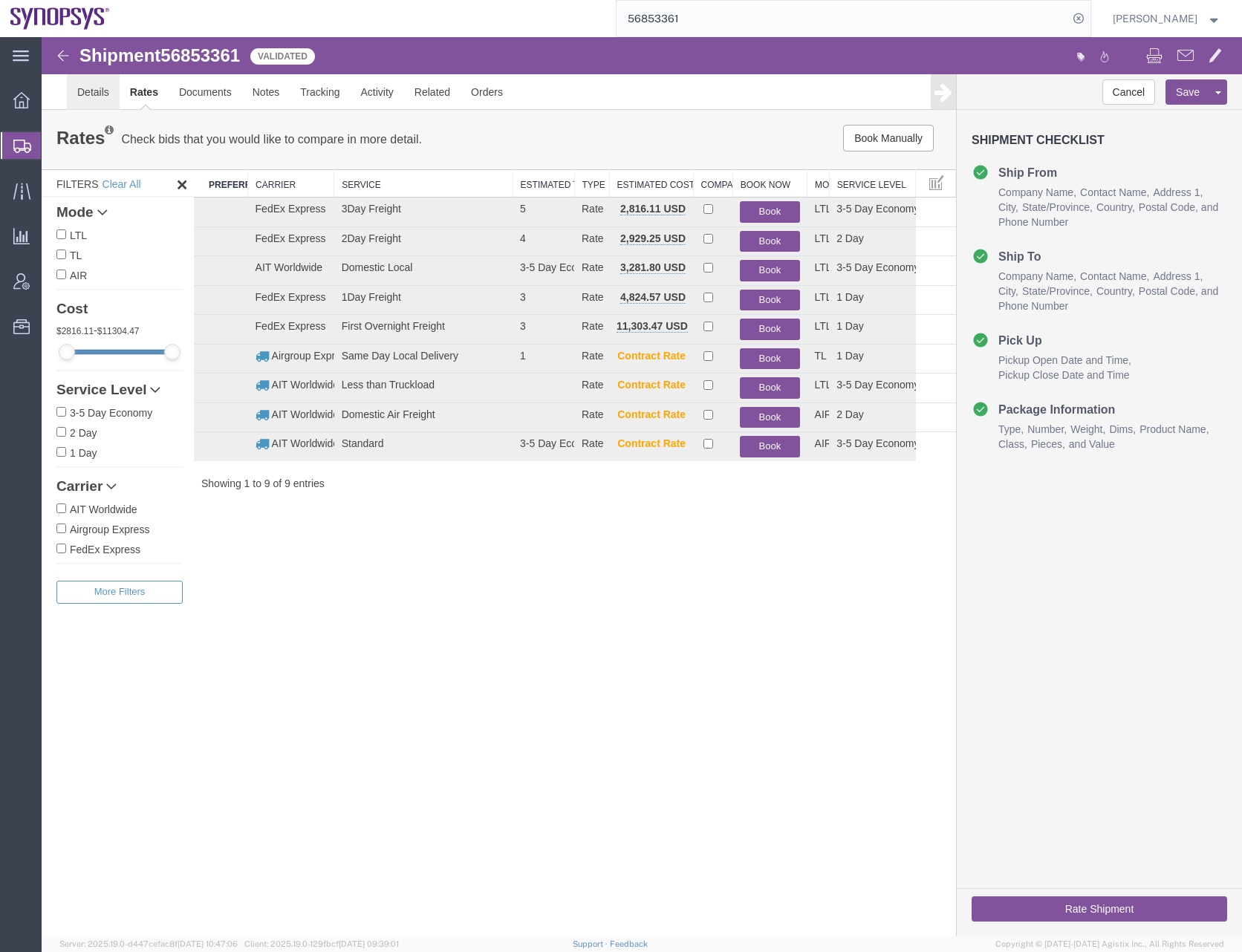
click at [87, 94] on link "Details" at bounding box center [94, 92] width 53 height 36
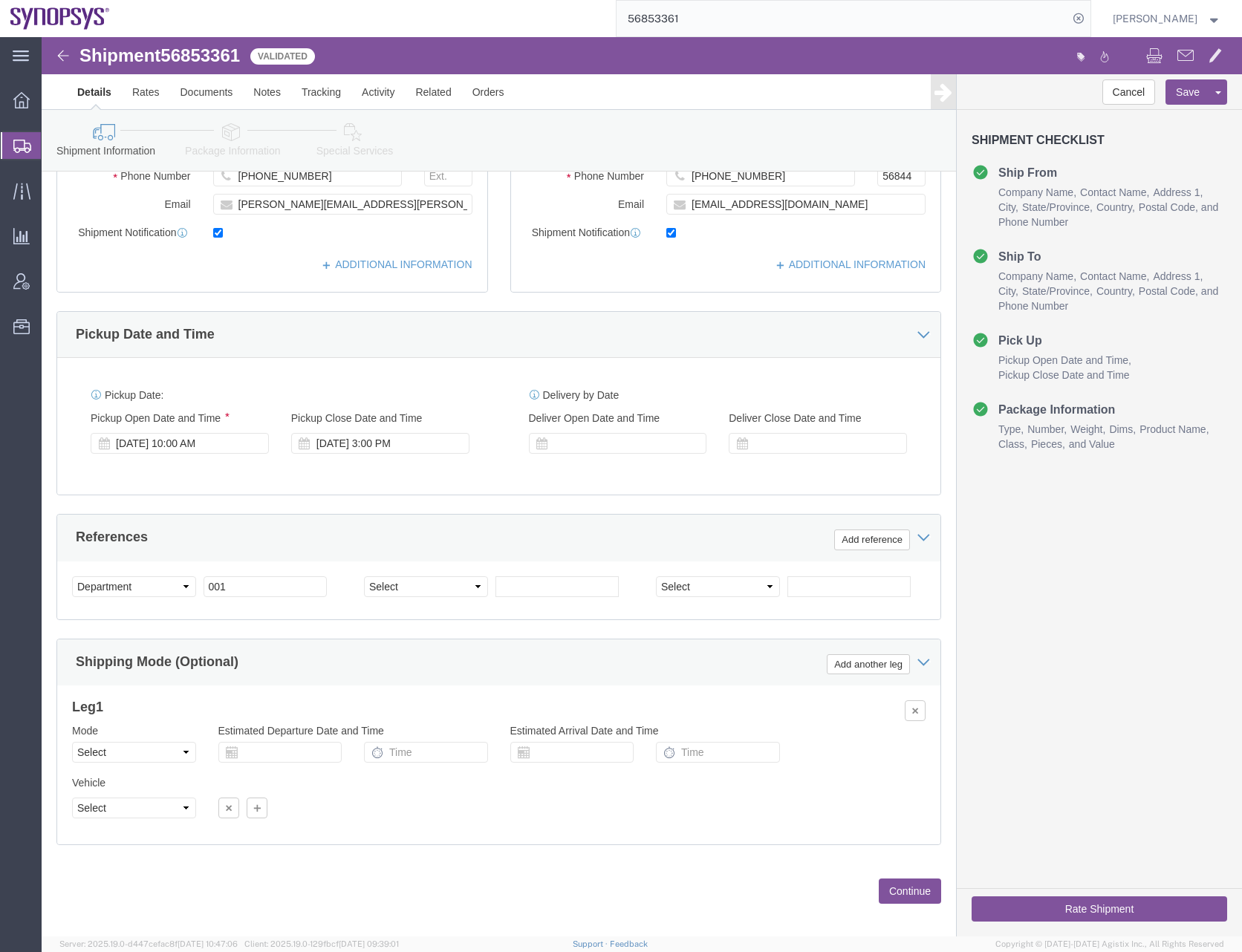
scroll to position [377, 0]
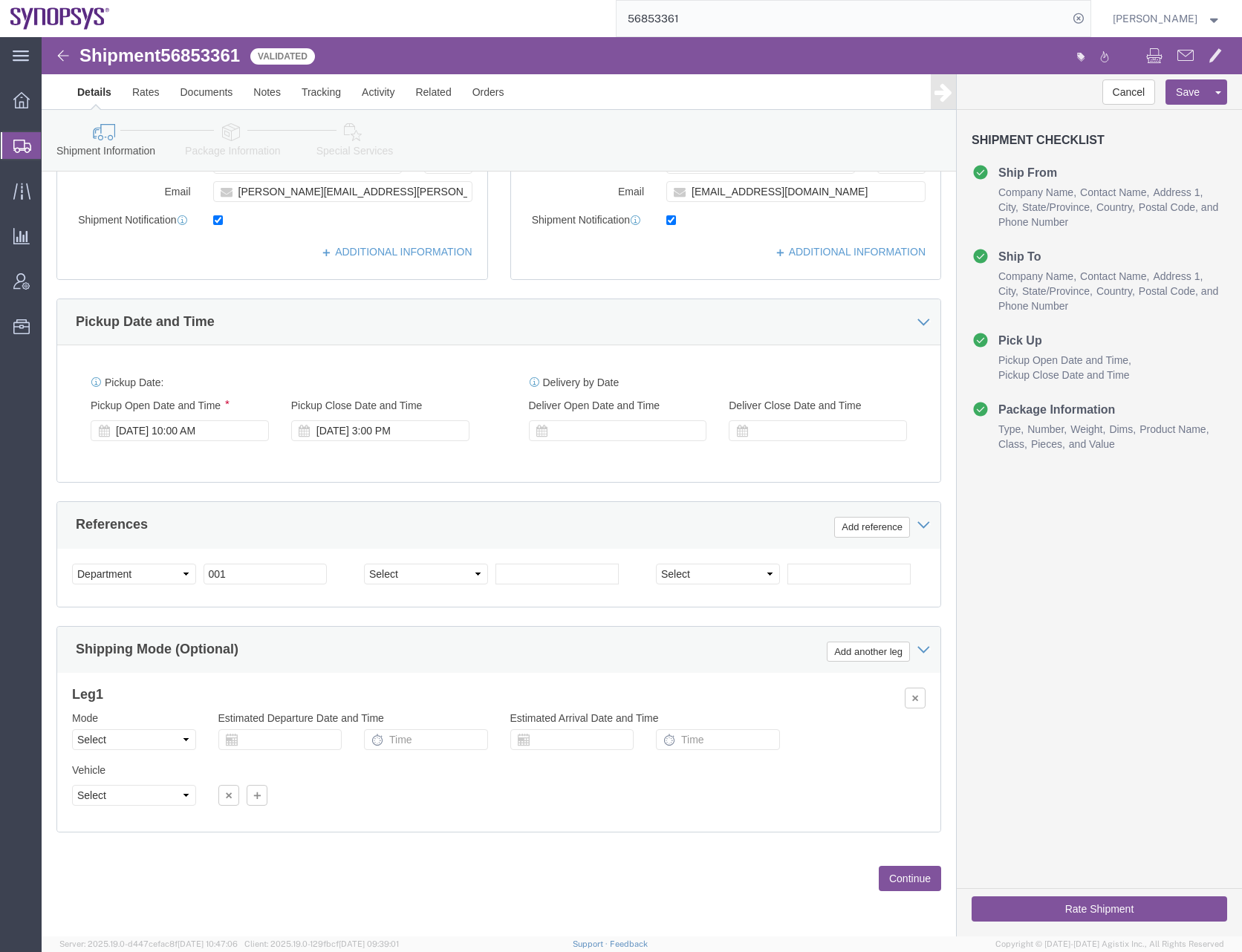
click icon
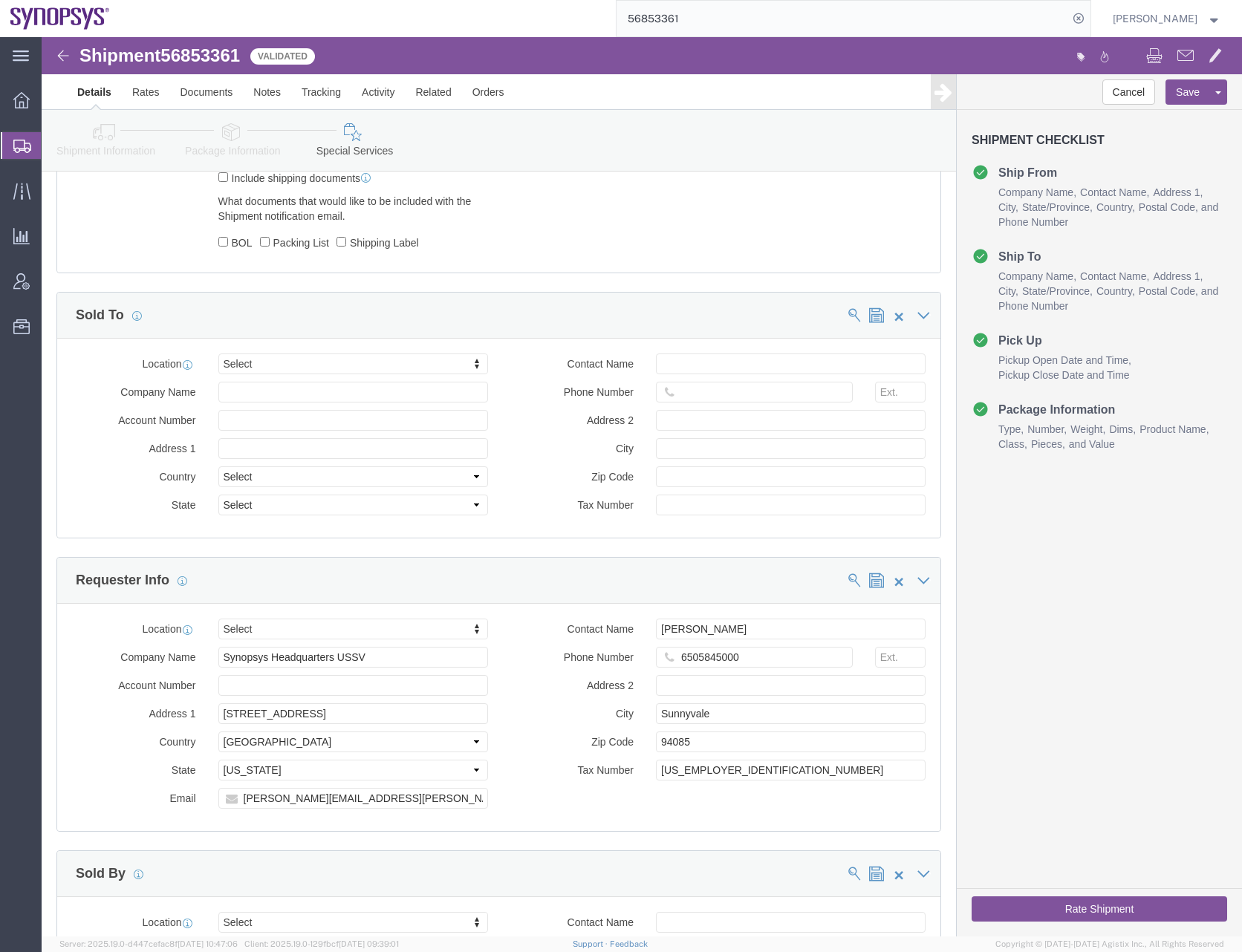
scroll to position [1035, 0]
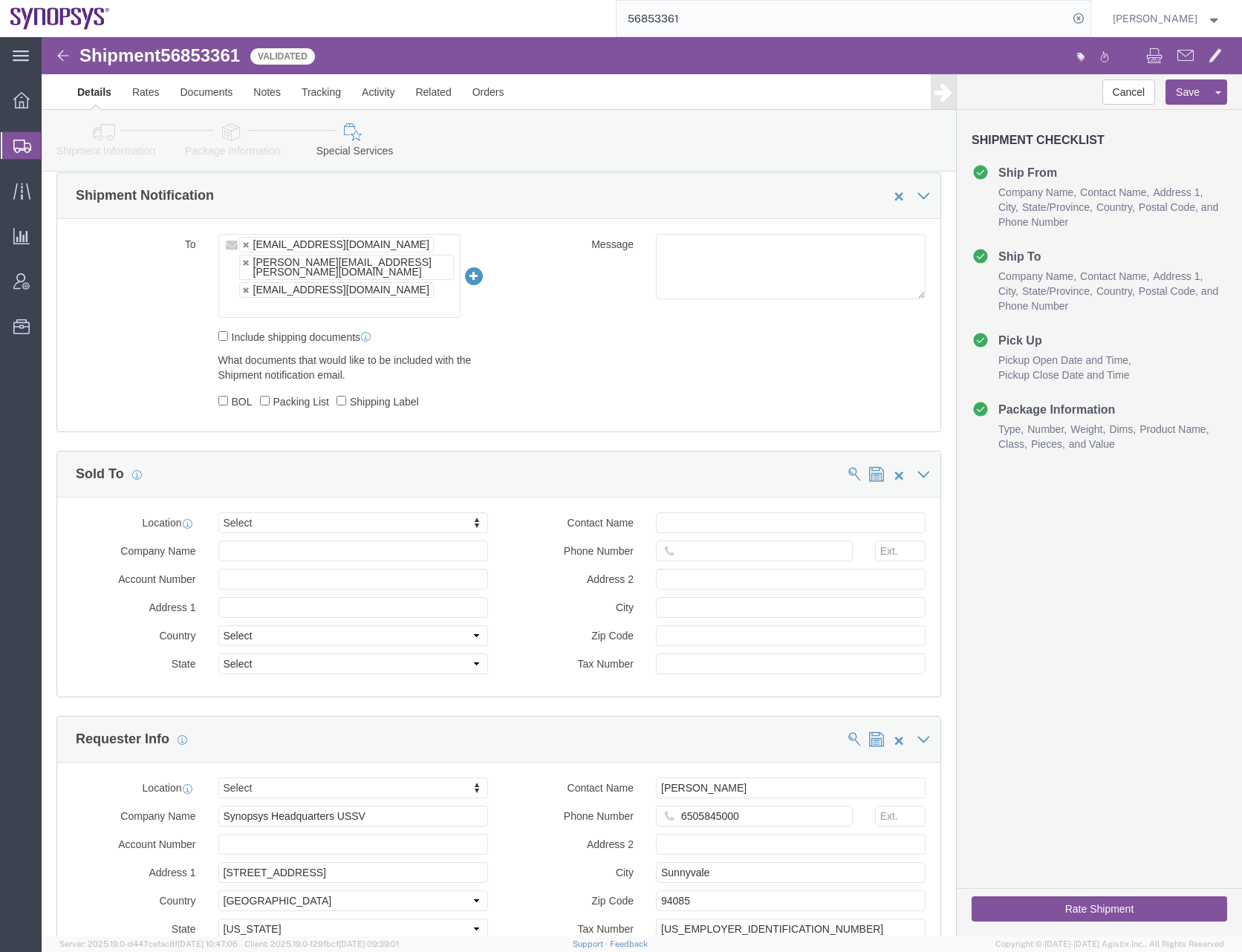
click button "Rate Shipment"
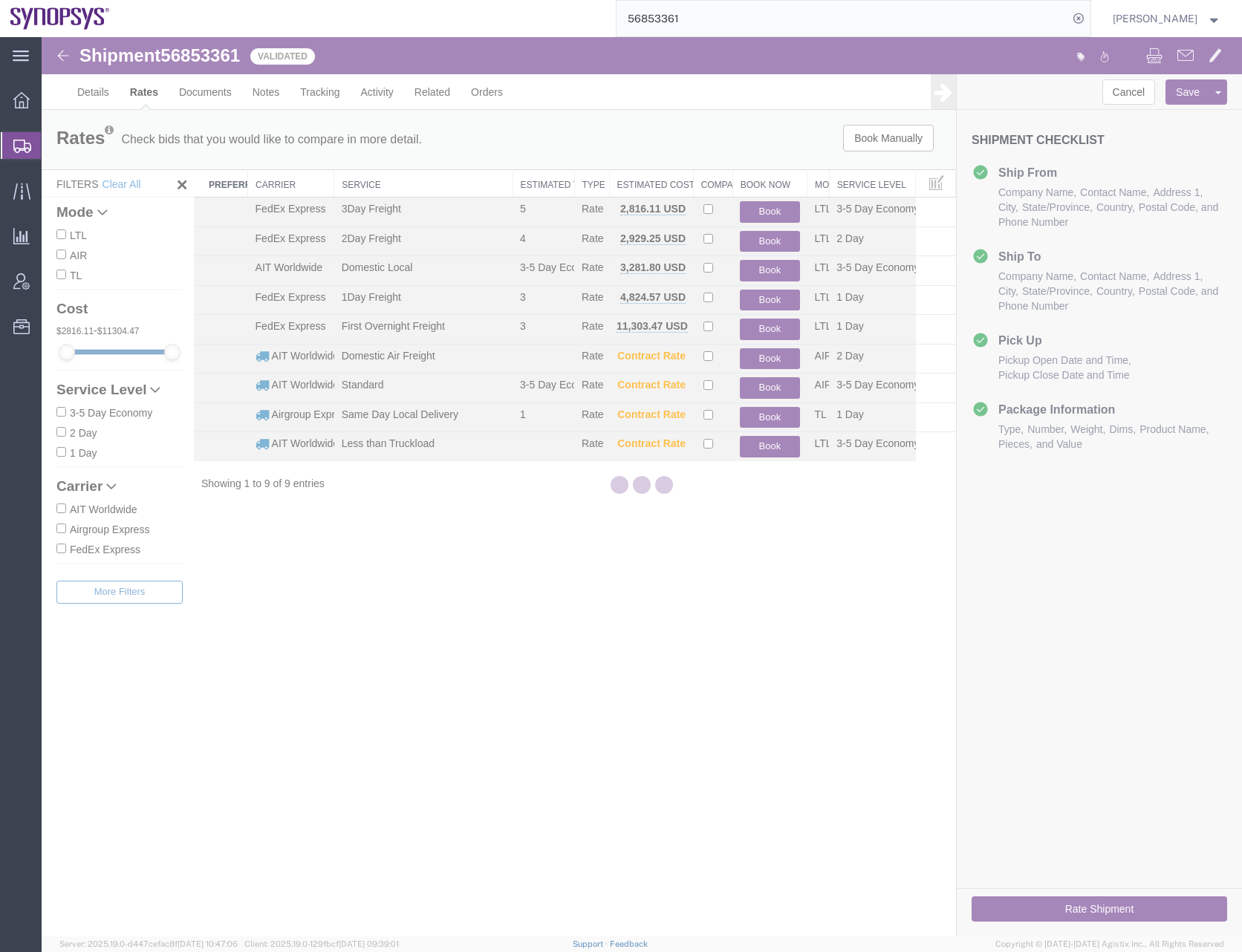
scroll to position [0, 0]
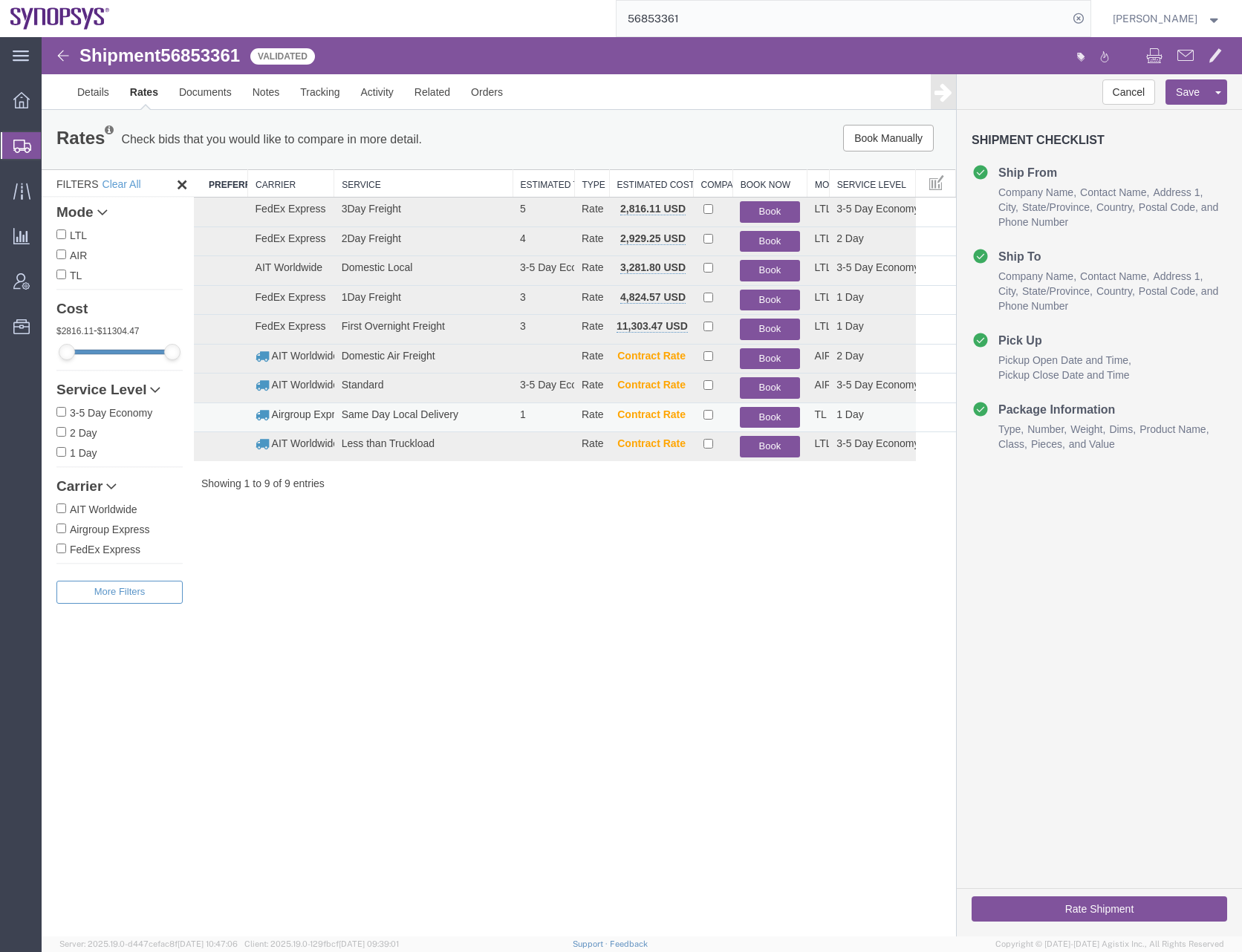
click at [767, 413] on button "Book" at bounding box center [769, 417] width 60 height 21
